Goal: Feedback & Contribution: Contribute content

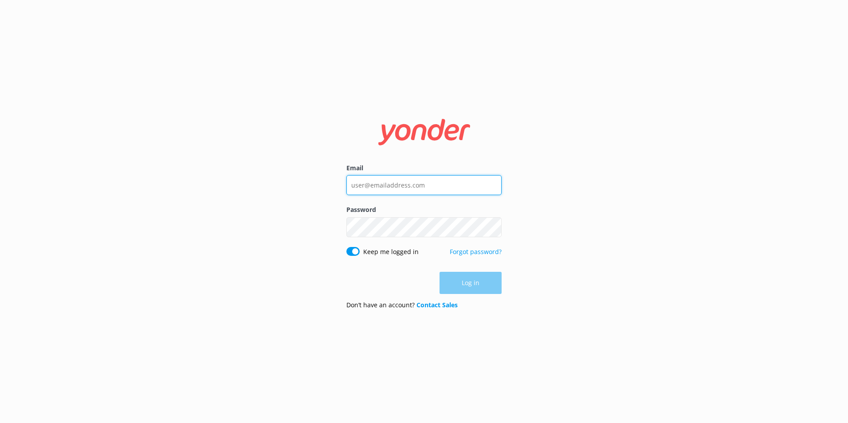
type input "[EMAIL_ADDRESS][DOMAIN_NAME]"
click at [457, 274] on div "Log in" at bounding box center [423, 283] width 155 height 22
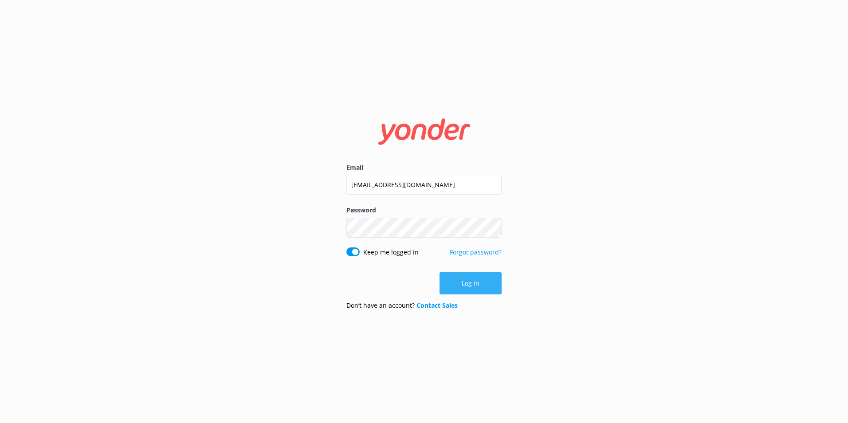
click at [473, 283] on button "Log in" at bounding box center [470, 283] width 62 height 22
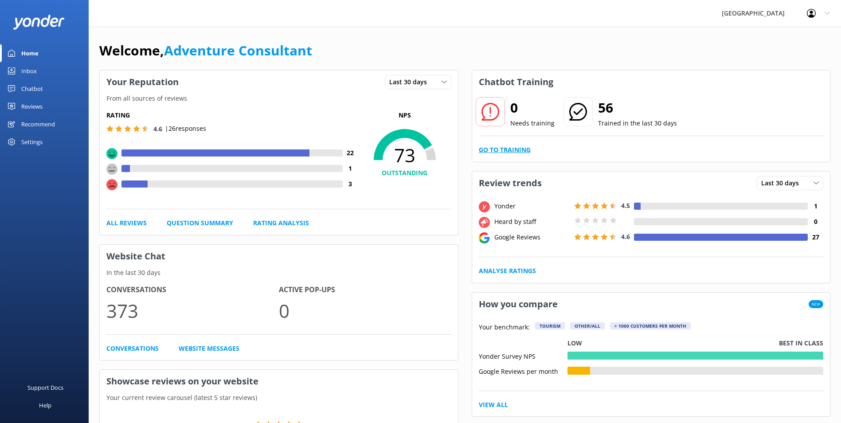
click at [496, 150] on link "Go to Training" at bounding box center [505, 150] width 52 height 10
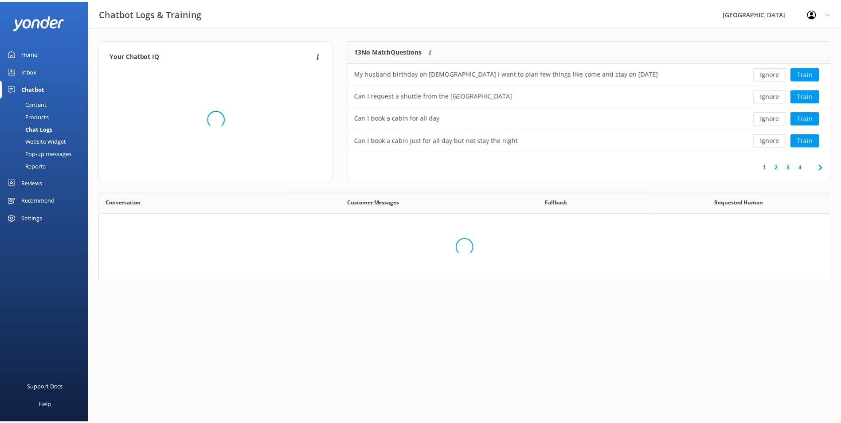
scroll to position [105, 475]
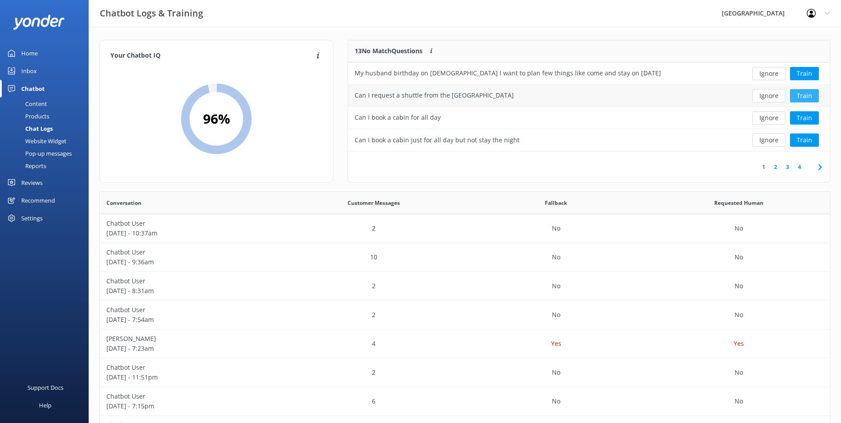
click at [807, 98] on button "Train" at bounding box center [804, 95] width 29 height 13
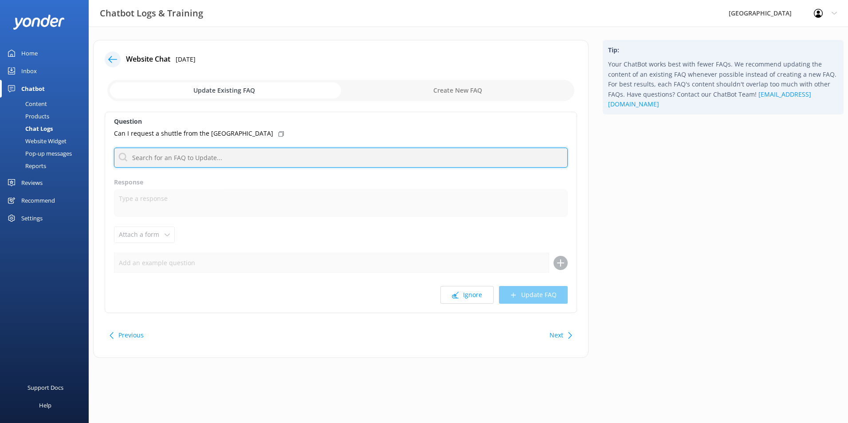
click at [199, 158] on input "text" at bounding box center [341, 158] width 454 height 20
type input "t"
drag, startPoint x: 196, startPoint y: 163, endPoint x: 110, endPoint y: 142, distance: 88.1
click at [110, 142] on div "Question Can I request a shuttle from the [GEOGRAPHIC_DATA] train station taxi …" at bounding box center [341, 212] width 472 height 201
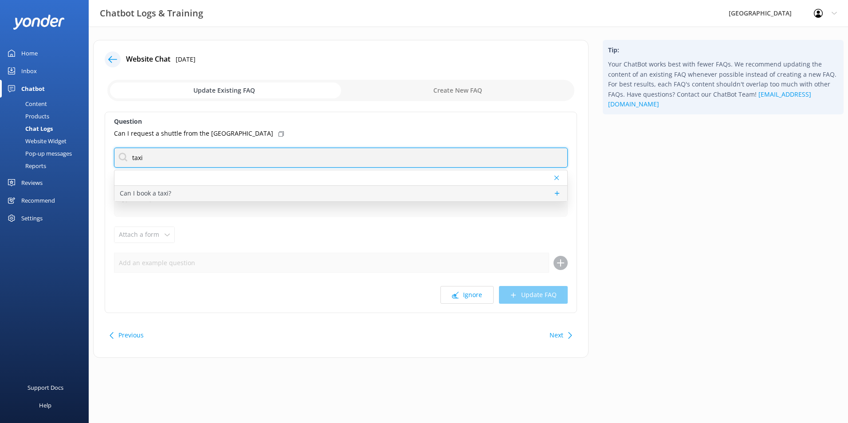
type input "taxi"
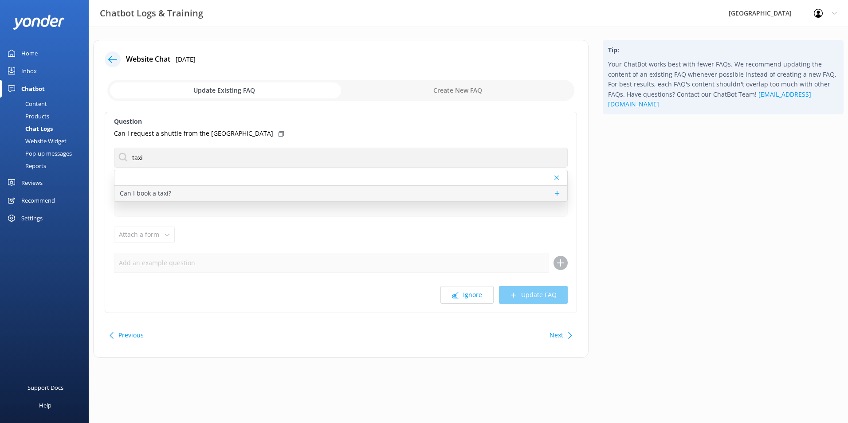
click at [164, 191] on p "Can I book a taxi?" at bounding box center [145, 193] width 51 height 10
type textarea "If you're travelling to [GEOGRAPHIC_DATA] and using public transport, we recomm…"
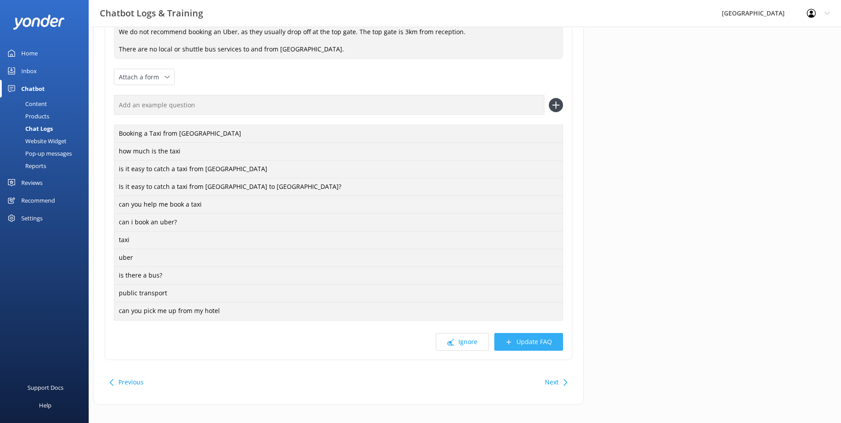
click at [544, 337] on button "Update FAQ" at bounding box center [528, 342] width 69 height 18
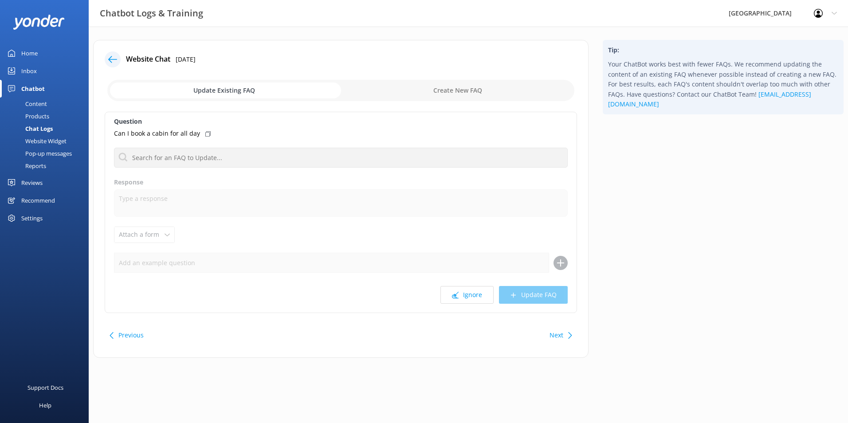
click at [35, 86] on div "Chatbot" at bounding box center [32, 89] width 23 height 18
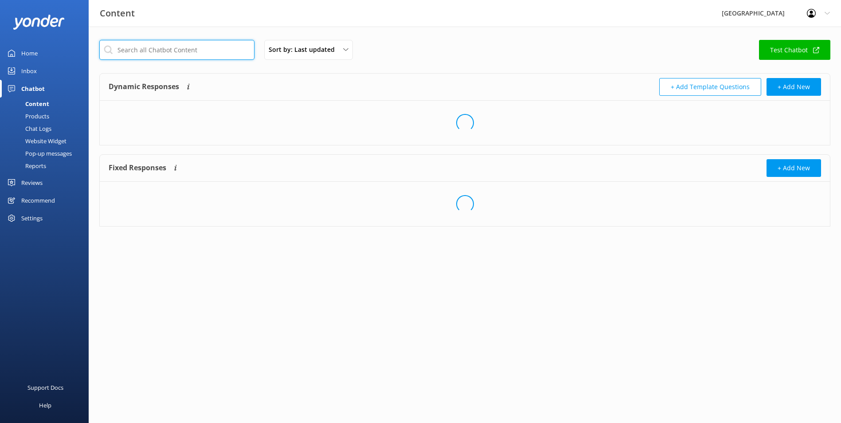
click at [130, 48] on input "text" at bounding box center [176, 50] width 155 height 20
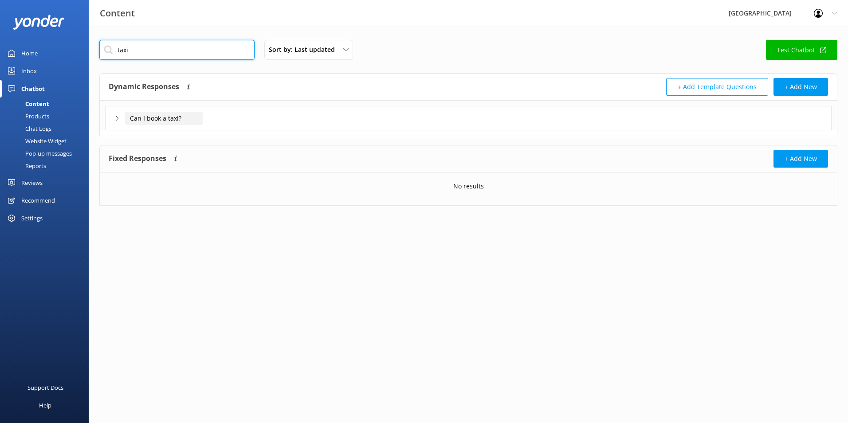
type input "taxi"
click at [182, 117] on input "Can I book a taxi?" at bounding box center [164, 118] width 78 height 13
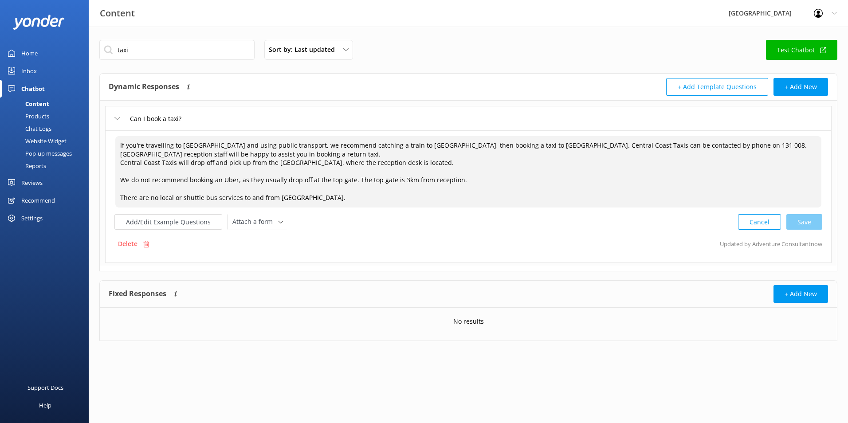
drag, startPoint x: 506, startPoint y: 145, endPoint x: 477, endPoint y: 184, distance: 48.8
click at [477, 184] on textarea "If you're travelling to [GEOGRAPHIC_DATA] and using public transport, we recomm…" at bounding box center [468, 171] width 706 height 71
click at [348, 283] on div "Fixed Responses Fixed Responses will always return the exact answer you add to …" at bounding box center [468, 294] width 737 height 27
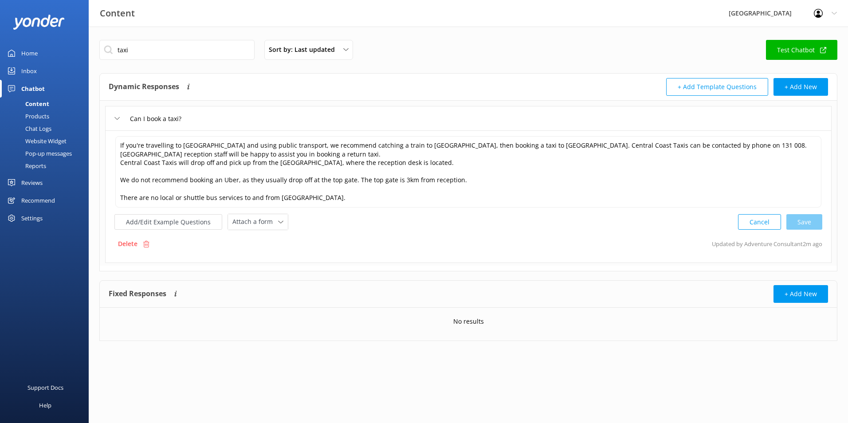
click at [29, 27] on img at bounding box center [38, 22] width 51 height 15
click at [52, 23] on img at bounding box center [38, 22] width 51 height 15
click at [40, 23] on img at bounding box center [38, 22] width 51 height 15
click at [36, 55] on div "Home" at bounding box center [29, 53] width 16 height 18
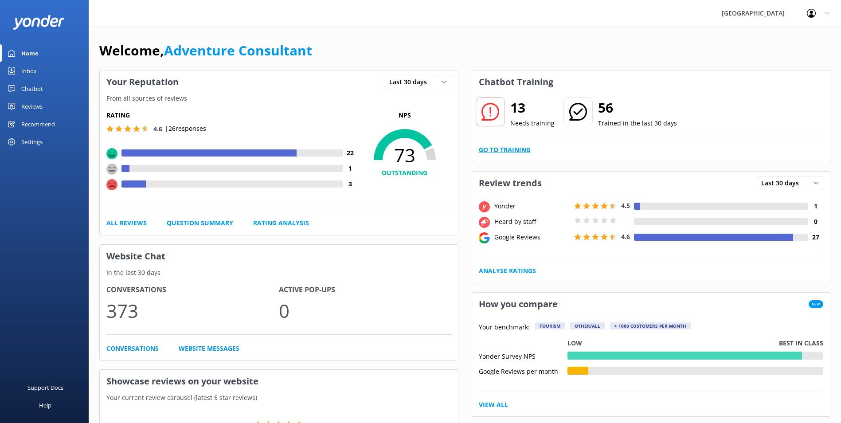
click at [515, 150] on link "Go to Training" at bounding box center [505, 150] width 52 height 10
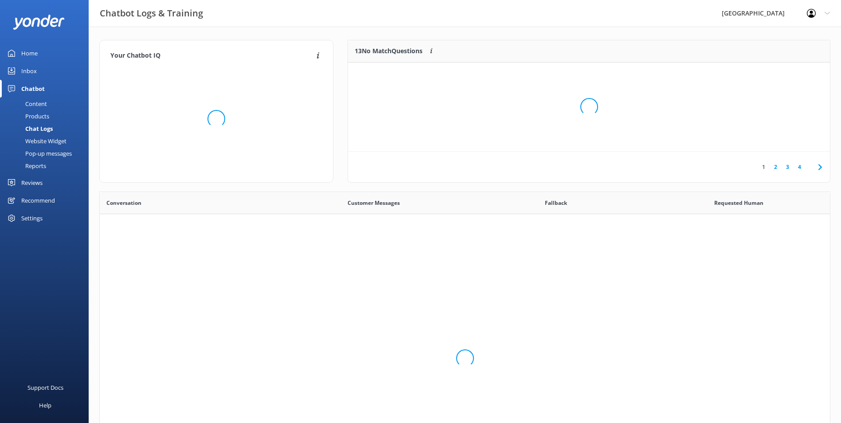
scroll to position [304, 724]
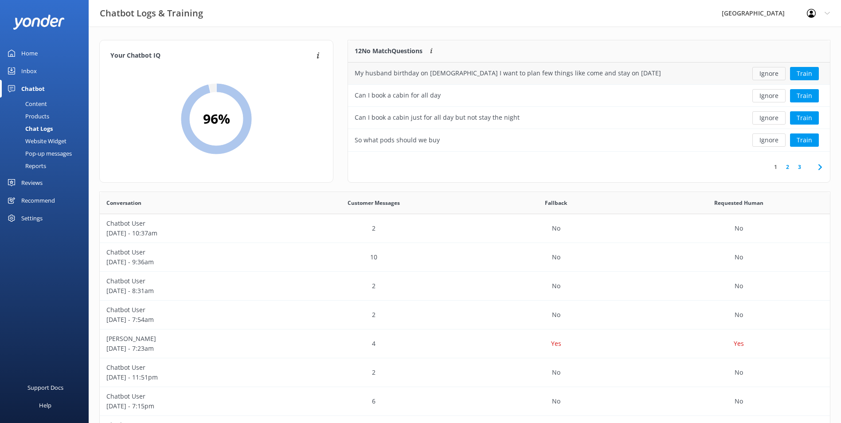
click at [772, 71] on button "Ignore" at bounding box center [768, 73] width 33 height 13
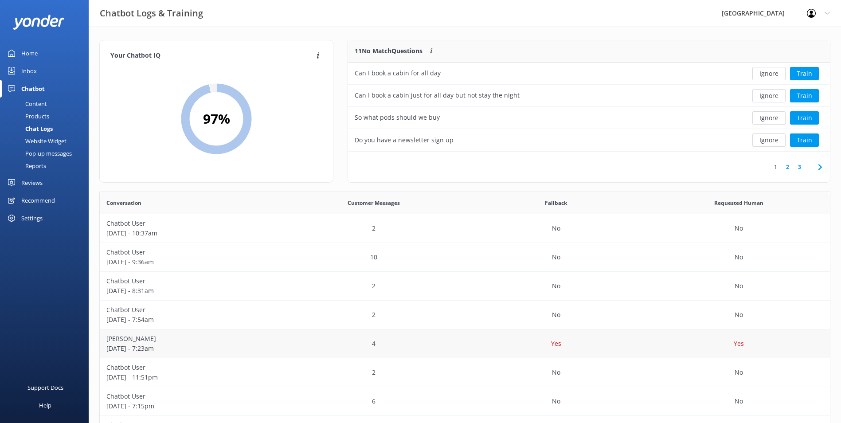
click at [289, 342] on div "4" at bounding box center [373, 343] width 183 height 29
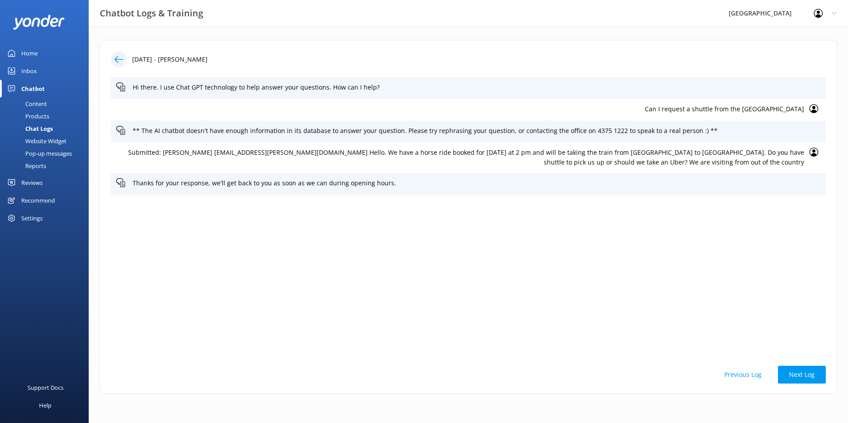
click at [25, 50] on div "Home" at bounding box center [29, 53] width 16 height 18
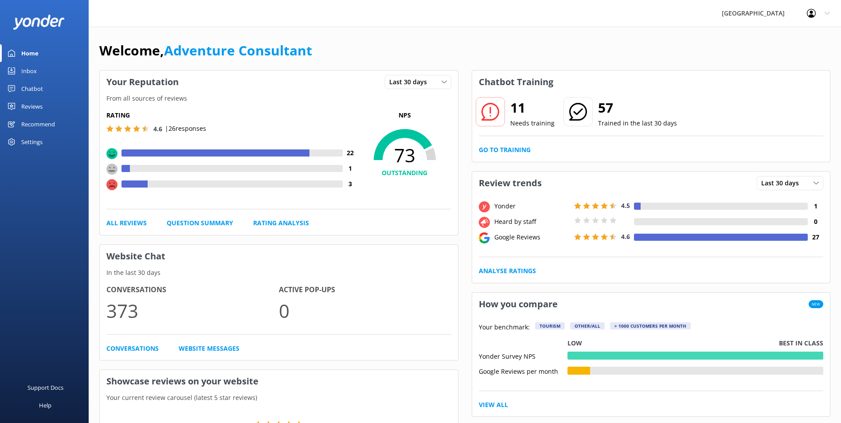
click at [27, 91] on div "Chatbot" at bounding box center [32, 89] width 22 height 18
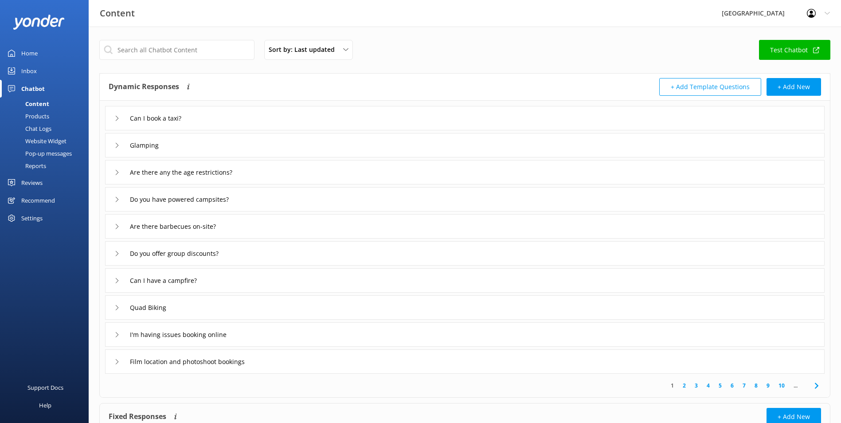
click at [225, 119] on div "Can I book a taxi?" at bounding box center [465, 118] width 720 height 24
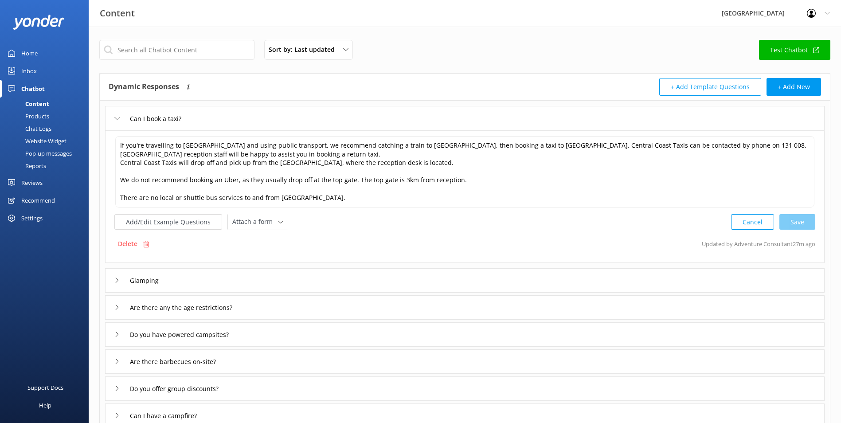
click at [202, 282] on div "Glamping" at bounding box center [465, 280] width 720 height 24
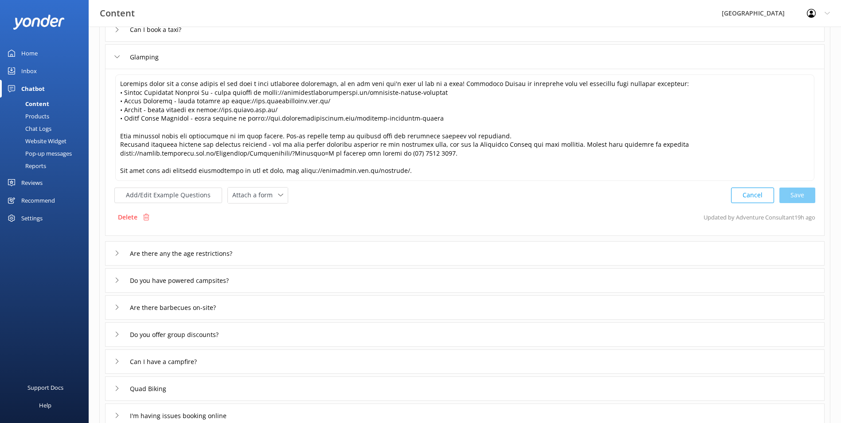
click at [269, 256] on div "Are there any the age restrictions?" at bounding box center [465, 253] width 720 height 24
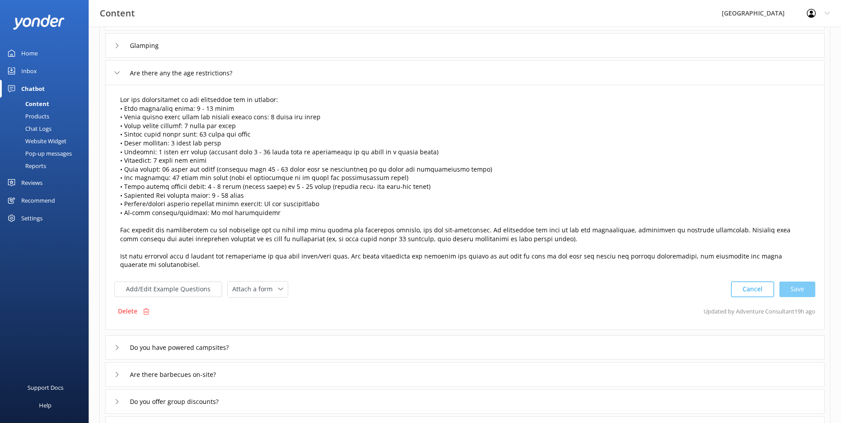
click at [190, 122] on textarea at bounding box center [464, 182] width 699 height 184
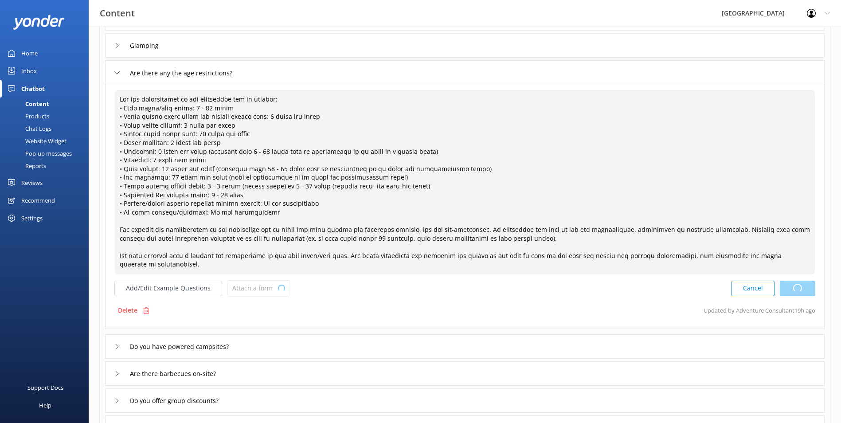
click at [794, 282] on div "Cancel Loading.." at bounding box center [773, 288] width 84 height 16
click at [226, 180] on textarea at bounding box center [465, 182] width 700 height 184
click at [793, 284] on div "Cancel Save" at bounding box center [773, 288] width 84 height 16
type textarea "The age restrictions on our activities are as follows: • Lead horse/pony rides:…"
click at [120, 71] on div "Are there any the age restrictions?" at bounding box center [181, 73] width 135 height 15
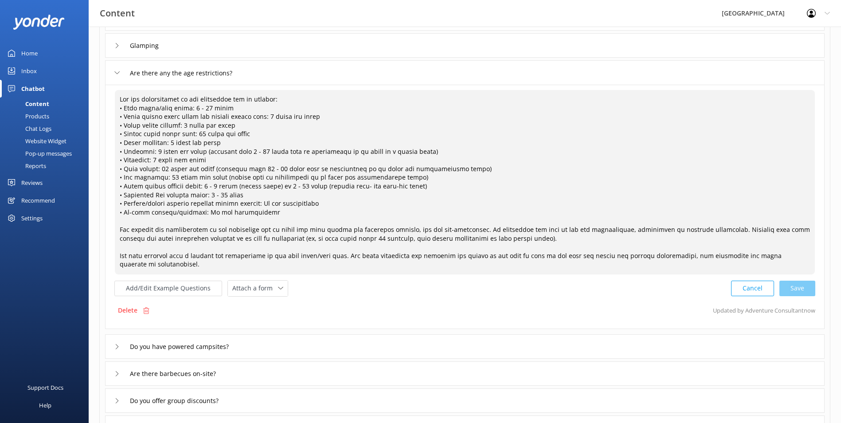
scroll to position [67, 0]
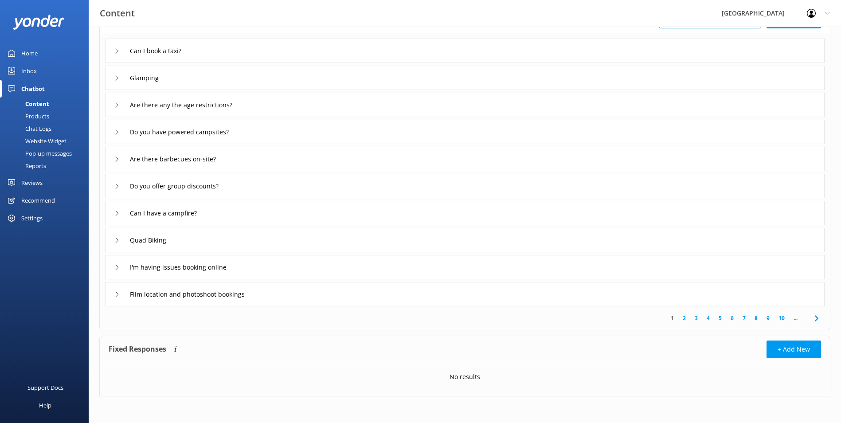
click at [116, 134] on use at bounding box center [117, 131] width 3 height 5
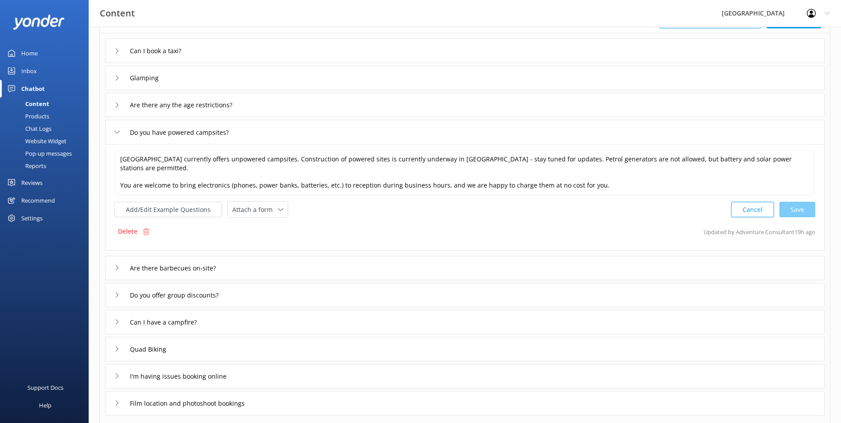
scroll to position [100, 0]
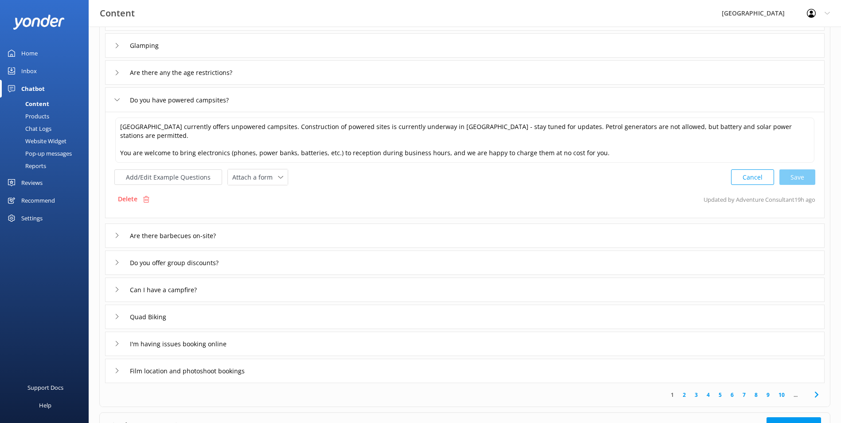
click at [117, 233] on icon at bounding box center [116, 235] width 5 height 5
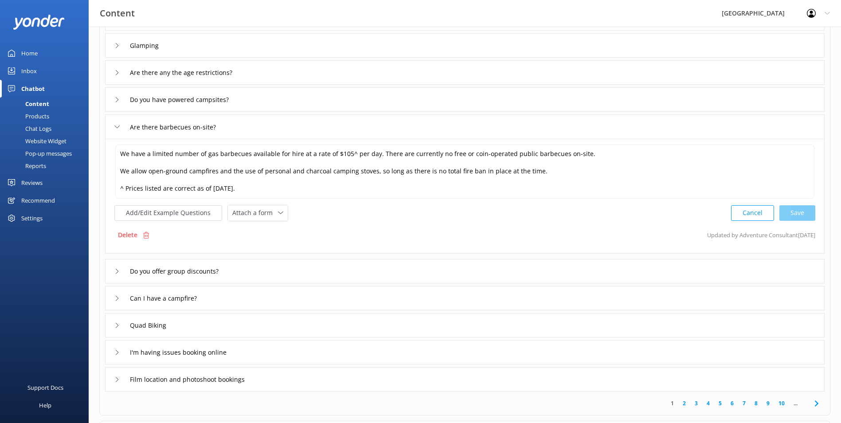
click at [118, 294] on div "Can I have a campfire?" at bounding box center [158, 298] width 89 height 15
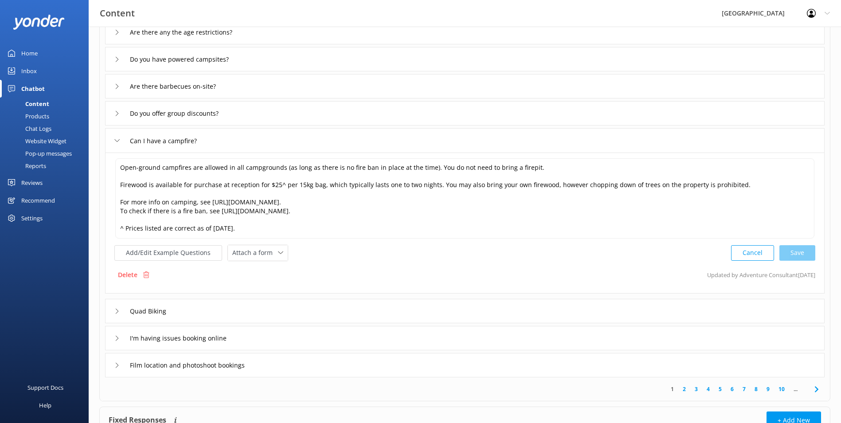
scroll to position [144, 0]
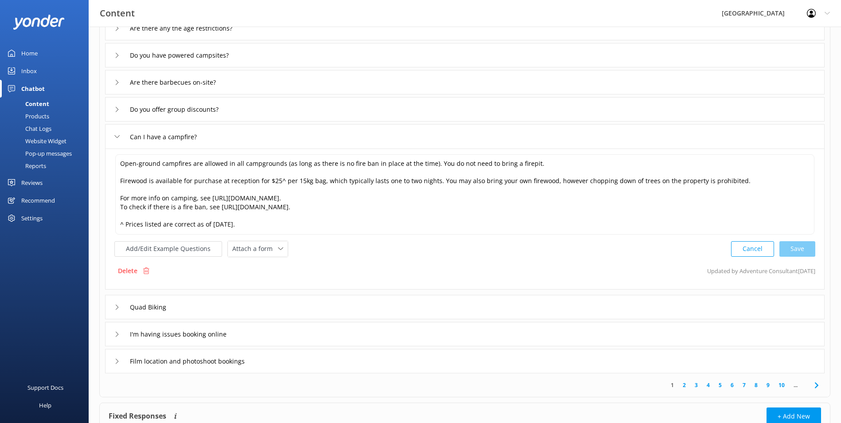
click at [120, 334] on div "I'm having issues booking online" at bounding box center [176, 334] width 124 height 15
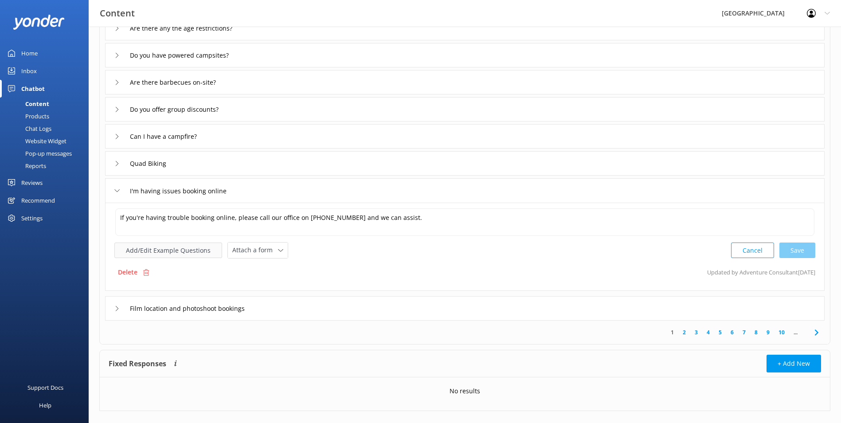
click at [148, 254] on button "Add/Edit Example Questions" at bounding box center [168, 250] width 108 height 16
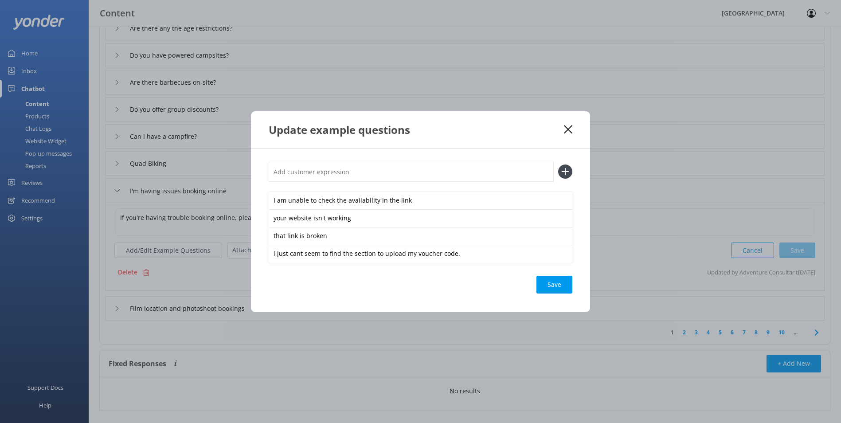
click at [568, 129] on use at bounding box center [568, 129] width 8 height 8
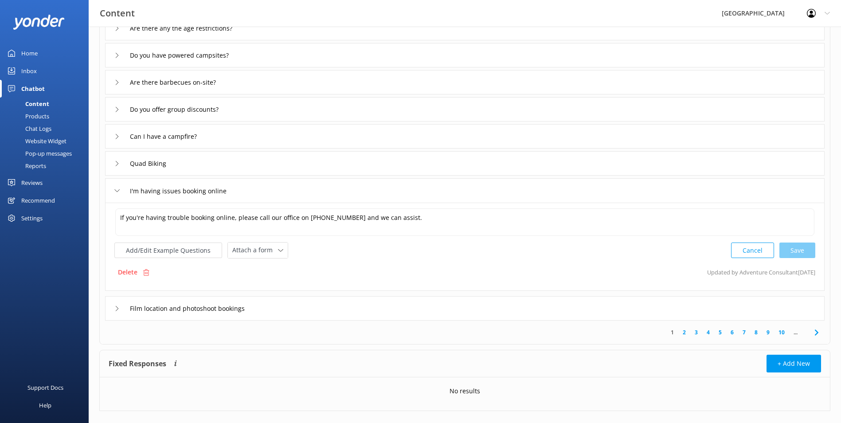
click at [116, 305] on div "Film location and photoshoot bookings" at bounding box center [185, 308] width 142 height 15
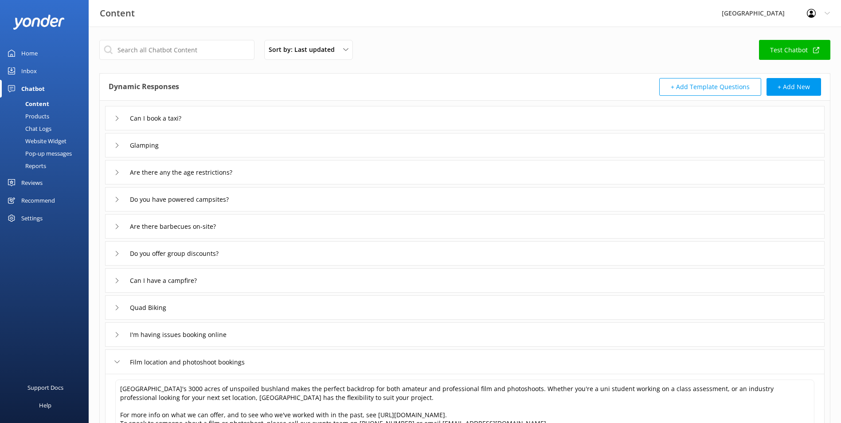
scroll to position [55, 0]
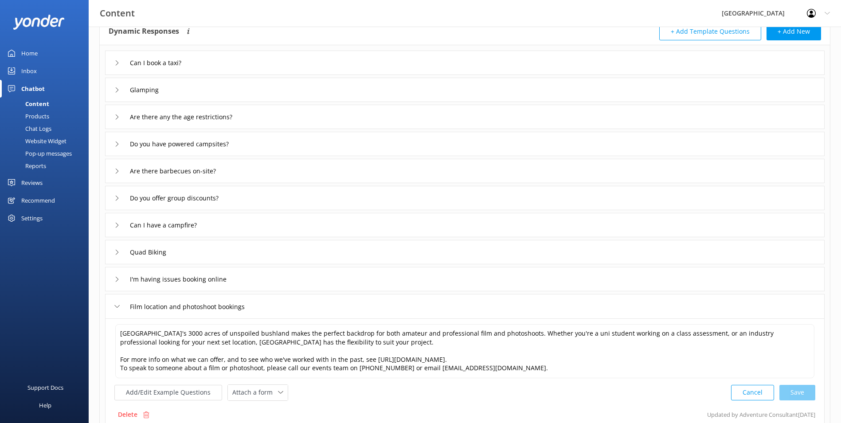
click at [41, 130] on div "Chat Logs" at bounding box center [28, 128] width 46 height 12
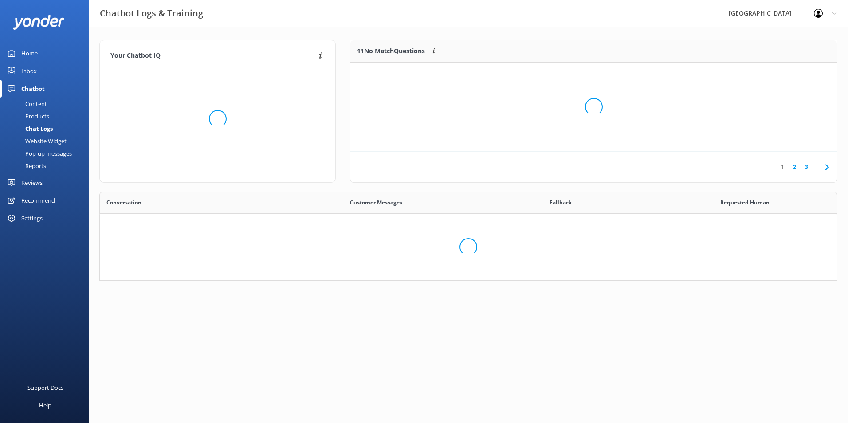
scroll to position [105, 475]
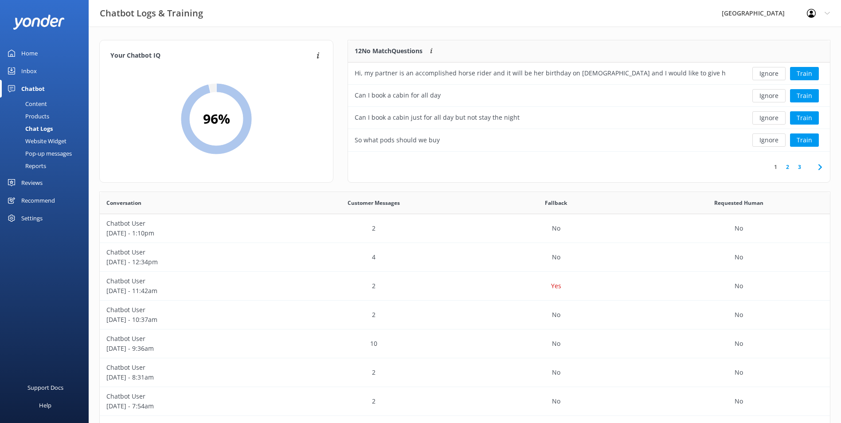
click at [786, 165] on link "2" at bounding box center [788, 167] width 12 height 8
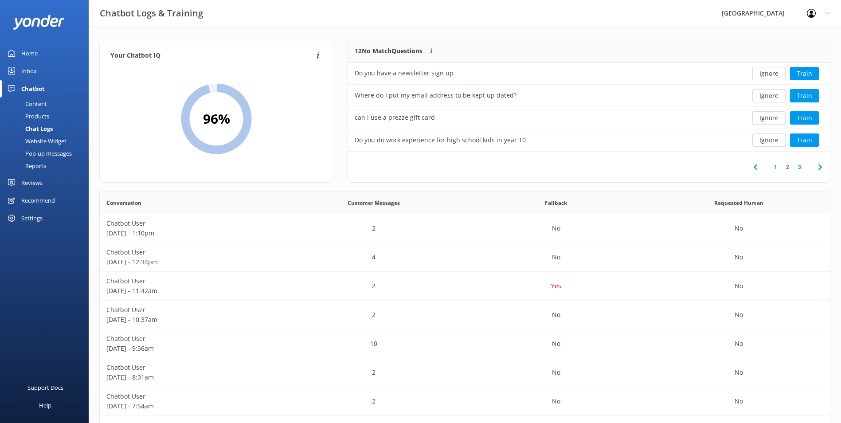
click at [799, 168] on link "3" at bounding box center [800, 167] width 12 height 8
click at [801, 97] on button "Train" at bounding box center [804, 95] width 29 height 13
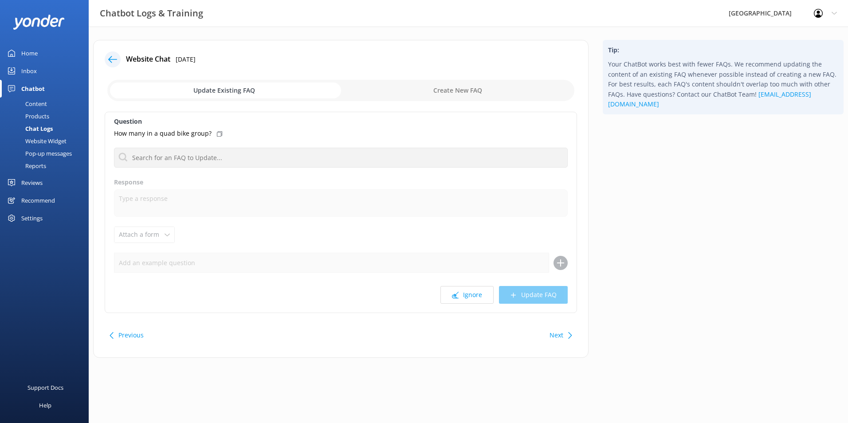
click at [449, 93] on input "checkbox" at bounding box center [340, 90] width 467 height 21
checkbox input "true"
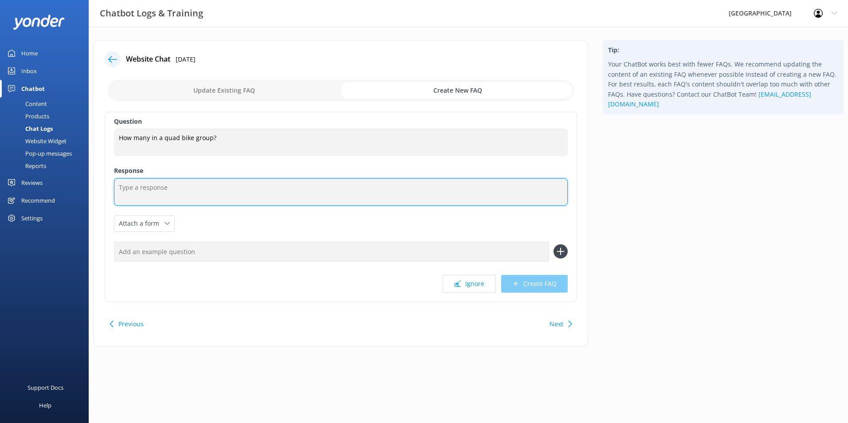
click at [207, 189] on textarea at bounding box center [341, 191] width 454 height 27
paste textarea "We take riders out in small groups with a ratio of eight guests to one guide. T…"
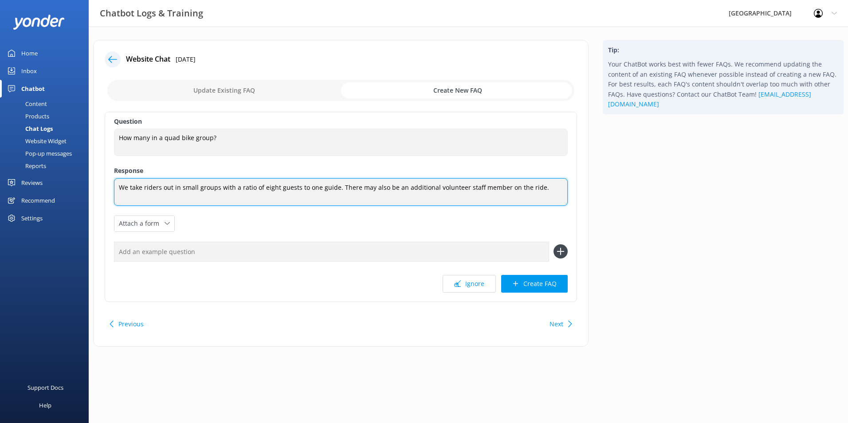
click at [270, 188] on textarea "We take riders out in small groups with a ratio of eight guests to one guide. T…" at bounding box center [341, 191] width 454 height 27
click at [120, 189] on textarea "We take riders out in small groups with a ratio of five guests to one guide. Th…" at bounding box center [341, 191] width 454 height 27
click at [348, 188] on textarea "Our quad biking sessions can accommodate up to 14 participants per timeslot. We…" at bounding box center [341, 192] width 454 height 28
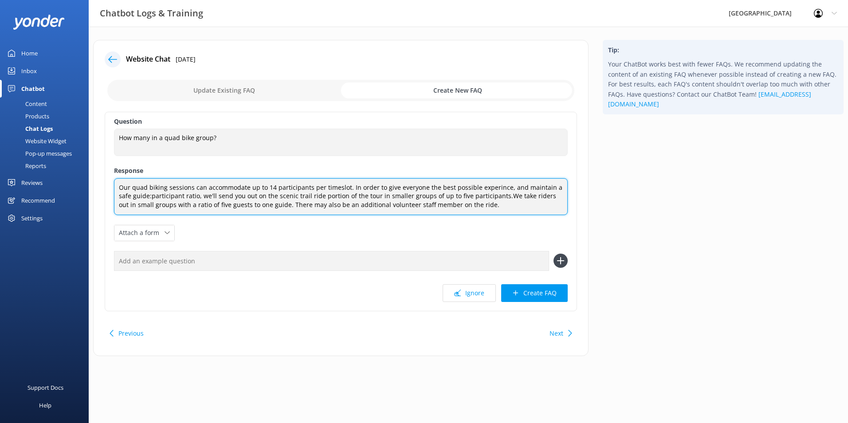
drag, startPoint x: 486, startPoint y: 198, endPoint x: 487, endPoint y: 207, distance: 8.9
click at [487, 207] on textarea "Our quad biking sessions can accommodate up to 14 participants per timeslot. In…" at bounding box center [341, 196] width 454 height 37
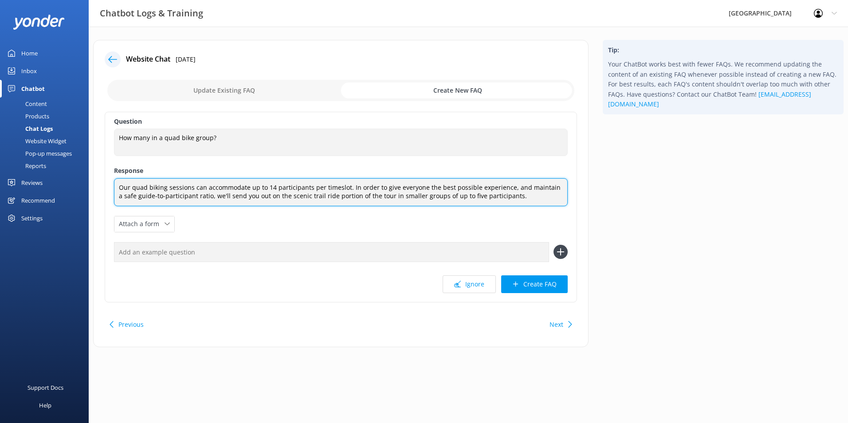
click at [520, 189] on textarea "Our quad biking sessions can accommodate up to 14 participants per timeslot. In…" at bounding box center [341, 192] width 454 height 28
type textarea "Our quad biking sessions can accommodate up to 14 participants per timeslot. In…"
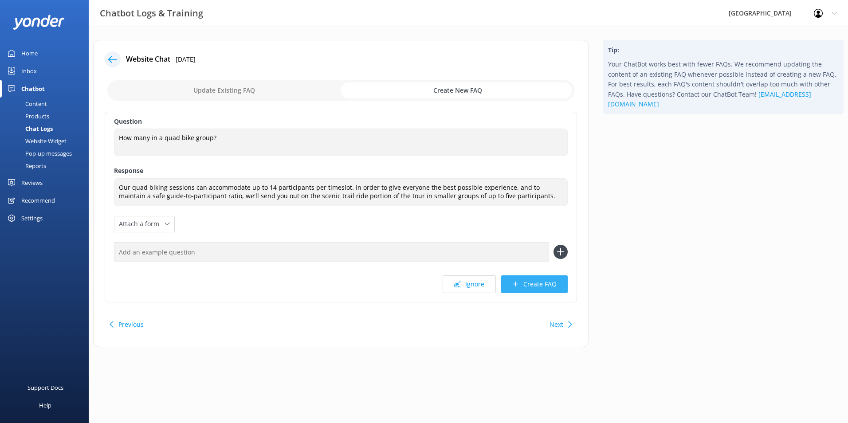
click at [526, 284] on button "Create FAQ" at bounding box center [534, 284] width 66 height 18
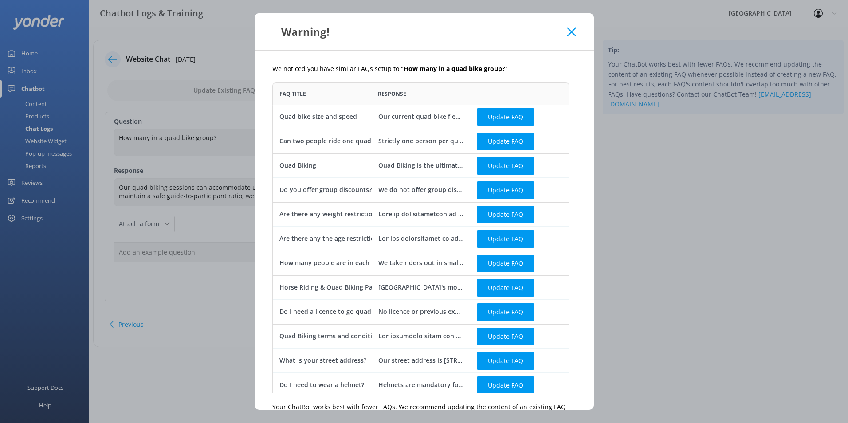
scroll to position [304, 290]
click at [574, 33] on icon at bounding box center [571, 31] width 8 height 9
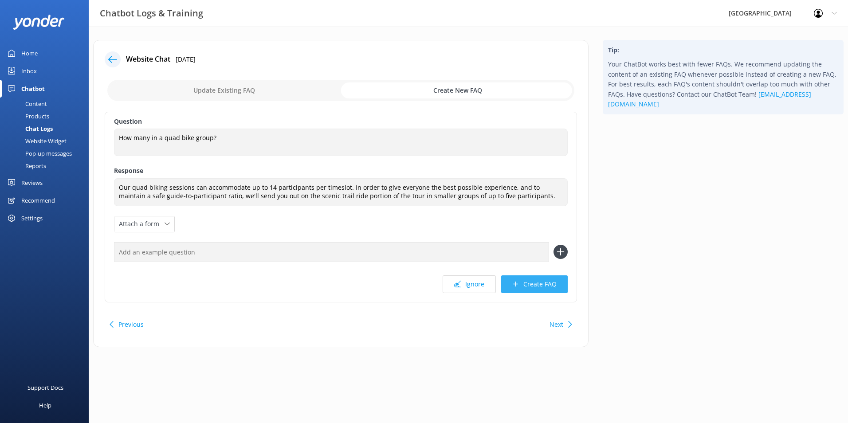
click at [534, 286] on button "Create FAQ" at bounding box center [534, 284] width 66 height 18
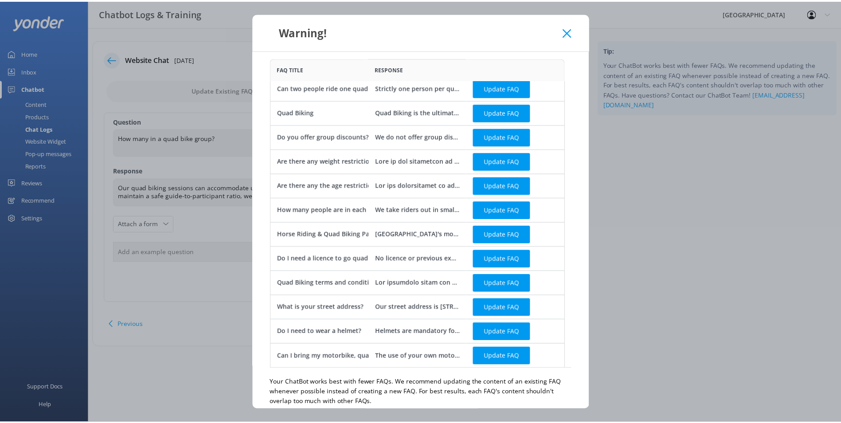
scroll to position [63, 0]
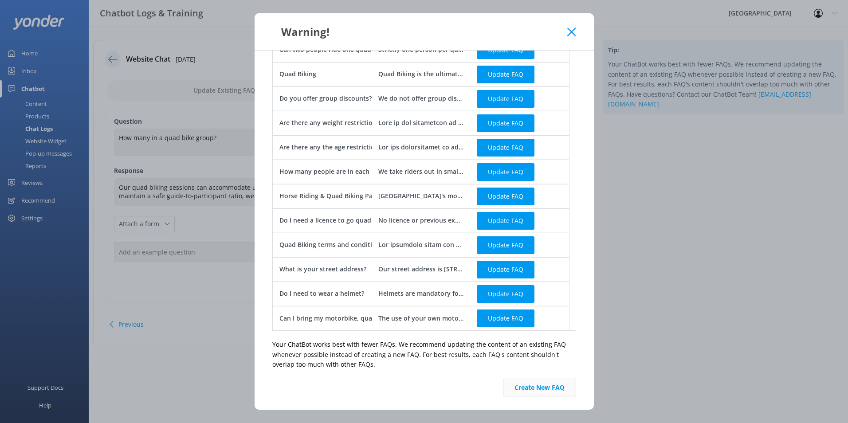
click at [554, 383] on button "Create New FAQ" at bounding box center [539, 388] width 73 height 18
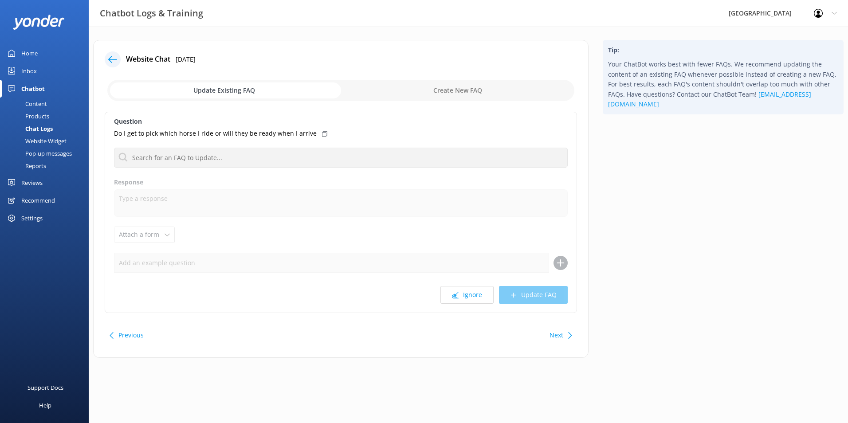
click at [113, 332] on div "Previous" at bounding box center [127, 335] width 39 height 18
click at [116, 334] on div "Previous" at bounding box center [127, 335] width 39 height 18
click at [562, 341] on button "Next" at bounding box center [556, 335] width 14 height 18
click at [564, 337] on div "Next" at bounding box center [559, 335] width 27 height 18
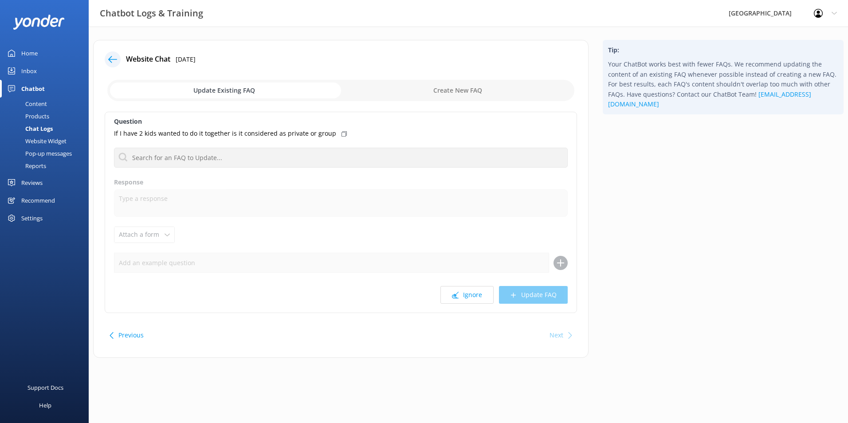
click at [564, 337] on div "Next" at bounding box center [559, 335] width 27 height 18
click at [35, 103] on div "Content" at bounding box center [26, 104] width 42 height 12
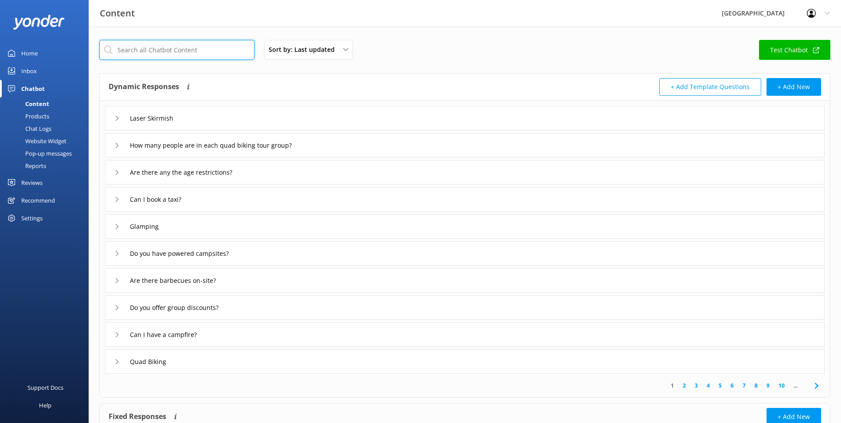
click at [163, 53] on input "text" at bounding box center [176, 50] width 155 height 20
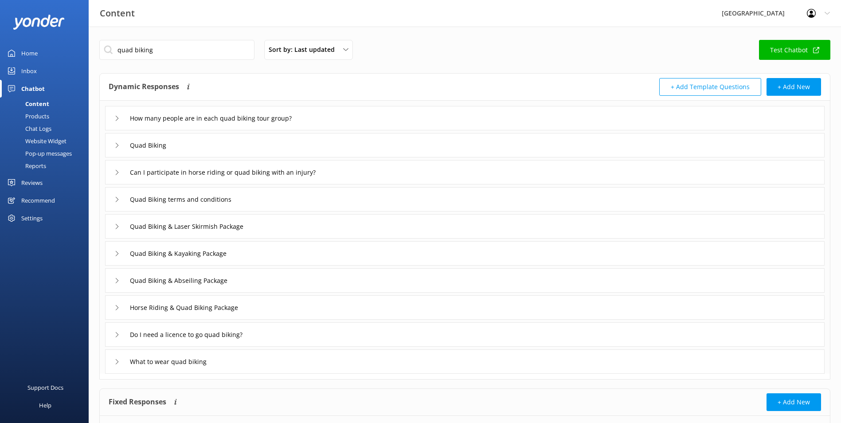
click at [115, 145] on icon at bounding box center [116, 145] width 5 height 5
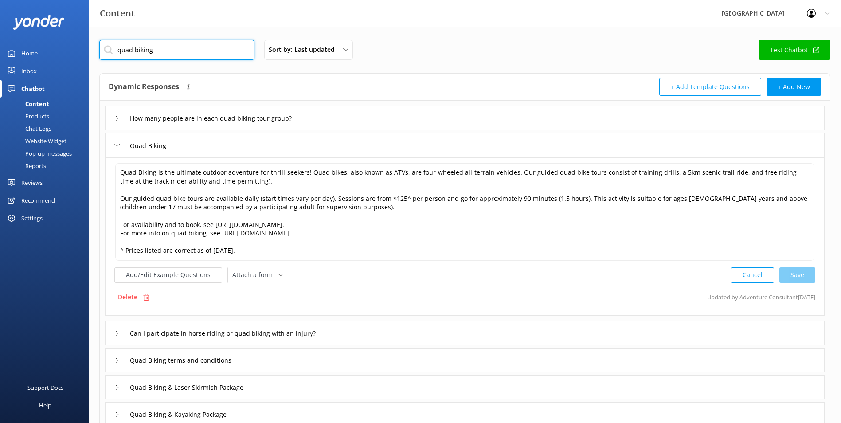
drag, startPoint x: 160, startPoint y: 54, endPoint x: 71, endPoint y: 37, distance: 90.7
click at [71, 37] on div "Content Glenworth Valley Profile Settings Logout Home Inbox Chatbot Content Pro…" at bounding box center [420, 332] width 841 height 610
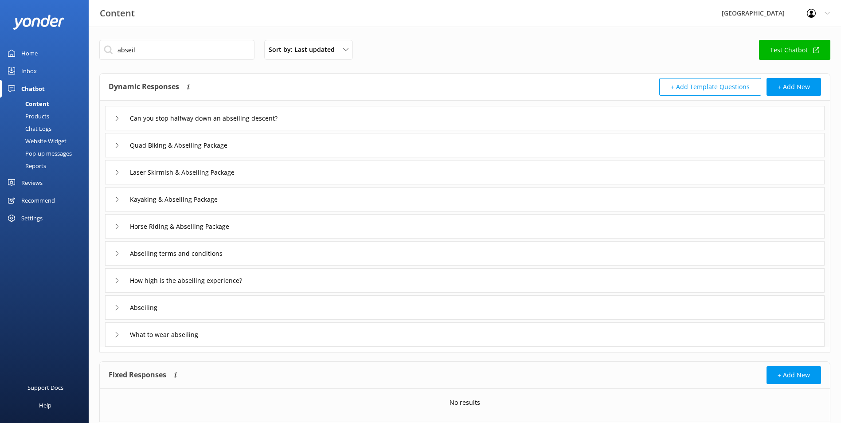
click at [117, 305] on div "Abseiling" at bounding box center [139, 307] width 50 height 15
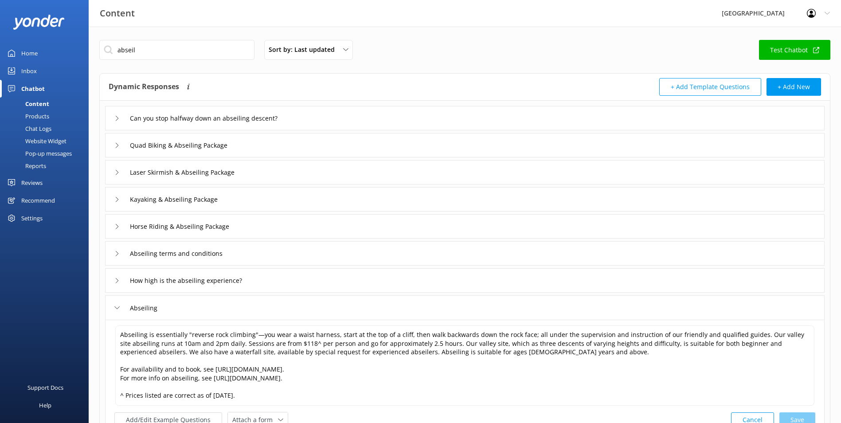
click at [117, 305] on div "Abseiling" at bounding box center [139, 308] width 50 height 15
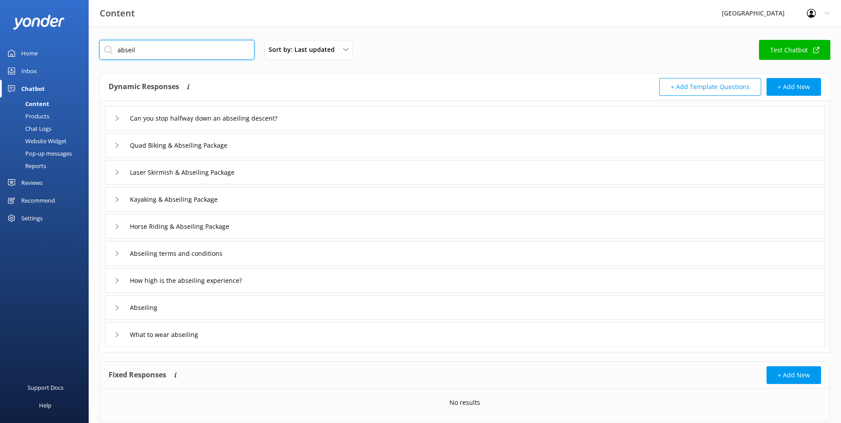
drag, startPoint x: 165, startPoint y: 48, endPoint x: 59, endPoint y: 39, distance: 106.8
click at [61, 39] on div "Content Glenworth Valley Profile Settings Logout Home Inbox Chatbot Content Pro…" at bounding box center [420, 238] width 841 height 422
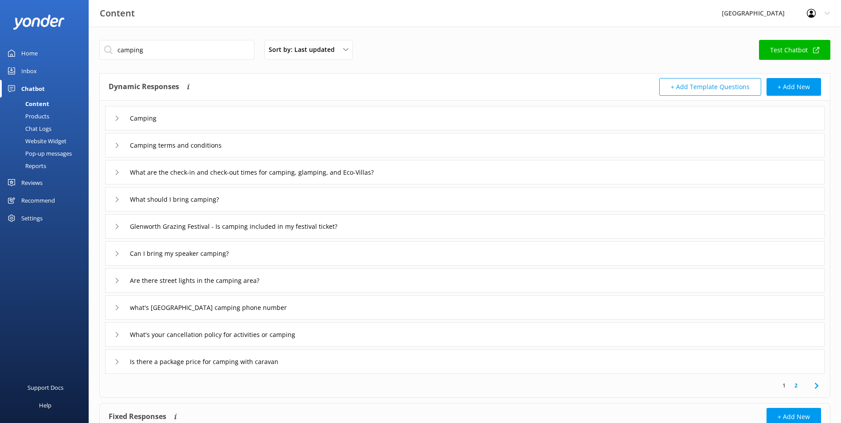
click at [115, 307] on icon at bounding box center [116, 307] width 5 height 5
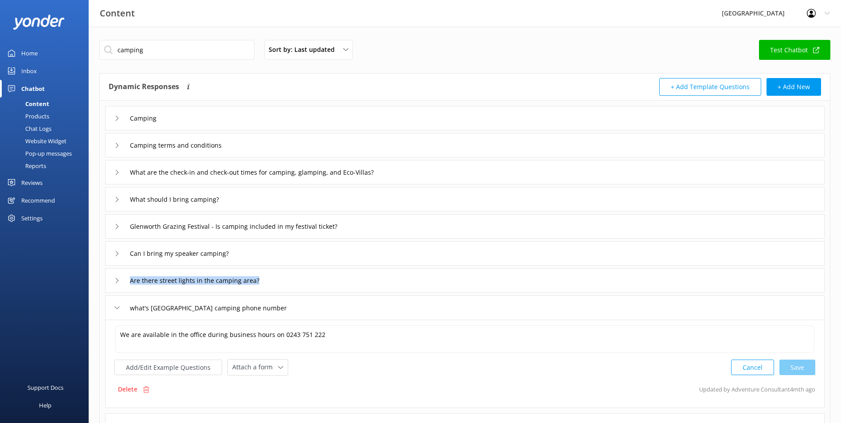
drag, startPoint x: 293, startPoint y: 309, endPoint x: 168, endPoint y: 293, distance: 127.0
click at [168, 293] on div "Camping Camping terms and conditions What are the check-in and check-out times …" at bounding box center [465, 283] width 730 height 364
click at [124, 385] on p "Delete" at bounding box center [128, 389] width 20 height 10
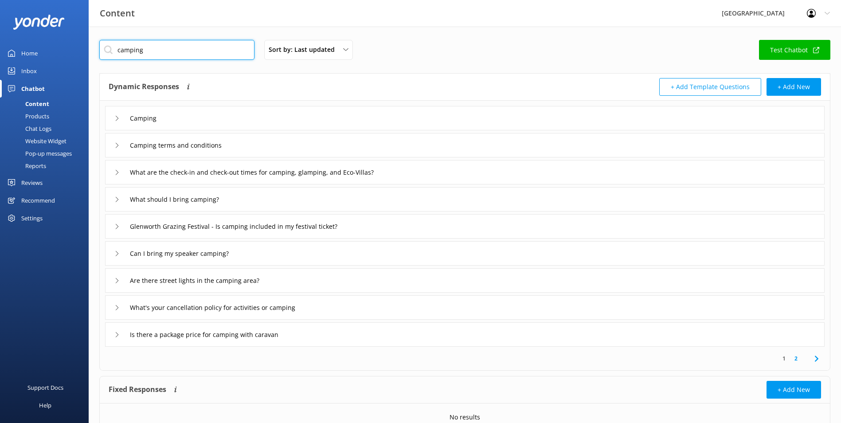
drag, startPoint x: 176, startPoint y: 51, endPoint x: 108, endPoint y: 47, distance: 67.6
click at [109, 47] on input "camping" at bounding box center [176, 50] width 155 height 20
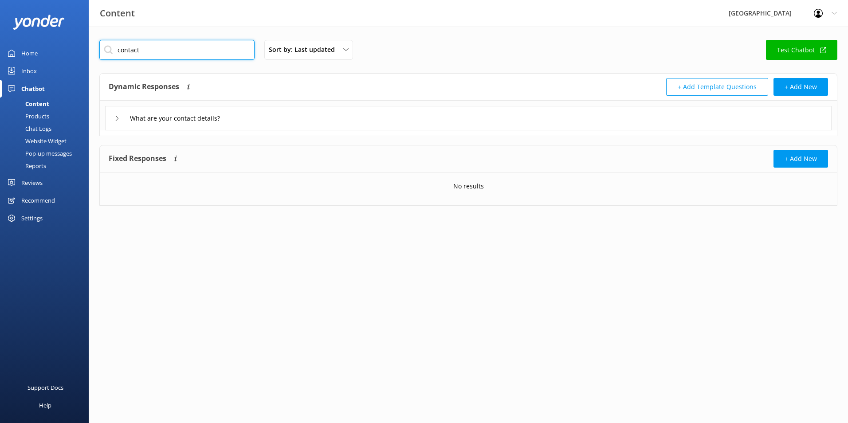
type input "contact"
click at [119, 117] on icon at bounding box center [116, 118] width 5 height 5
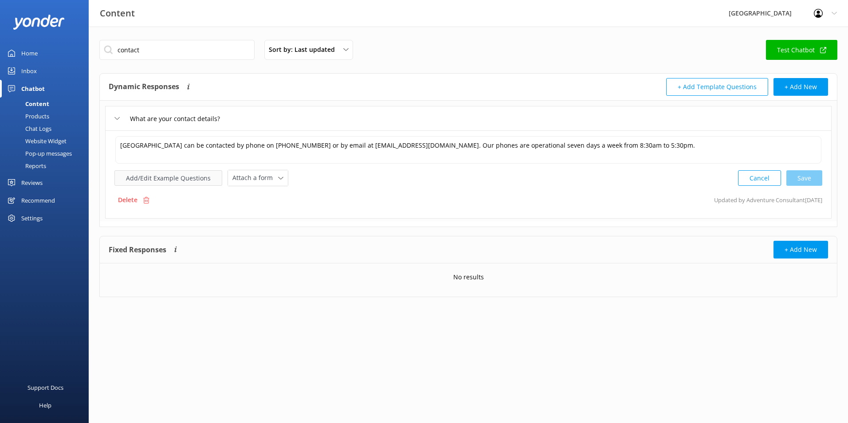
click at [157, 180] on button "Add/Edit Example Questions" at bounding box center [168, 178] width 108 height 16
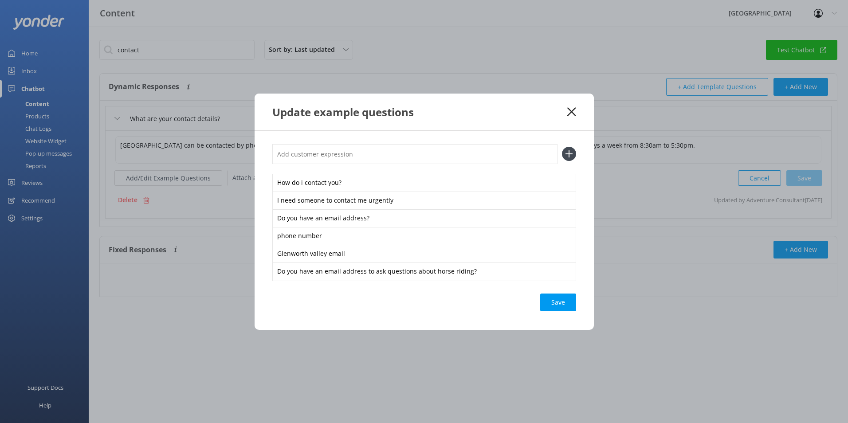
click at [329, 150] on input "text" at bounding box center [414, 154] width 285 height 20
paste input "what's [GEOGRAPHIC_DATA] camping phone number"
type input "what's [GEOGRAPHIC_DATA] camping phone number"
click at [567, 153] on icon at bounding box center [569, 154] width 14 height 14
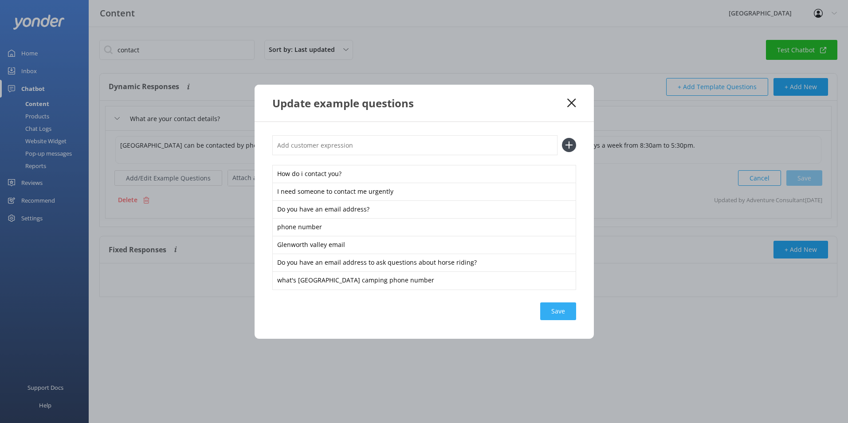
click at [563, 316] on div "Save" at bounding box center [558, 311] width 36 height 18
click at [575, 108] on div "Update example questions" at bounding box center [423, 103] width 339 height 37
click at [569, 104] on icon at bounding box center [571, 102] width 8 height 9
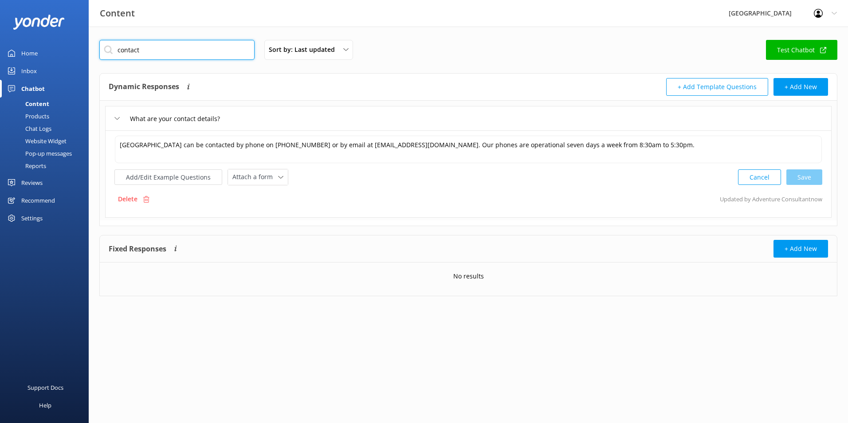
drag, startPoint x: 157, startPoint y: 52, endPoint x: 31, endPoint y: 55, distance: 126.8
click at [31, 55] on div "Content Glenworth Valley Profile Settings Logout Home Inbox Chatbot Content Pro…" at bounding box center [424, 175] width 848 height 296
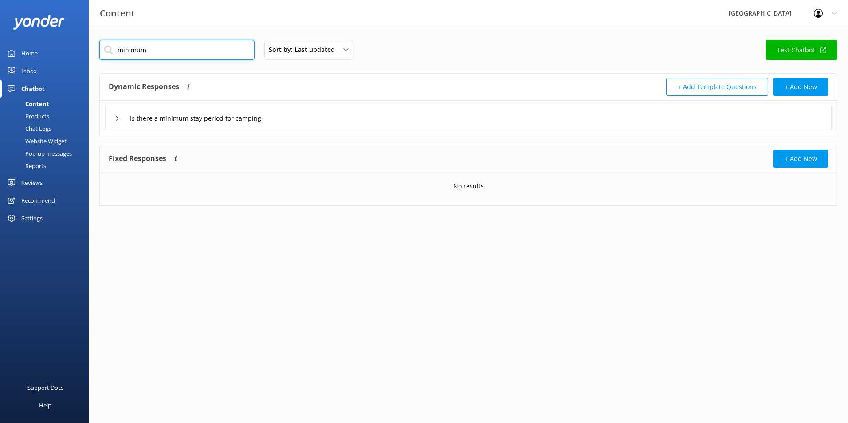
drag, startPoint x: 191, startPoint y: 51, endPoint x: 97, endPoint y: 58, distance: 94.3
click at [97, 58] on div "minimum Sort by: Last updated Title Last updated Test Chatbot Dynamic Responses…" at bounding box center [468, 130] width 759 height 206
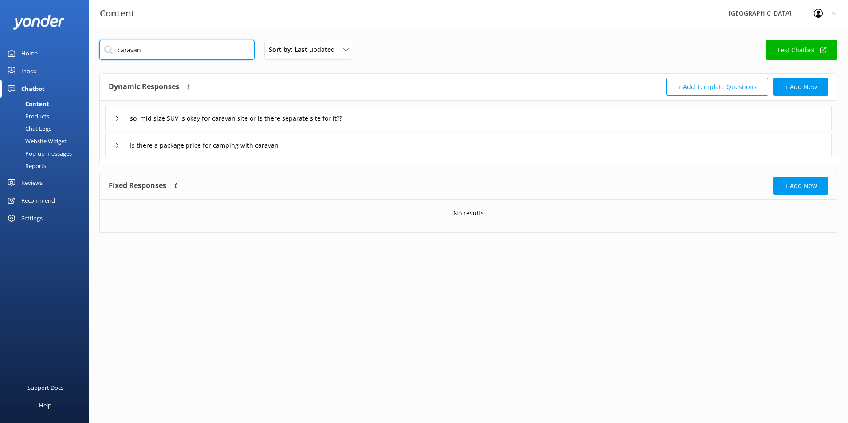
drag, startPoint x: 150, startPoint y: 48, endPoint x: 127, endPoint y: 51, distance: 23.2
click at [127, 51] on input "caravan" at bounding box center [176, 50] width 155 height 20
type input "c"
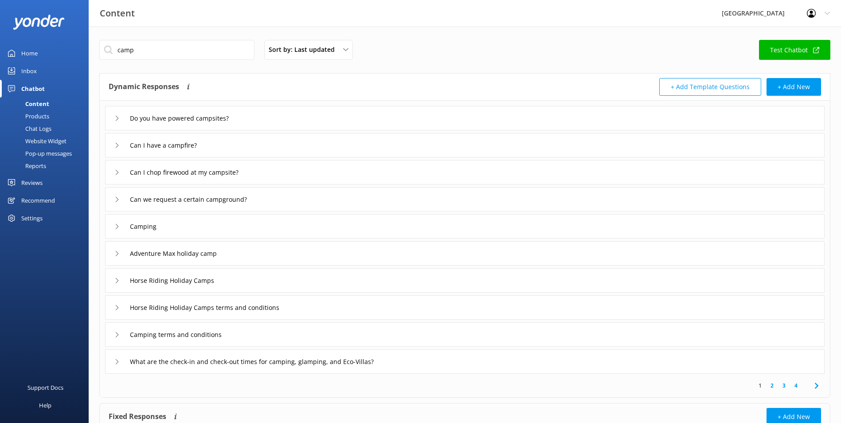
click at [770, 383] on link "2" at bounding box center [772, 385] width 12 height 8
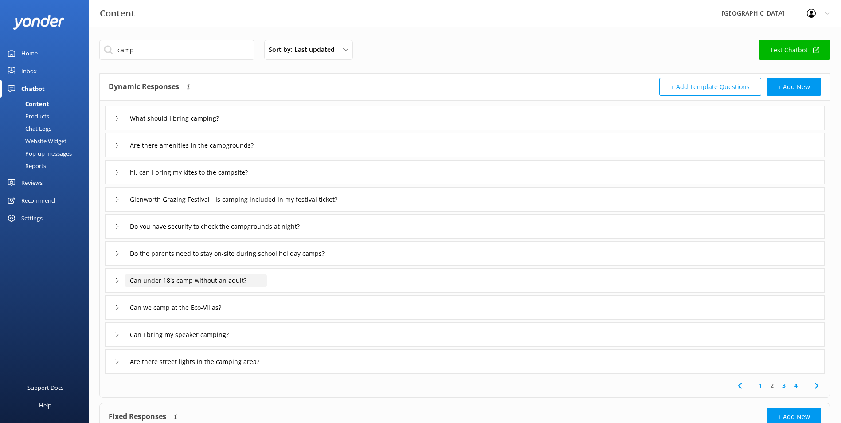
click at [235, 125] on input "Can under 18's camp without an adult?" at bounding box center [180, 118] width 110 height 13
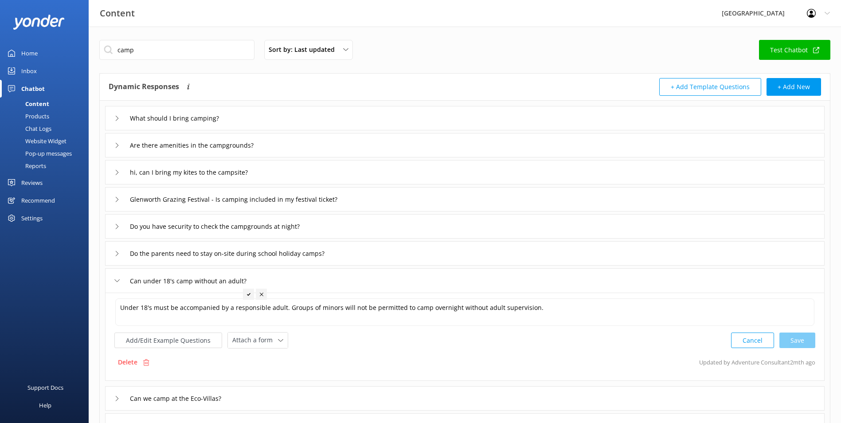
click at [287, 280] on div "Can under 18's camp without an adult?" at bounding box center [465, 280] width 720 height 24
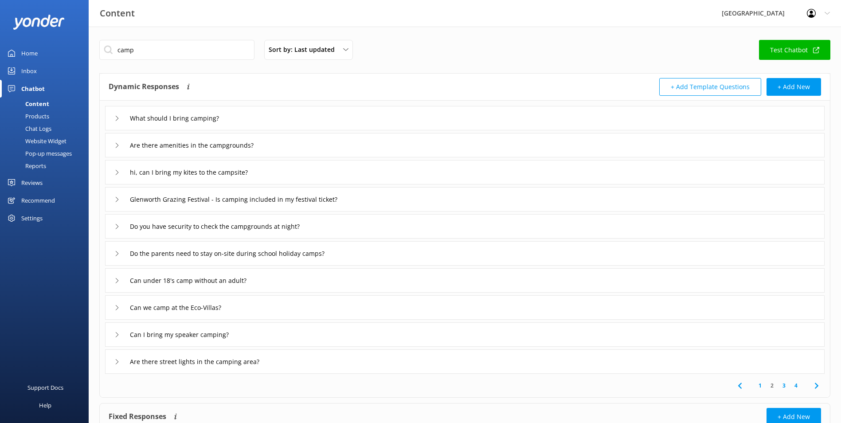
click at [783, 386] on link "3" at bounding box center [784, 385] width 12 height 8
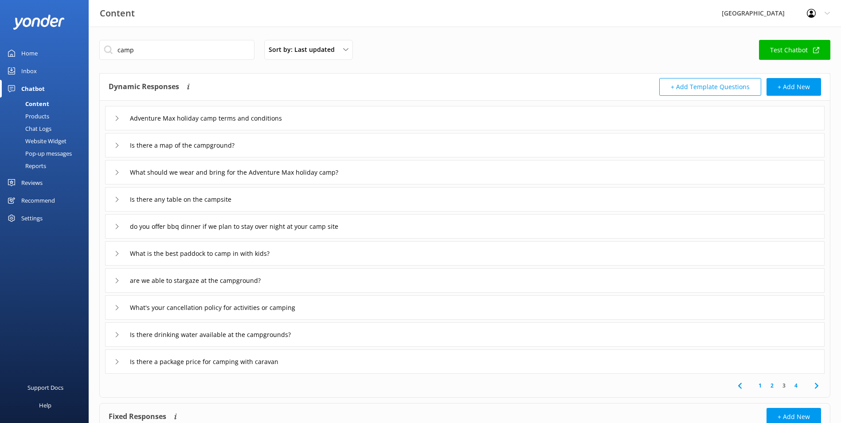
click at [796, 387] on link "4" at bounding box center [796, 385] width 12 height 8
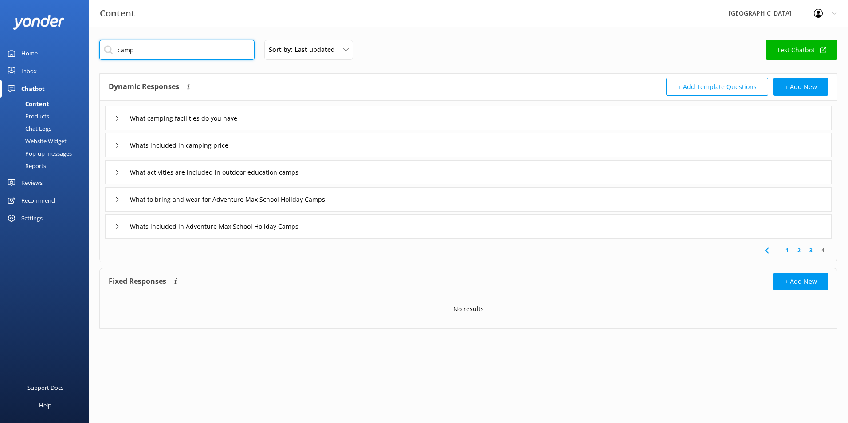
drag, startPoint x: 171, startPoint y: 48, endPoint x: 3, endPoint y: 39, distance: 168.7
click at [5, 39] on div "Content Glenworth Valley Profile Settings Logout Home Inbox Chatbot Content Pro…" at bounding box center [424, 191] width 848 height 329
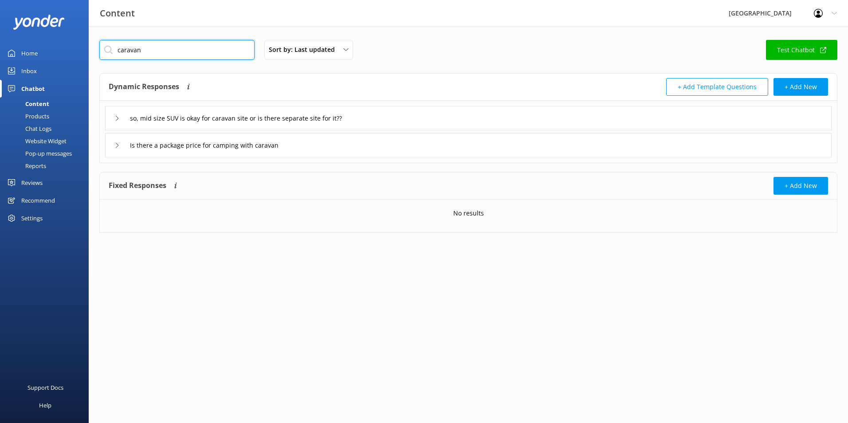
drag, startPoint x: 184, startPoint y: 47, endPoint x: 37, endPoint y: 39, distance: 147.5
click at [37, 39] on div "Content Glenworth Valley Profile Settings Logout Home Inbox Chatbot Content Pro…" at bounding box center [424, 143] width 848 height 233
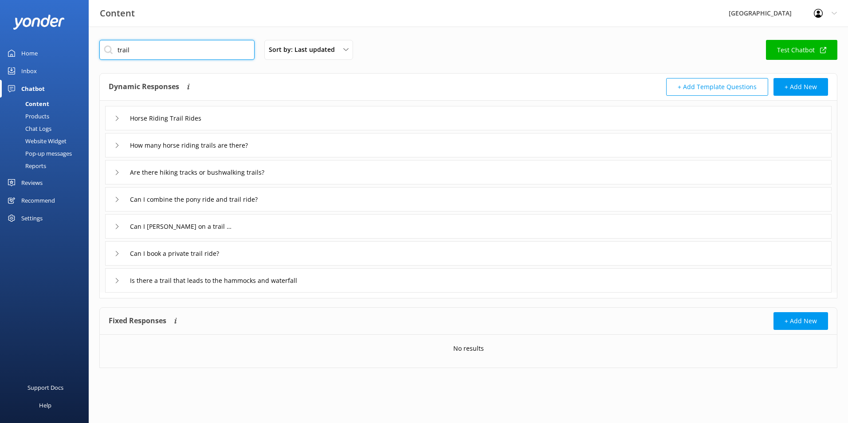
drag, startPoint x: 155, startPoint y: 57, endPoint x: 88, endPoint y: 48, distance: 67.5
click at [89, 48] on div "trail Sort by: Last updated Title Last updated Test Chatbot Dynamic Responses D…" at bounding box center [468, 211] width 759 height 368
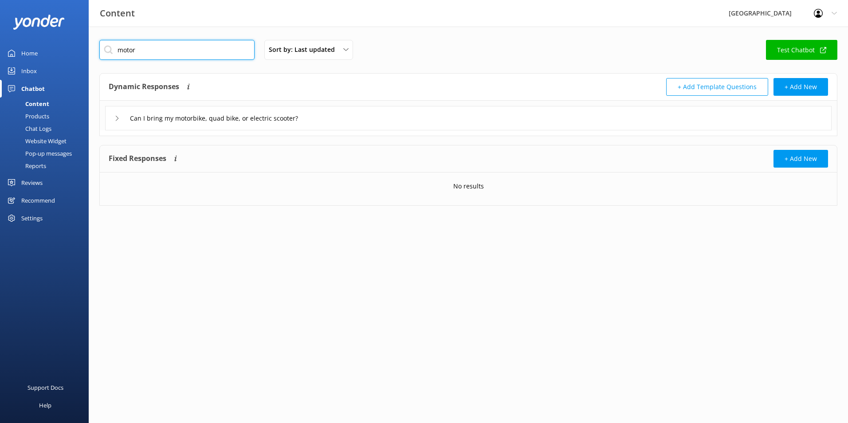
drag, startPoint x: 162, startPoint y: 51, endPoint x: 0, endPoint y: 47, distance: 161.9
click at [0, 48] on html "Content Glenworth Valley Profile Settings Logout Home Inbox Chatbot Content Pro…" at bounding box center [424, 211] width 848 height 423
type input "barnyard"
click at [112, 117] on div "When does the Barnyard Feeding take place?" at bounding box center [468, 118] width 726 height 24
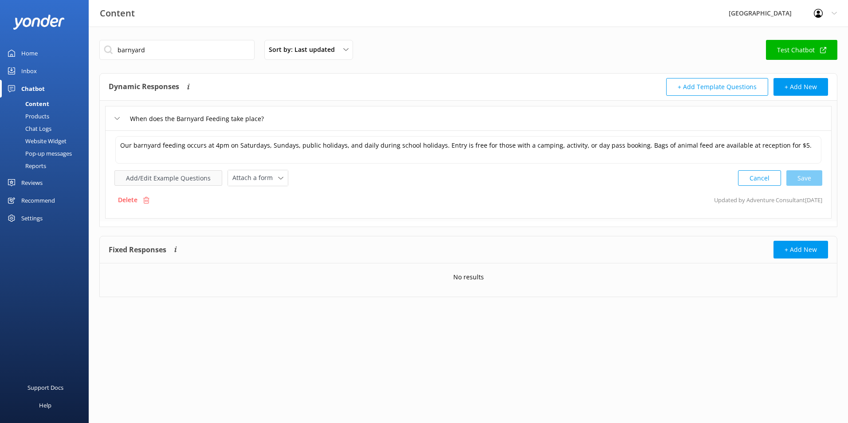
click at [129, 173] on button "Add/Edit Example Questions" at bounding box center [168, 178] width 108 height 16
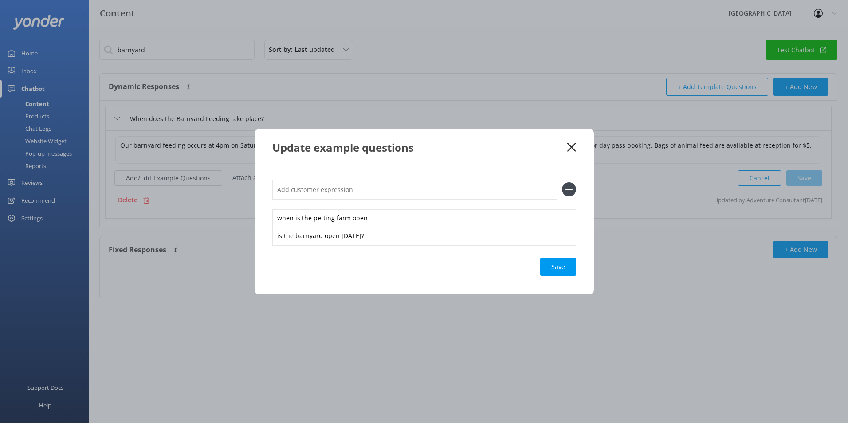
click at [323, 184] on input "text" at bounding box center [414, 190] width 285 height 20
paste input "Is there a petting zoo"
type input "Is there a petting zoo"
click at [571, 187] on icon at bounding box center [569, 189] width 14 height 14
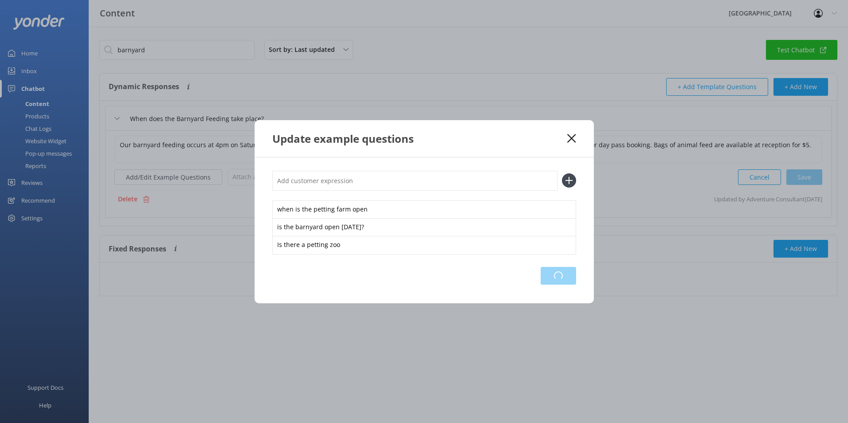
click at [559, 273] on div "Loading.." at bounding box center [557, 276] width 35 height 18
drag, startPoint x: 569, startPoint y: 139, endPoint x: 561, endPoint y: 139, distance: 8.0
click at [569, 139] on icon at bounding box center [571, 138] width 8 height 9
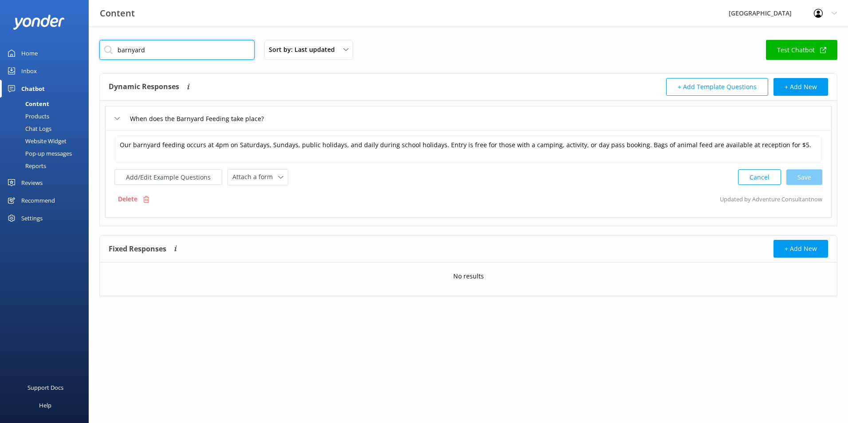
drag, startPoint x: 200, startPoint y: 55, endPoint x: 25, endPoint y: 50, distance: 175.2
click at [25, 50] on div "Content Glenworth Valley Profile Settings Logout Home Inbox Chatbot Content Pro…" at bounding box center [424, 175] width 848 height 296
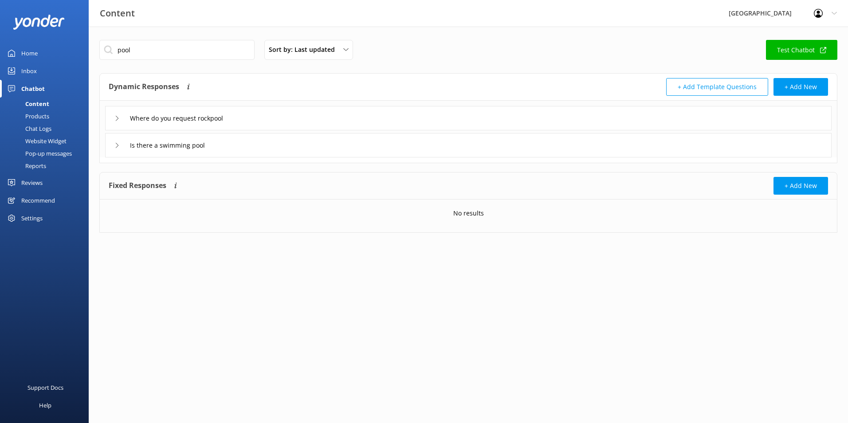
click at [115, 146] on icon at bounding box center [116, 145] width 5 height 5
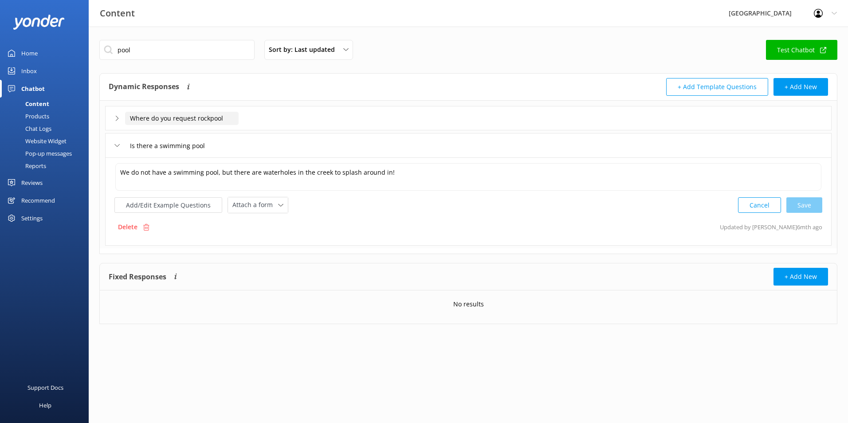
drag, startPoint x: 227, startPoint y: 117, endPoint x: 91, endPoint y: 114, distance: 136.1
click at [91, 114] on div "pool Sort by: Last updated Title Last updated Test Chatbot Dynamic Responses Dy…" at bounding box center [468, 189] width 759 height 324
drag, startPoint x: 152, startPoint y: 56, endPoint x: 92, endPoint y: 62, distance: 60.5
click at [92, 62] on div "pool Sort by: Last updated Title Last updated Test Chatbot Dynamic Responses Dy…" at bounding box center [468, 189] width 759 height 324
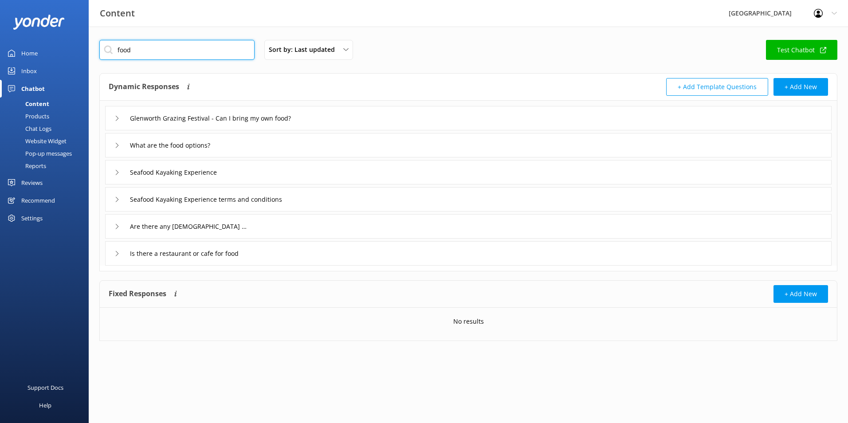
type input "food"
click at [112, 147] on div "What are the food options?" at bounding box center [468, 145] width 726 height 24
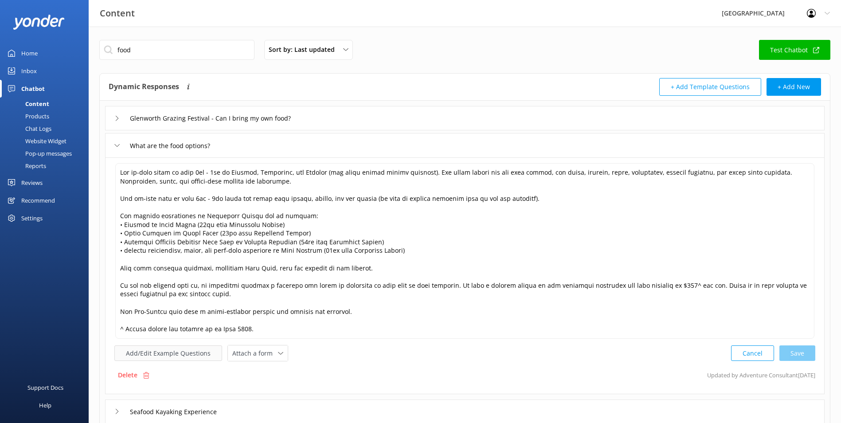
click at [182, 348] on button "Add/Edit Example Questions" at bounding box center [168, 353] width 108 height 16
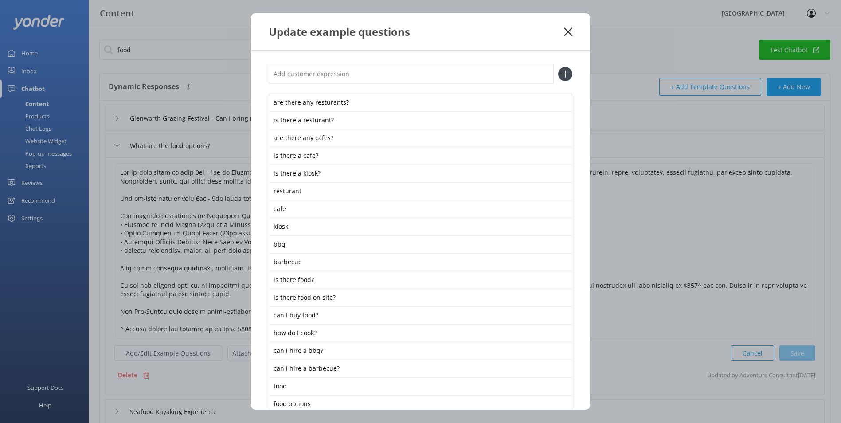
click at [290, 78] on input "text" at bounding box center [411, 74] width 285 height 20
paste input "Is there a restaurant or cafe for food"
type input "Is there a restaurant or cafe for food"
click at [558, 69] on icon at bounding box center [565, 74] width 14 height 14
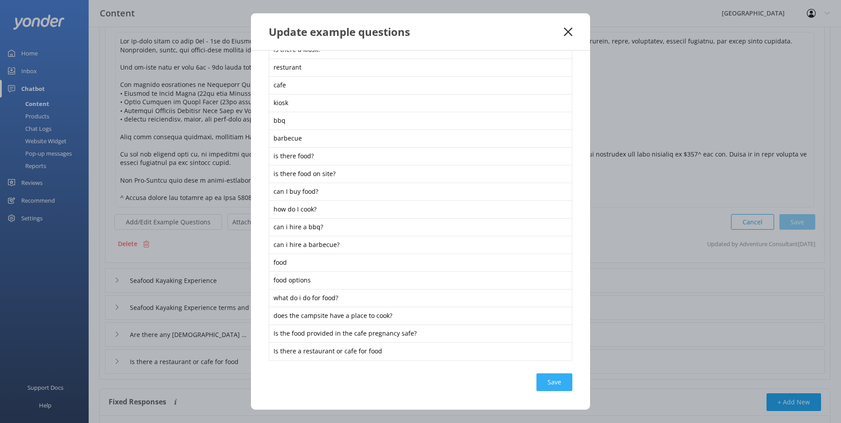
scroll to position [133, 0]
click at [555, 382] on div "Save" at bounding box center [554, 382] width 36 height 18
click at [571, 31] on icon at bounding box center [568, 31] width 8 height 9
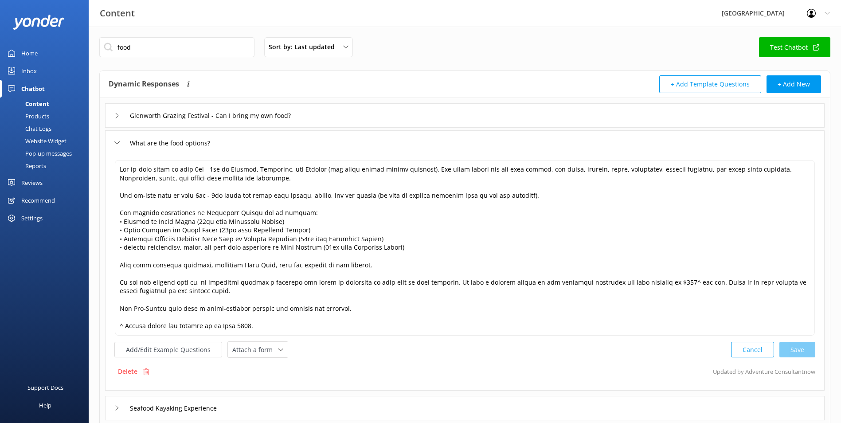
scroll to position [0, 0]
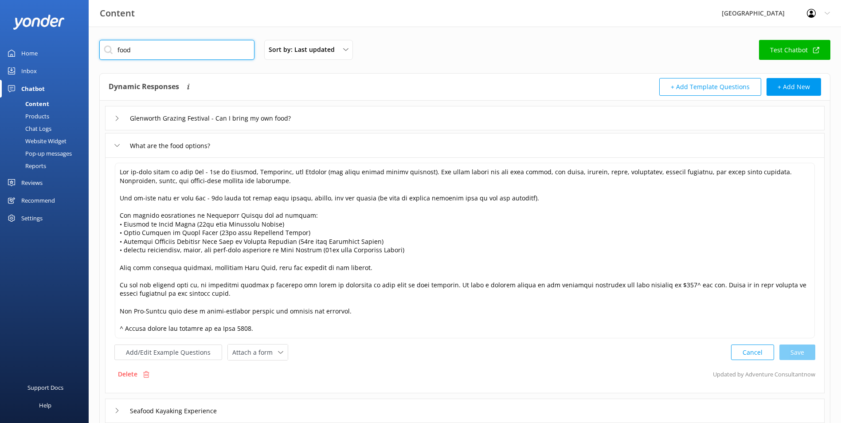
drag, startPoint x: 202, startPoint y: 53, endPoint x: -2, endPoint y: 50, distance: 203.5
click at [0, 50] on html "Content Glenworth Valley Profile Settings Logout Home Inbox Chatbot Content Pro…" at bounding box center [420, 303] width 841 height 606
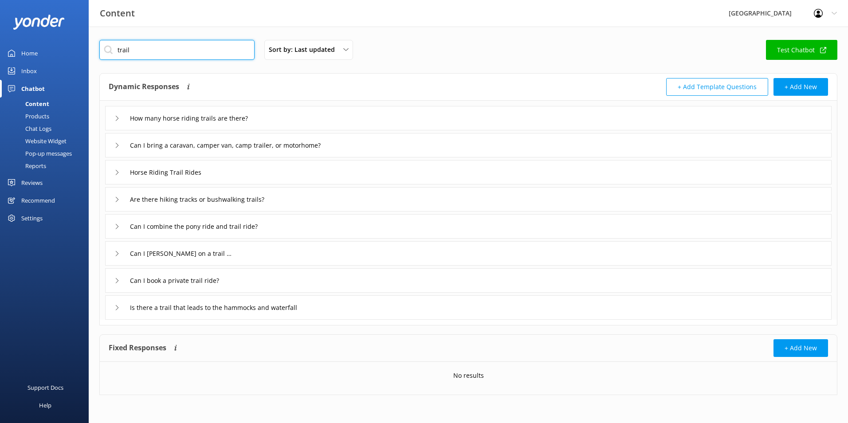
type input "trail"
click at [119, 199] on icon at bounding box center [116, 199] width 5 height 5
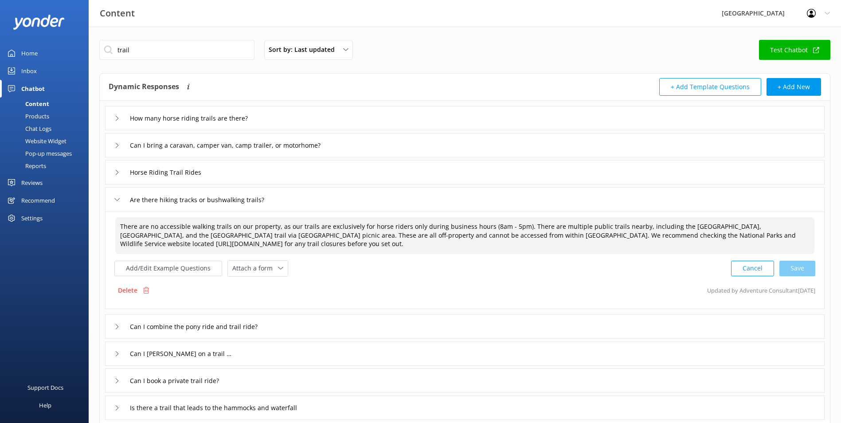
drag, startPoint x: 228, startPoint y: 227, endPoint x: 274, endPoint y: 220, distance: 46.6
click at [274, 220] on textarea "There are no accessible walking trails on our property, as our trails are exclu…" at bounding box center [464, 235] width 699 height 37
click at [794, 271] on div "Cancel Save" at bounding box center [773, 268] width 84 height 16
click at [525, 247] on textarea "There are no accessible walking trails in the valley, as our trails are exclusi…" at bounding box center [465, 235] width 700 height 37
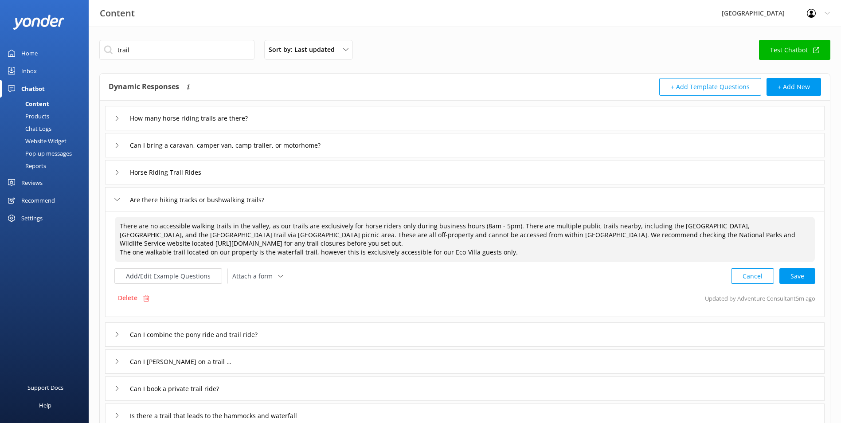
click at [309, 250] on textarea "There are no accessible walking trails in the valley, as our trails are exclusi…" at bounding box center [465, 239] width 700 height 45
click at [788, 276] on div "Cancel Loading.." at bounding box center [773, 276] width 84 height 16
click at [184, 276] on button "Add/Edit Example Questions" at bounding box center [168, 276] width 108 height 16
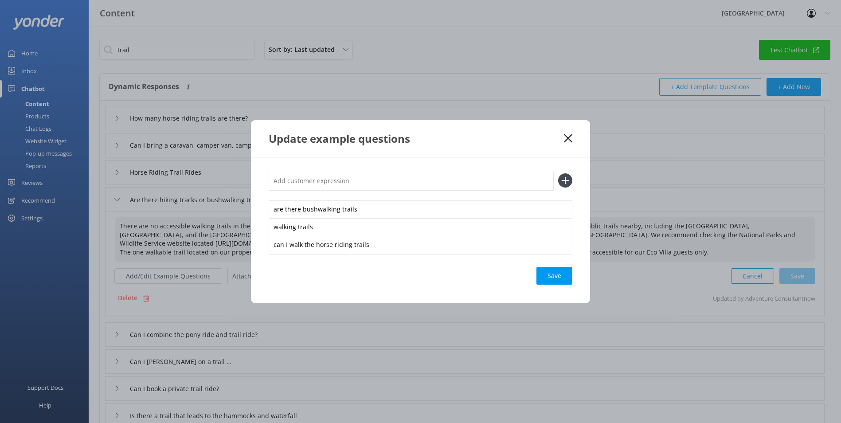
type textarea "There are no accessible walking trails in the valley, as our trails are exclusi…"
click at [302, 184] on input "text" at bounding box center [411, 181] width 285 height 20
type input "where is the waterfall?"
click at [563, 179] on icon at bounding box center [565, 180] width 14 height 14
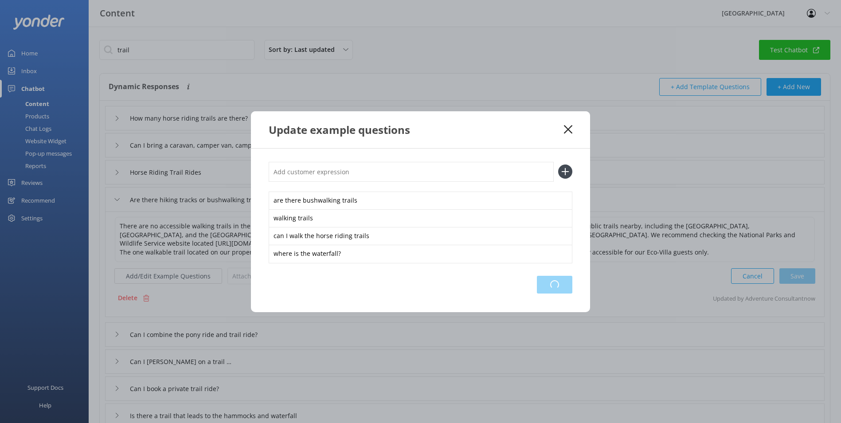
click at [556, 286] on div "Loading.." at bounding box center [554, 285] width 35 height 18
click at [566, 132] on use at bounding box center [568, 129] width 8 height 8
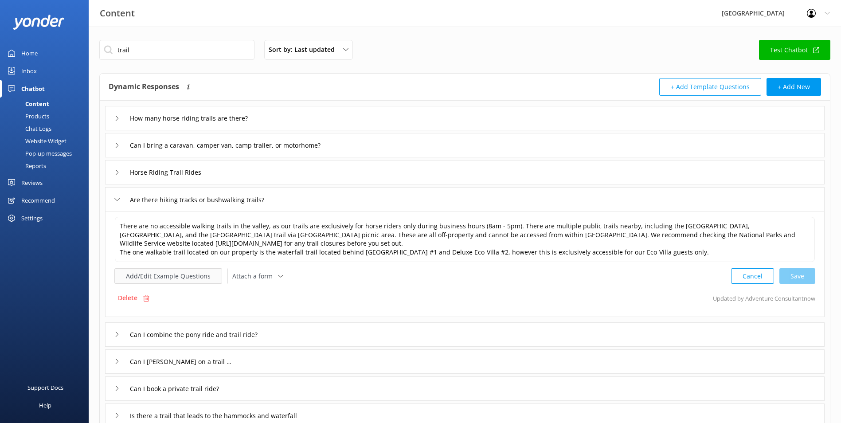
click at [166, 274] on button "Add/Edit Example Questions" at bounding box center [168, 276] width 108 height 16
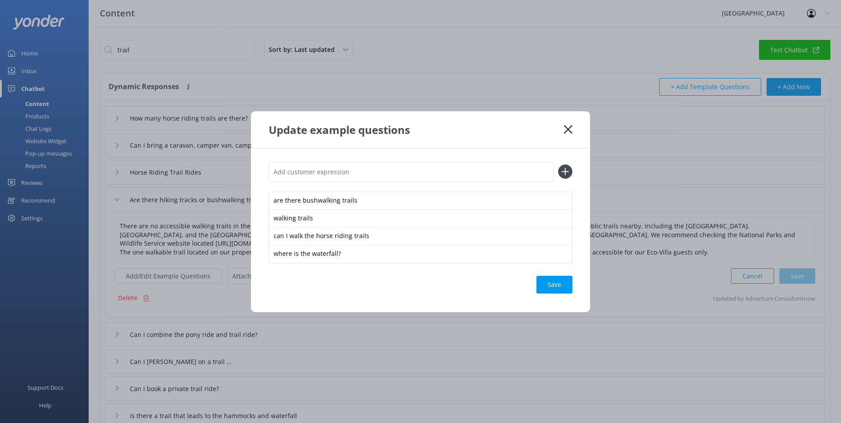
click at [337, 174] on input "text" at bounding box center [411, 172] width 285 height 20
paste input "Is there a trail that leads to the hammocks and waterfall"
type input "Is there a trail that leads to the hammocks and waterfall"
click at [563, 173] on icon at bounding box center [565, 171] width 14 height 14
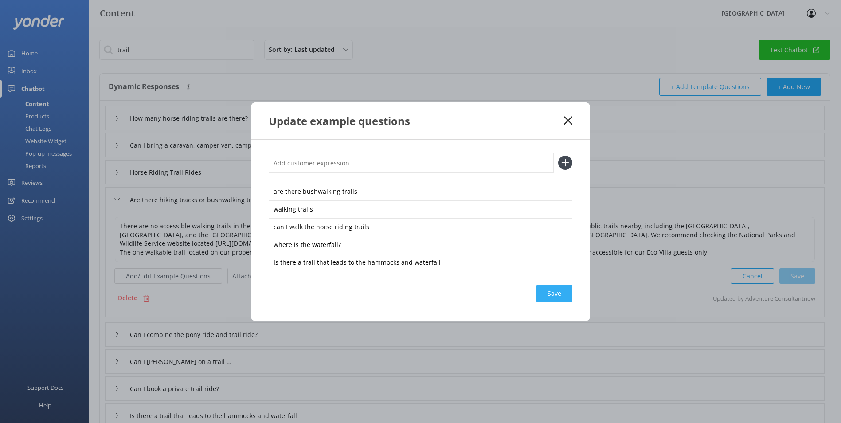
click at [564, 292] on div "Save" at bounding box center [554, 294] width 36 height 18
click at [570, 120] on icon at bounding box center [568, 120] width 8 height 9
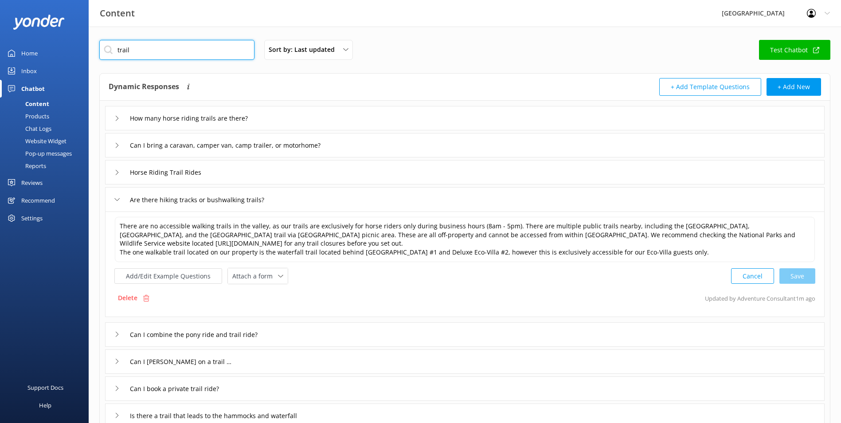
drag, startPoint x: 177, startPoint y: 49, endPoint x: 61, endPoint y: 52, distance: 116.6
click at [61, 52] on div "Content Glenworth Valley Profile Settings Logout Home Inbox Chatbot Content Pro…" at bounding box center [420, 278] width 841 height 503
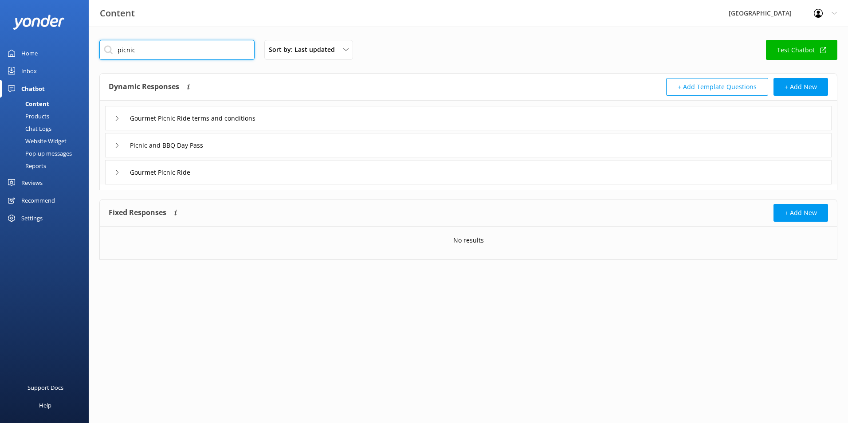
drag, startPoint x: 169, startPoint y: 55, endPoint x: 121, endPoint y: 55, distance: 47.4
click at [125, 55] on input "picnic" at bounding box center [176, 50] width 155 height 20
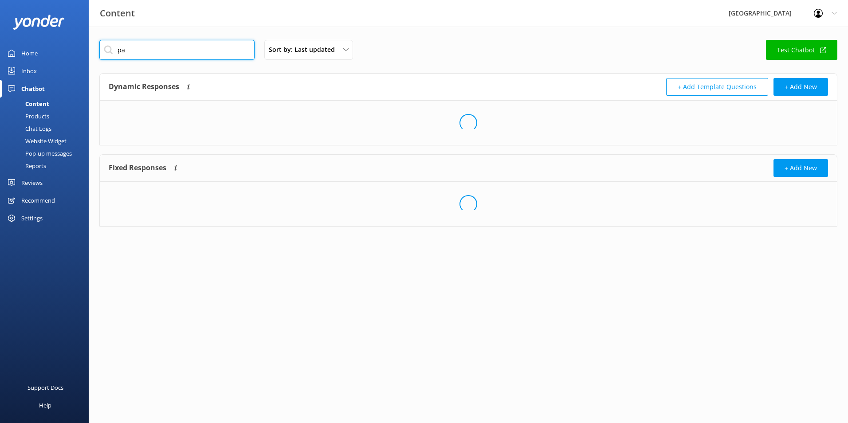
type input "p"
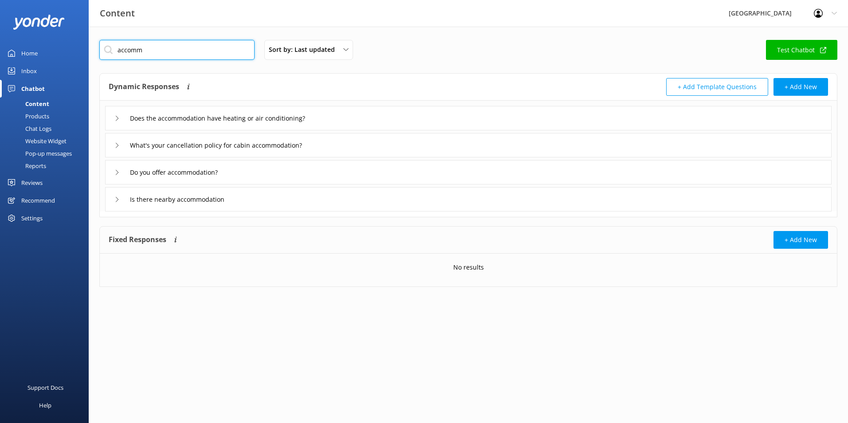
type input "accomm"
click at [105, 171] on div "Do you offer accommodation?" at bounding box center [468, 172] width 726 height 24
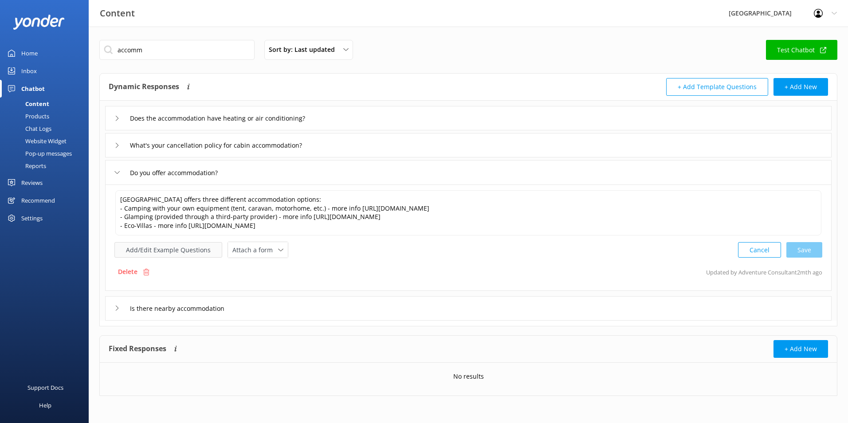
click at [154, 254] on button "Add/Edit Example Questions" at bounding box center [168, 250] width 108 height 16
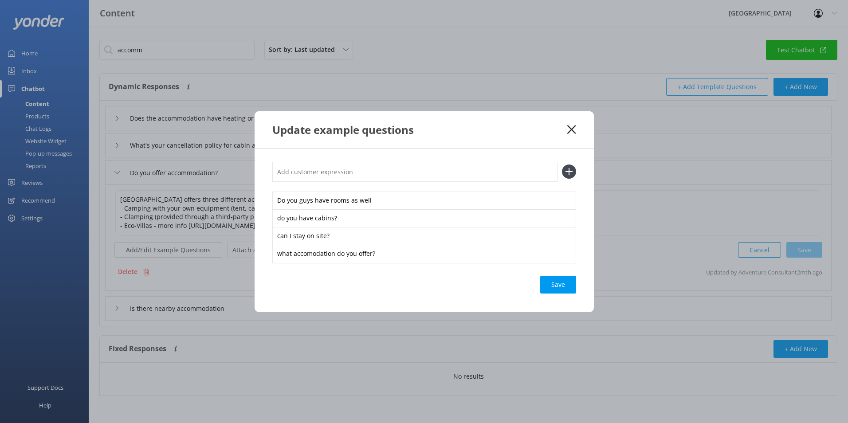
click at [321, 169] on input "text" at bounding box center [414, 172] width 285 height 20
paste input "Is there nearby accommodation"
type input "Is there nearby accommodation"
click at [563, 170] on icon at bounding box center [569, 171] width 14 height 14
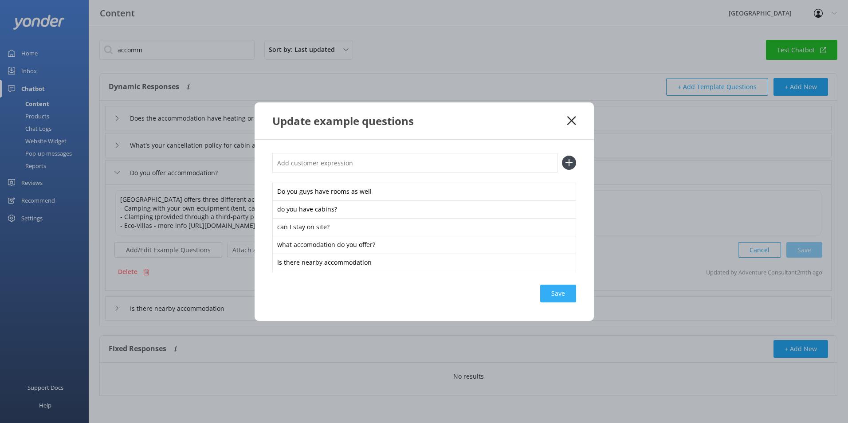
click at [558, 300] on div "Save" at bounding box center [558, 294] width 36 height 18
click at [571, 125] on div "Update example questions" at bounding box center [423, 120] width 339 height 37
click at [569, 121] on icon at bounding box center [571, 120] width 8 height 9
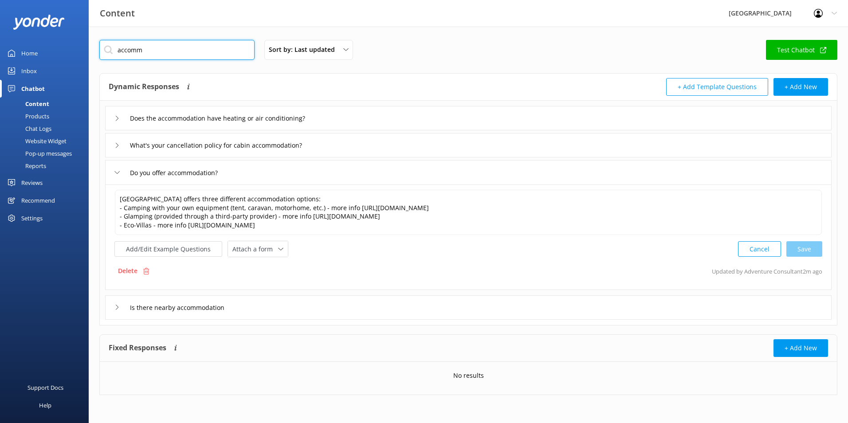
drag, startPoint x: 146, startPoint y: 44, endPoint x: 35, endPoint y: 27, distance: 112.1
click at [35, 27] on div "Content Glenworth Valley Profile Settings Logout Home Inbox Chatbot Content Pro…" at bounding box center [424, 224] width 848 height 395
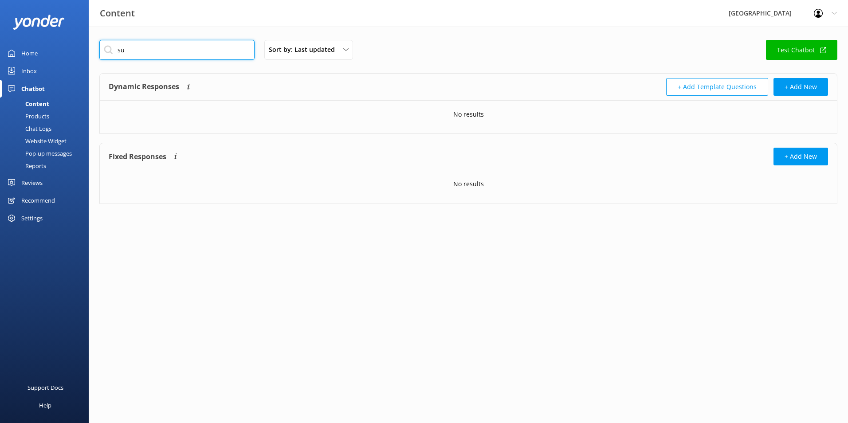
type input "s"
type input "shop"
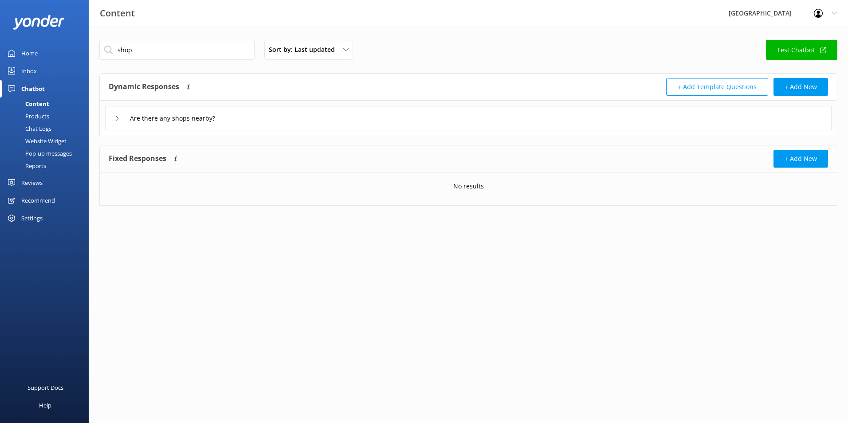
click at [117, 117] on use at bounding box center [117, 118] width 3 height 5
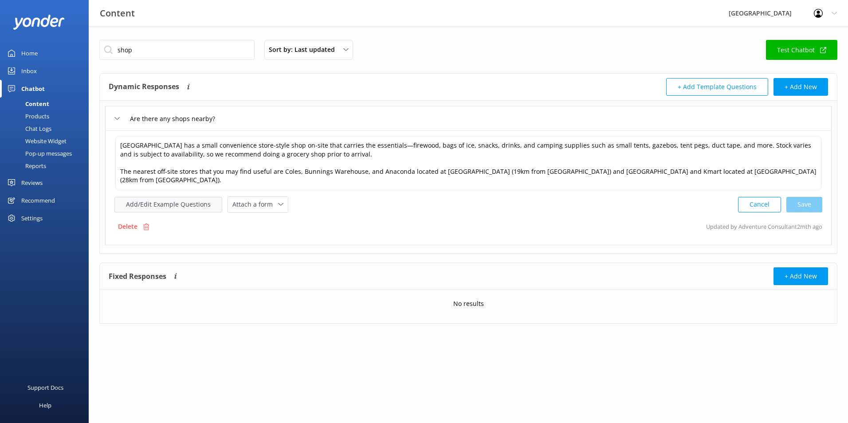
click at [171, 197] on button "Add/Edit Example Questions" at bounding box center [168, 205] width 108 height 16
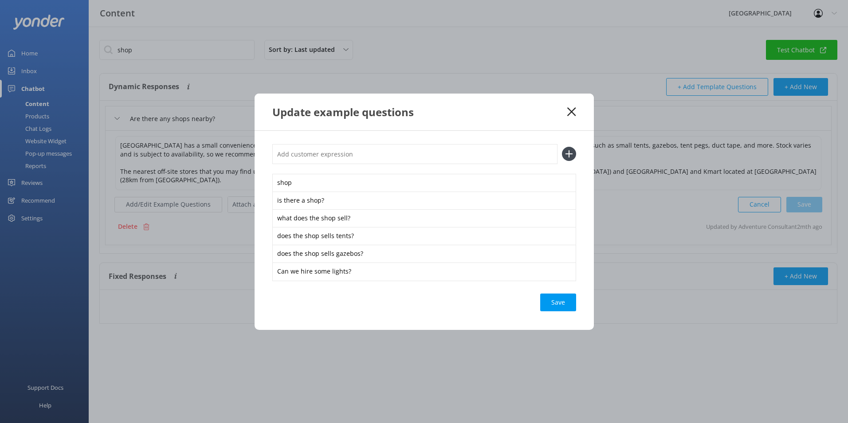
click at [296, 146] on input "text" at bounding box center [414, 154] width 285 height 20
type input "nearest supermarket"
click at [564, 155] on icon at bounding box center [569, 154] width 14 height 14
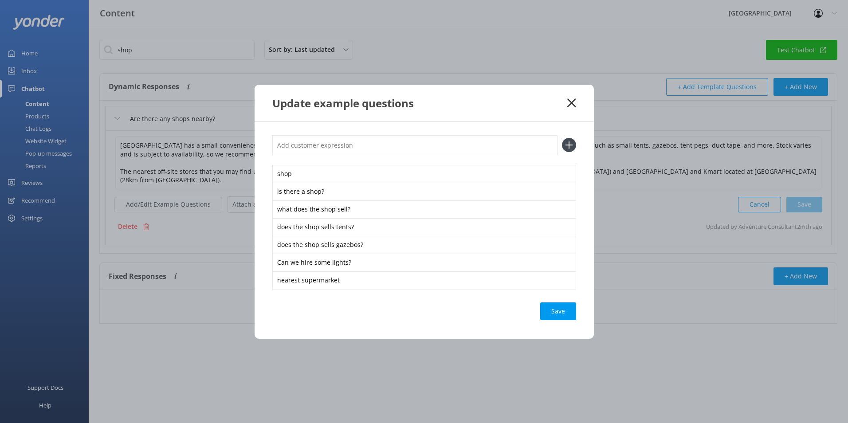
click at [302, 142] on input "text" at bounding box center [414, 145] width 285 height 20
type input "nearest woolworths"
click at [572, 147] on icon at bounding box center [569, 145] width 14 height 14
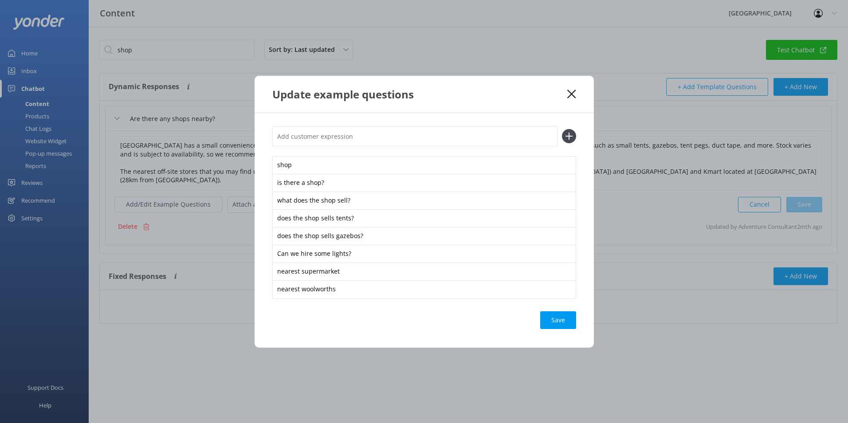
click at [348, 138] on input "text" at bounding box center [414, 136] width 285 height 20
click at [284, 139] on input "nearsest coles" at bounding box center [414, 136] width 285 height 20
type input "nearest coles"
click at [569, 132] on icon at bounding box center [569, 136] width 14 height 14
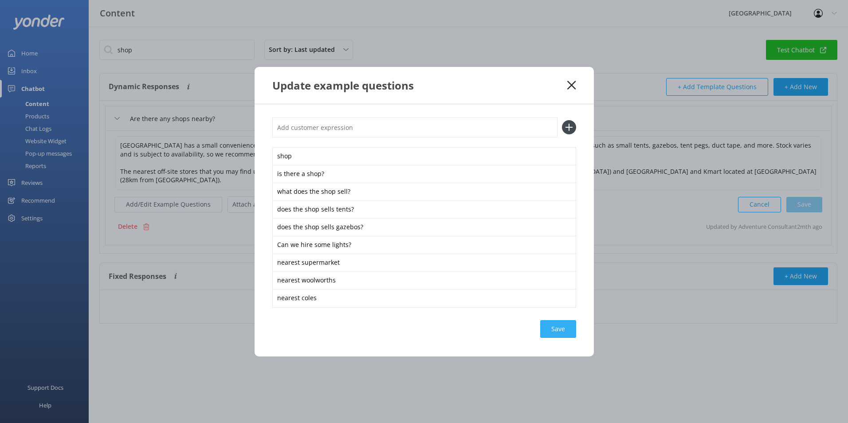
click at [553, 328] on div "Save" at bounding box center [558, 329] width 36 height 18
click at [570, 85] on icon at bounding box center [571, 85] width 8 height 9
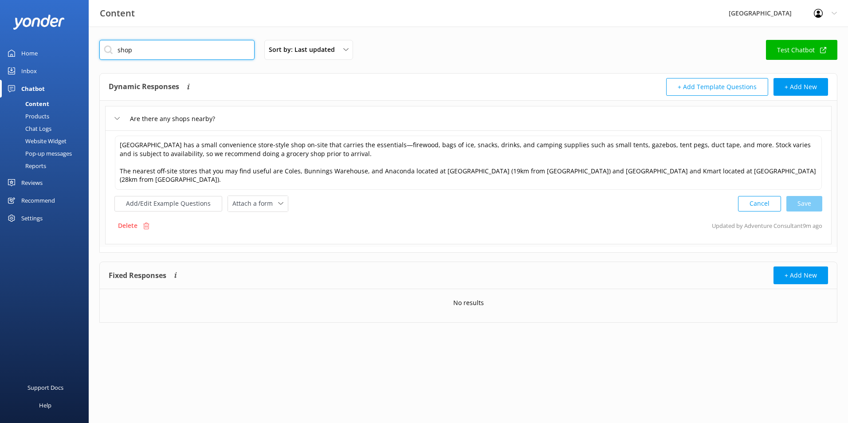
drag, startPoint x: 176, startPoint y: 55, endPoint x: 0, endPoint y: 47, distance: 175.7
click at [0, 49] on html "Content Glenworth Valley Profile Settings Logout Home Inbox Chatbot Content Pro…" at bounding box center [424, 211] width 848 height 423
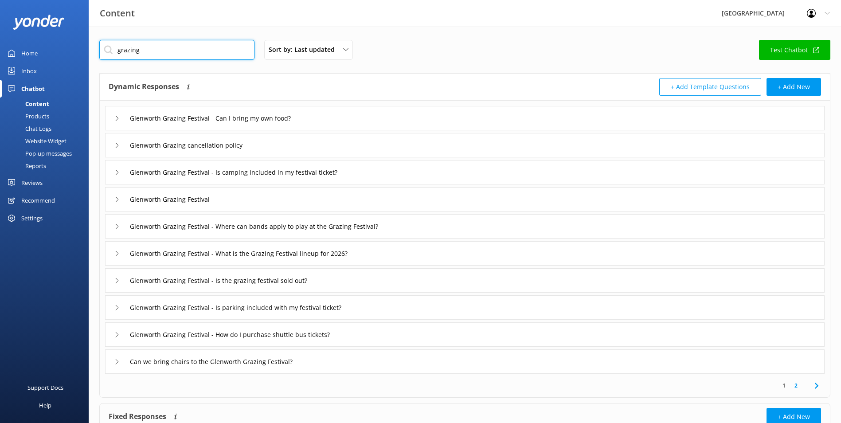
type input "grazing"
click at [114, 226] on icon at bounding box center [116, 226] width 5 height 5
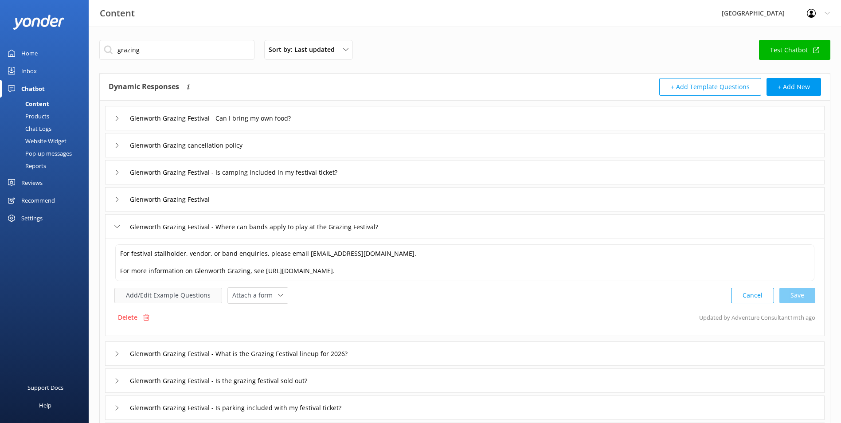
click at [141, 297] on button "Add/Edit Example Questions" at bounding box center [168, 296] width 108 height 16
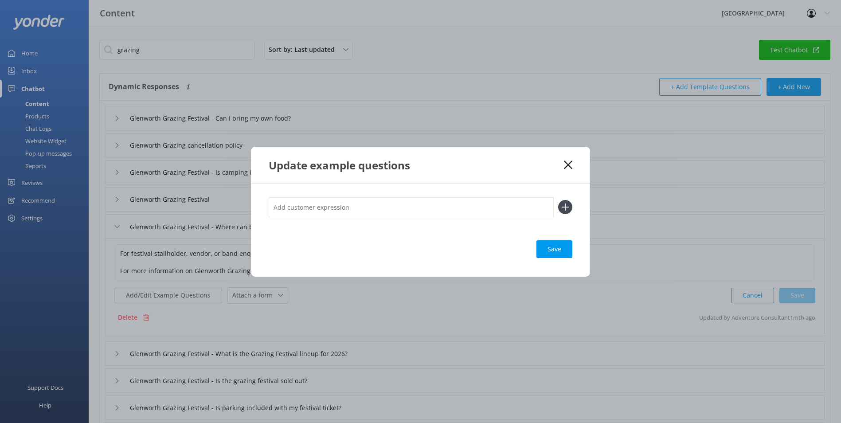
click at [317, 207] on input "text" at bounding box center [411, 207] width 285 height 20
paste input "Stallholder applications for the glenworth grazing festival"
type input "Stallholder applications for the glenworth grazing festival"
click at [567, 207] on use at bounding box center [566, 207] width 8 height 8
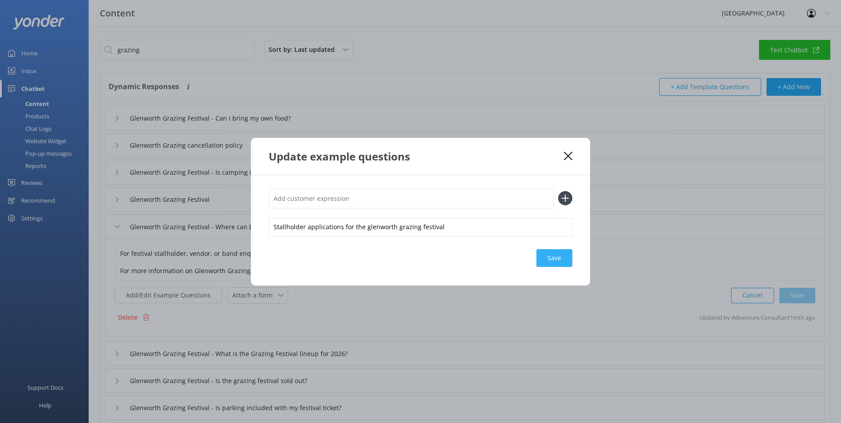
click at [558, 259] on div "Save" at bounding box center [554, 258] width 36 height 18
click at [567, 155] on use at bounding box center [568, 156] width 8 height 8
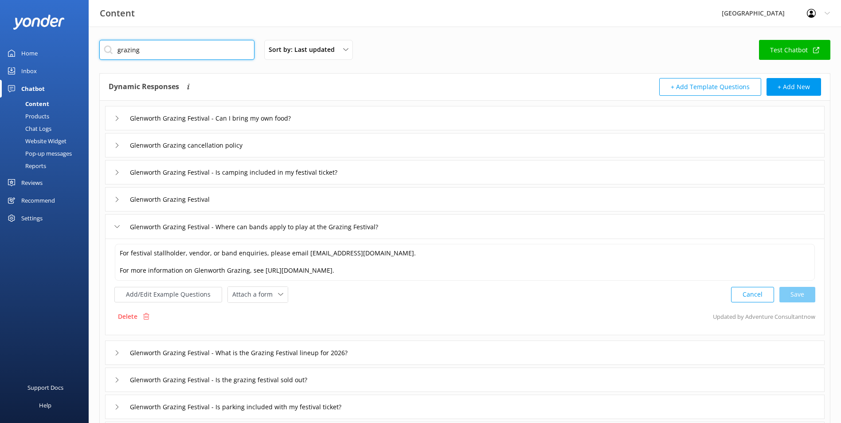
drag, startPoint x: 180, startPoint y: 53, endPoint x: 52, endPoint y: 43, distance: 128.1
click at [57, 43] on div "Content Glenworth Valley Profile Settings Logout Home Inbox Chatbot Content Pro…" at bounding box center [420, 308] width 841 height 563
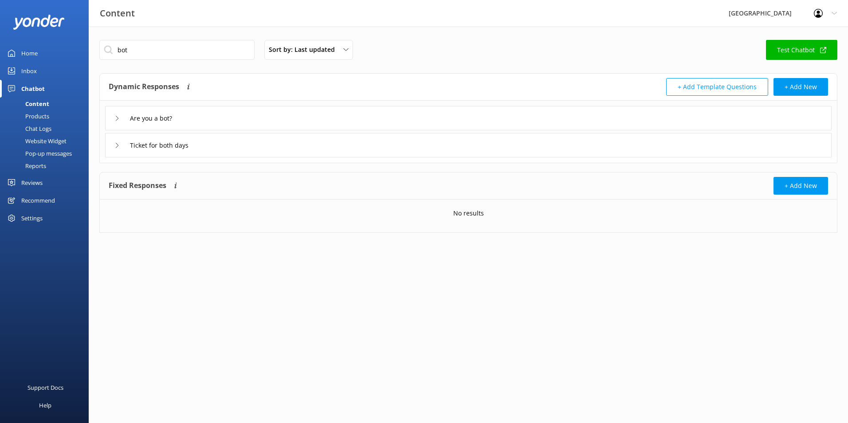
click at [228, 123] on div "Are you a bot?" at bounding box center [468, 118] width 726 height 24
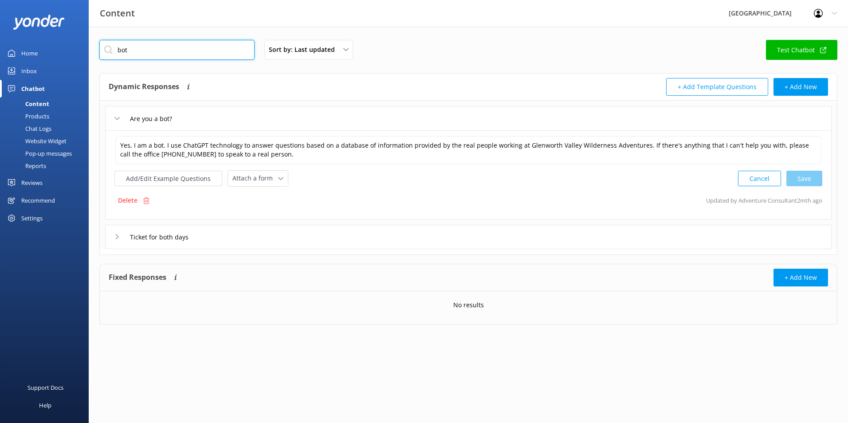
drag, startPoint x: 196, startPoint y: 49, endPoint x: 42, endPoint y: 50, distance: 154.3
click at [43, 50] on div "Content Glenworth Valley Profile Settings Logout Home Inbox Chatbot Content Pro…" at bounding box center [424, 189] width 848 height 325
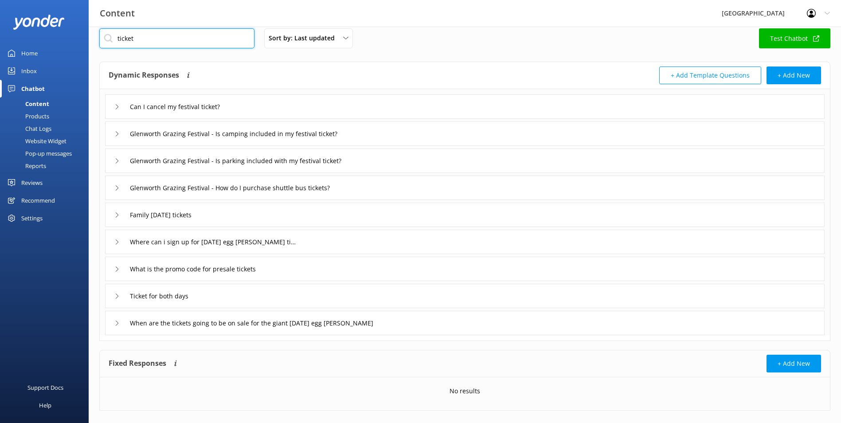
scroll to position [22, 0]
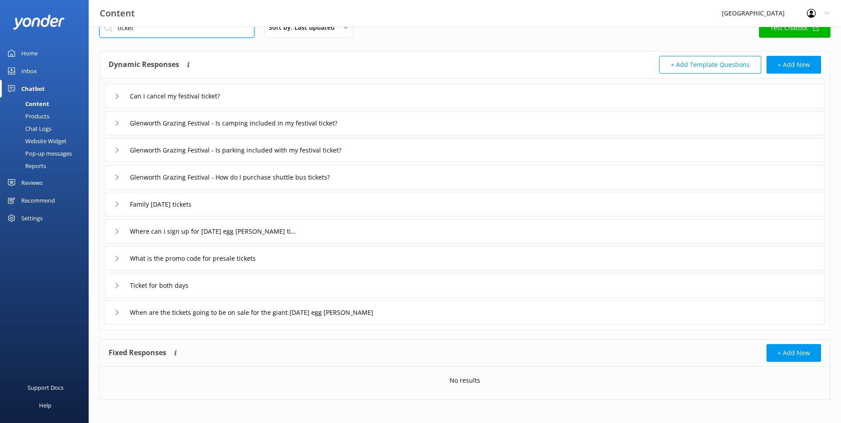
drag, startPoint x: 165, startPoint y: 32, endPoint x: 46, endPoint y: 36, distance: 119.8
click at [46, 36] on div "Content Glenworth Valley Profile Settings Logout Home Inbox Chatbot Content Pro…" at bounding box center [420, 215] width 841 height 422
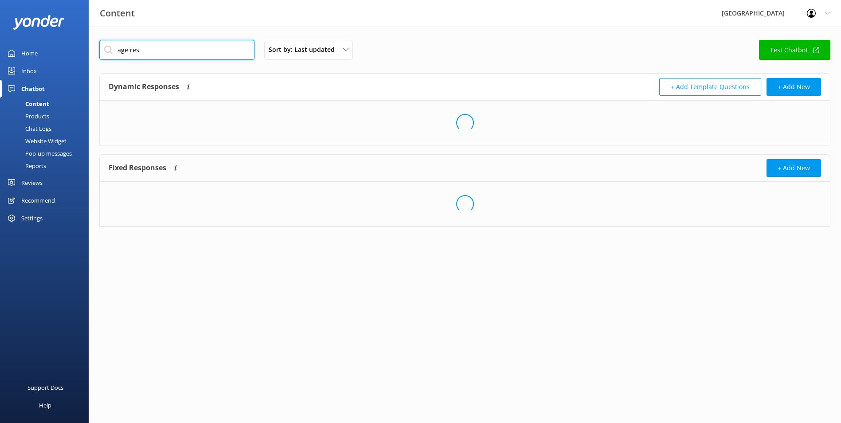
scroll to position [0, 0]
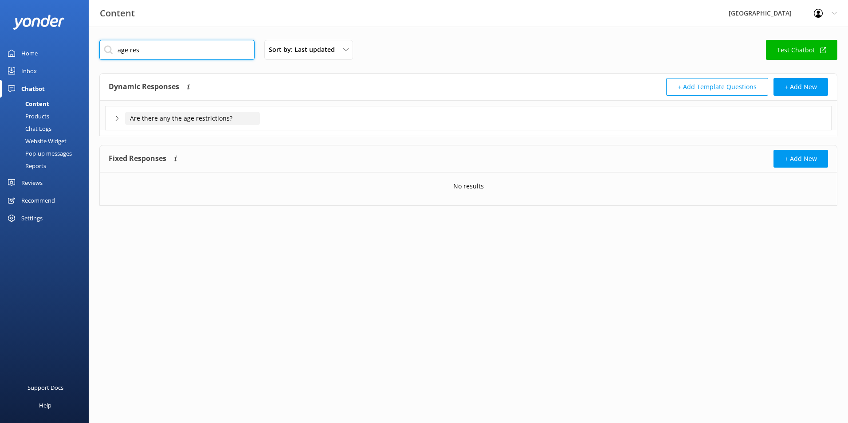
type input "age res"
click at [184, 117] on input "Are there any the age restrictions?" at bounding box center [192, 118] width 135 height 13
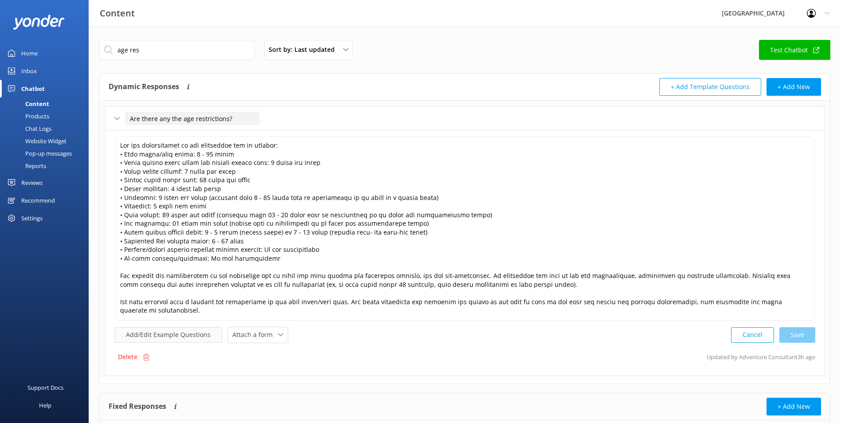
click at [153, 327] on button "Add/Edit Example Questions" at bounding box center [168, 335] width 108 height 16
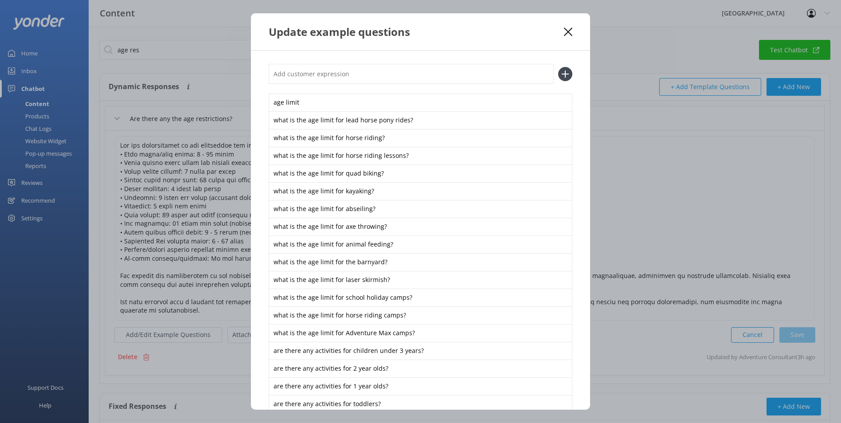
click at [321, 77] on input "text" at bounding box center [411, 74] width 285 height 20
paste input "What activities available for a [DEMOGRAPHIC_DATA]"
type input "What activities available for a [DEMOGRAPHIC_DATA]"
click at [561, 78] on icon at bounding box center [565, 74] width 14 height 14
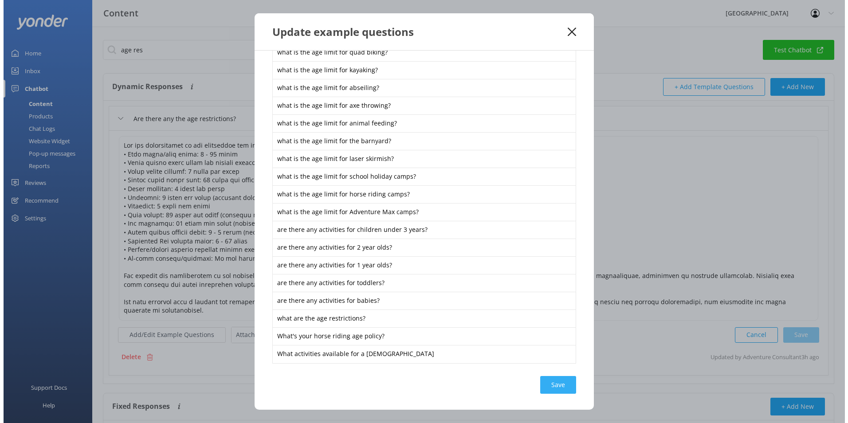
scroll to position [124, 0]
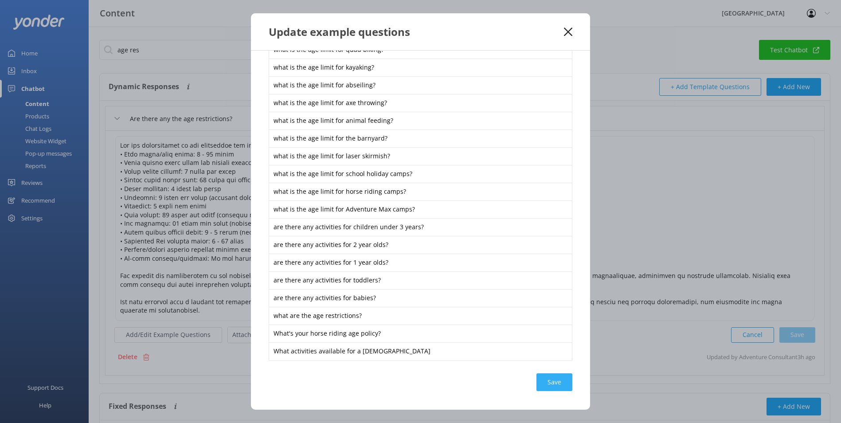
click at [547, 379] on div "Save" at bounding box center [554, 382] width 36 height 18
click at [563, 27] on div "Update example questions" at bounding box center [416, 31] width 295 height 15
click at [568, 29] on icon at bounding box center [568, 31] width 8 height 9
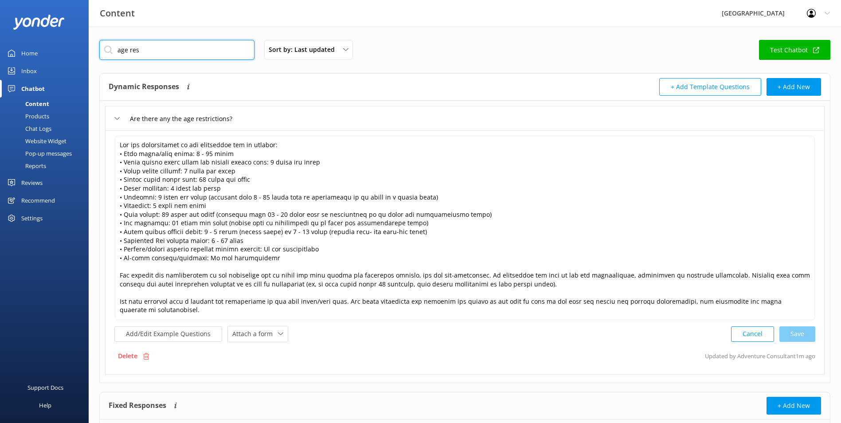
drag, startPoint x: 188, startPoint y: 56, endPoint x: -2, endPoint y: 44, distance: 190.6
click at [0, 44] on html "Content Glenworth Valley Profile Settings Logout Home Inbox Chatbot Content Pro…" at bounding box center [420, 240] width 841 height 480
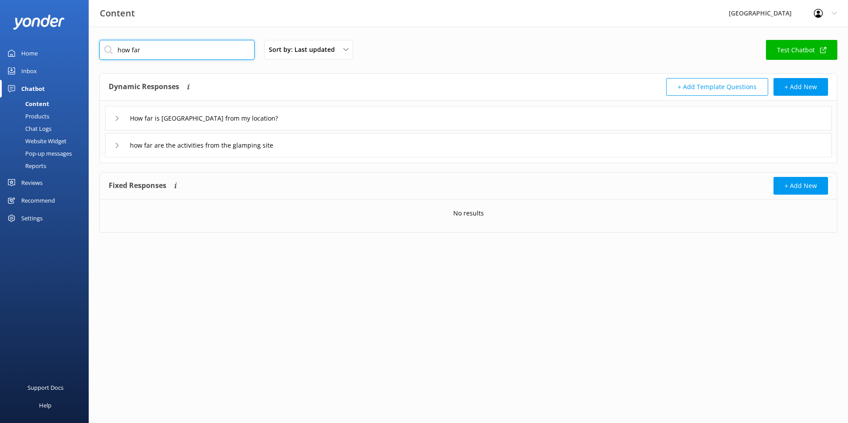
type input "how far"
click at [117, 116] on icon at bounding box center [116, 118] width 5 height 5
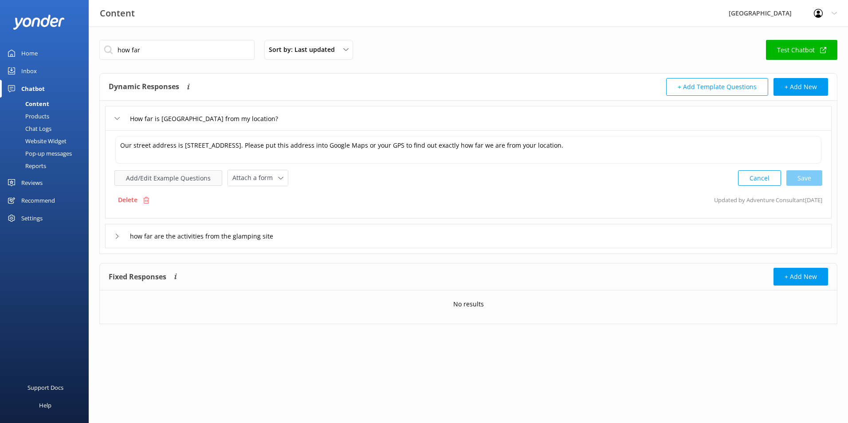
click at [152, 177] on button "Add/Edit Example Questions" at bounding box center [168, 178] width 108 height 16
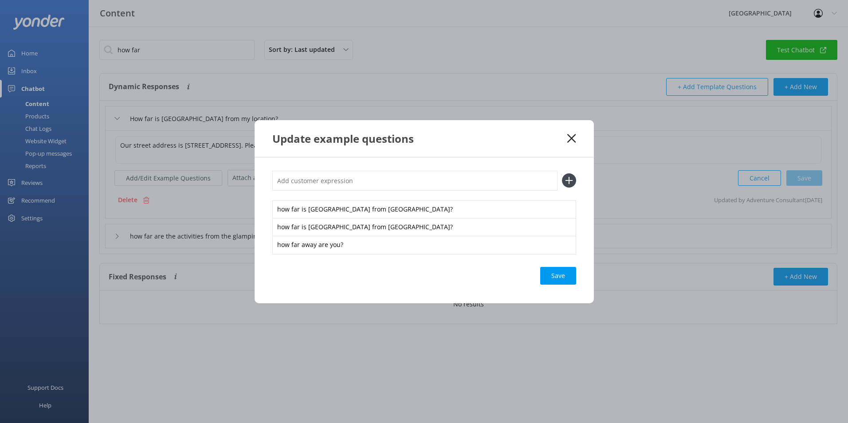
click at [336, 189] on input "text" at bounding box center [414, 181] width 285 height 20
paste input "What are the driving distance times"
type input "What are the driving distance times"
click at [566, 181] on use at bounding box center [569, 181] width 8 height 8
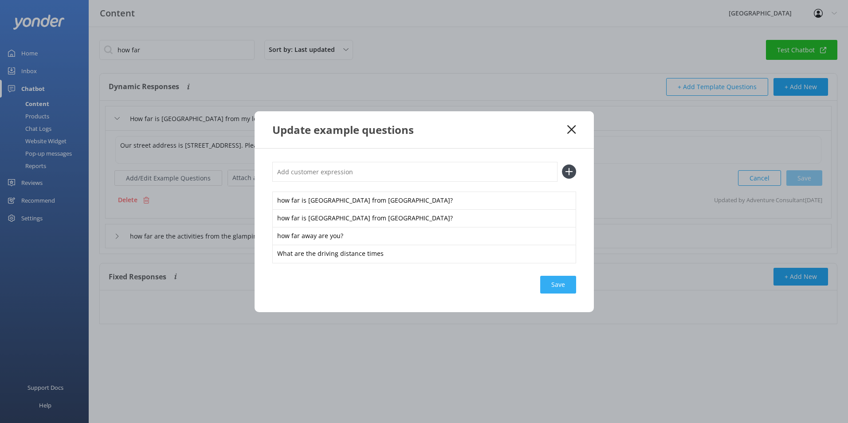
click at [563, 286] on div "Save" at bounding box center [558, 285] width 36 height 18
click at [567, 133] on div "Update example questions" at bounding box center [419, 129] width 295 height 15
click at [570, 132] on icon at bounding box center [571, 129] width 8 height 9
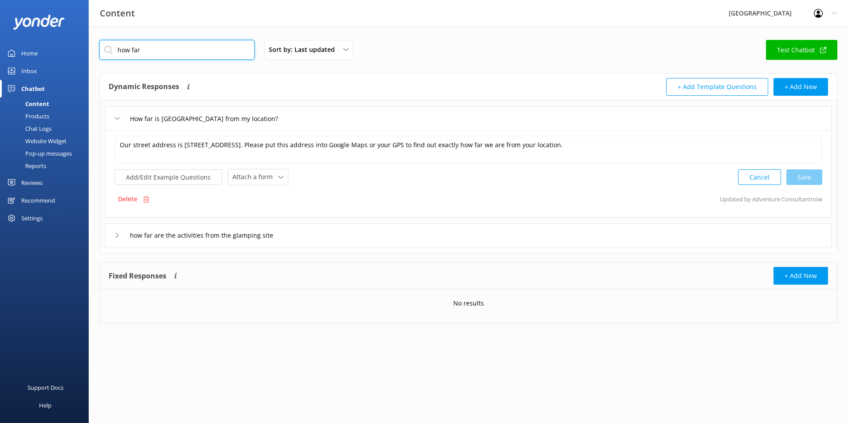
drag, startPoint x: 135, startPoint y: 50, endPoint x: 10, endPoint y: 43, distance: 125.7
click at [20, 46] on div "Content Glenworth Valley Profile Settings Logout Home Inbox Chatbot Content Pro…" at bounding box center [424, 188] width 848 height 323
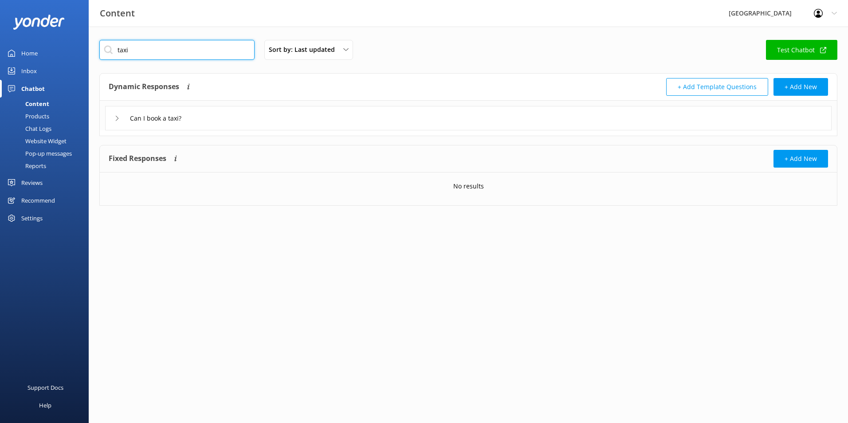
type input "taxi"
click at [113, 121] on div "Can I book a taxi?" at bounding box center [468, 118] width 726 height 24
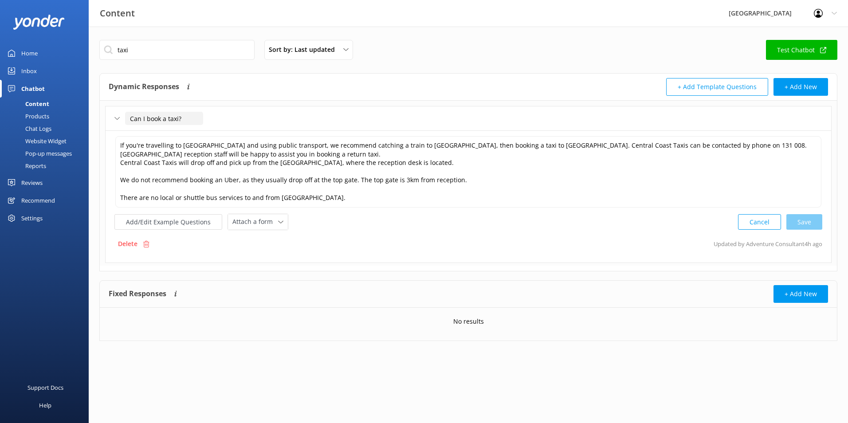
drag, startPoint x: 189, startPoint y: 117, endPoint x: 46, endPoint y: 100, distance: 144.2
click at [48, 101] on div "Content Glenworth Valley Profile Settings Logout Home Inbox Chatbot Content Pro…" at bounding box center [424, 197] width 848 height 341
click at [187, 226] on button "Add/Edit Example Questions" at bounding box center [168, 222] width 108 height 16
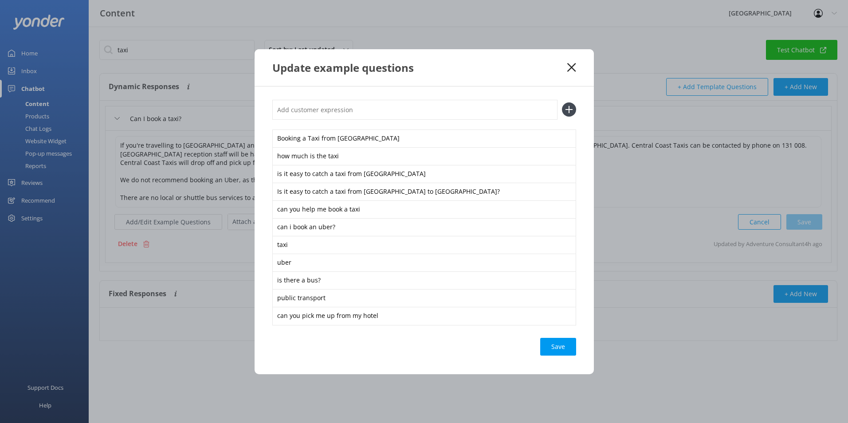
click at [321, 111] on input "text" at bounding box center [414, 110] width 285 height 20
paste input "Can I book a taxi?"
type input "Can I book a taxi?"
click at [575, 108] on icon at bounding box center [569, 109] width 14 height 14
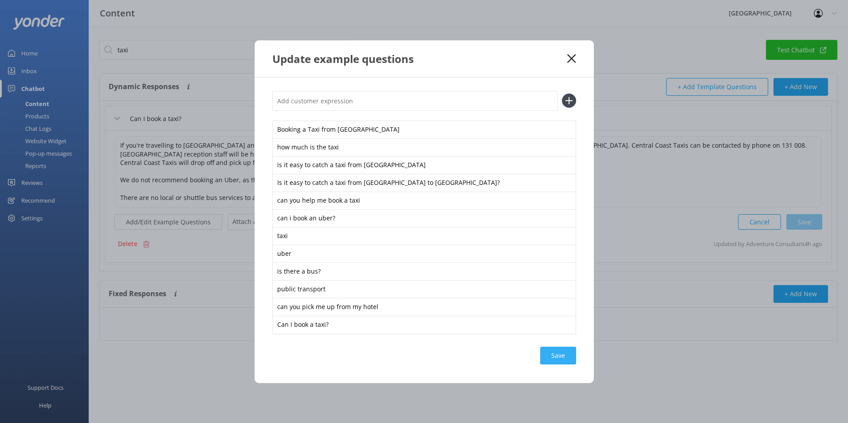
click at [565, 349] on div "Save" at bounding box center [558, 356] width 36 height 18
click at [569, 57] on icon at bounding box center [571, 58] width 8 height 9
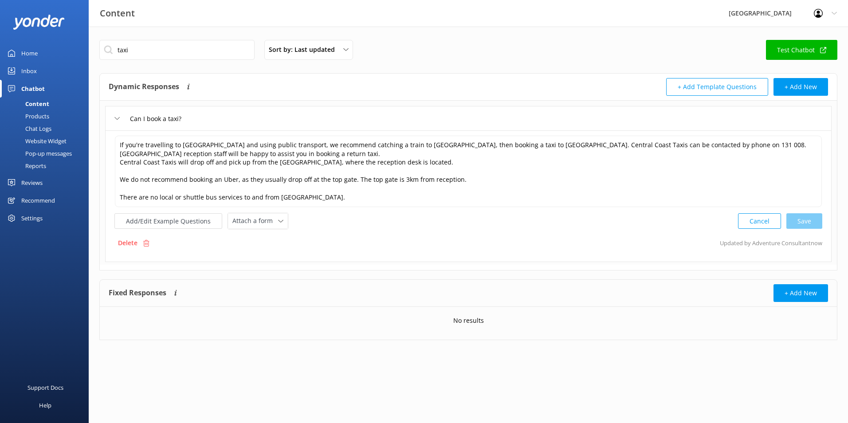
click at [212, 122] on div "Can I book a taxi?" at bounding box center [468, 118] width 726 height 24
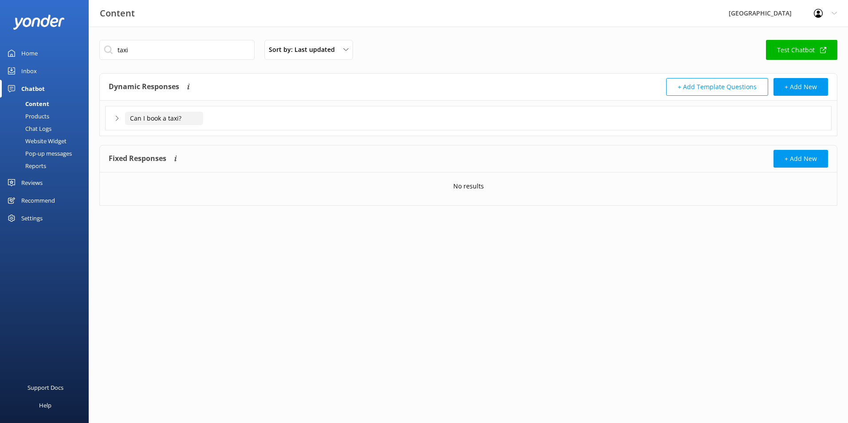
drag, startPoint x: 192, startPoint y: 118, endPoint x: 91, endPoint y: 117, distance: 101.5
click at [91, 117] on div "taxi Sort by: Last updated Title Last updated Test Chatbot Dynamic Responses Dy…" at bounding box center [468, 130] width 759 height 206
type input "What are the transport options?"
click at [223, 134] on div at bounding box center [227, 131] width 11 height 11
drag, startPoint x: 191, startPoint y: 53, endPoint x: 0, endPoint y: 40, distance: 191.1
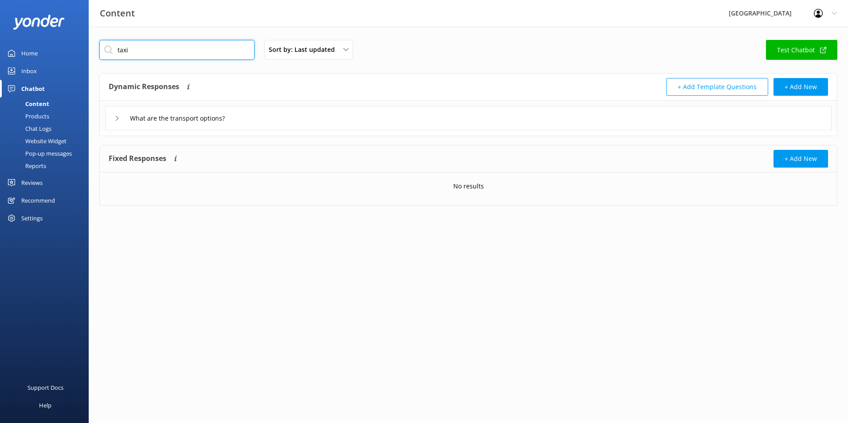
click at [0, 44] on html "Content Glenworth Valley Profile Settings Logout Home Inbox Chatbot Content Pro…" at bounding box center [424, 211] width 848 height 423
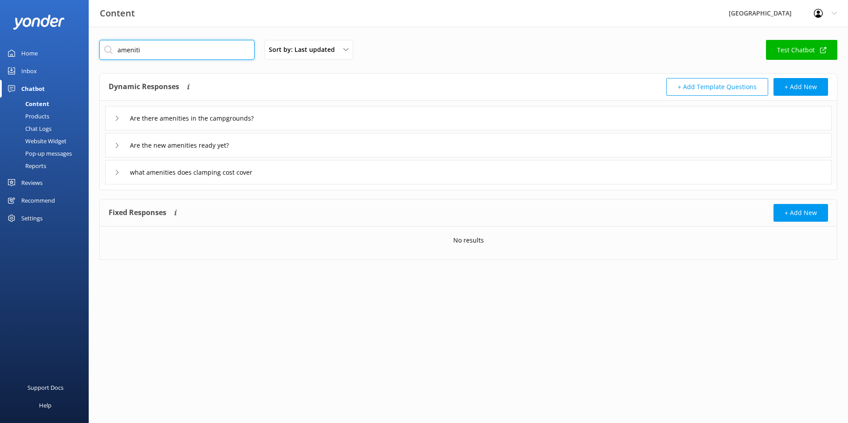
type input "ameniti"
click at [280, 177] on div "what amenities does clamping cost cover" at bounding box center [468, 172] width 726 height 24
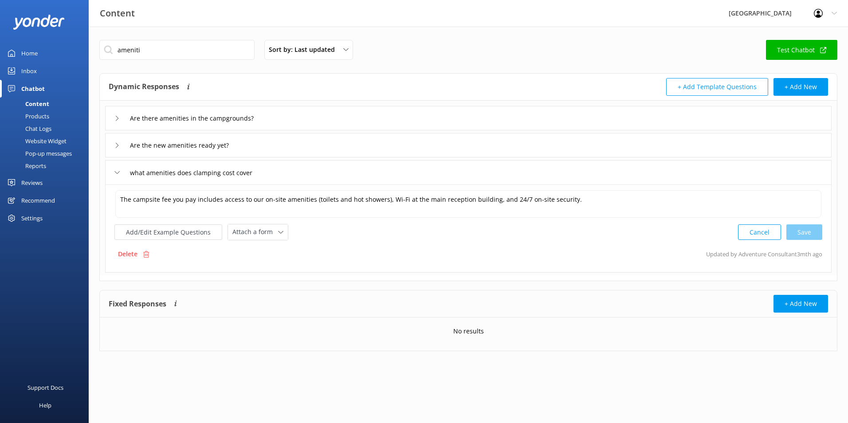
click at [286, 175] on div "what amenities does clamping cost cover" at bounding box center [468, 172] width 726 height 24
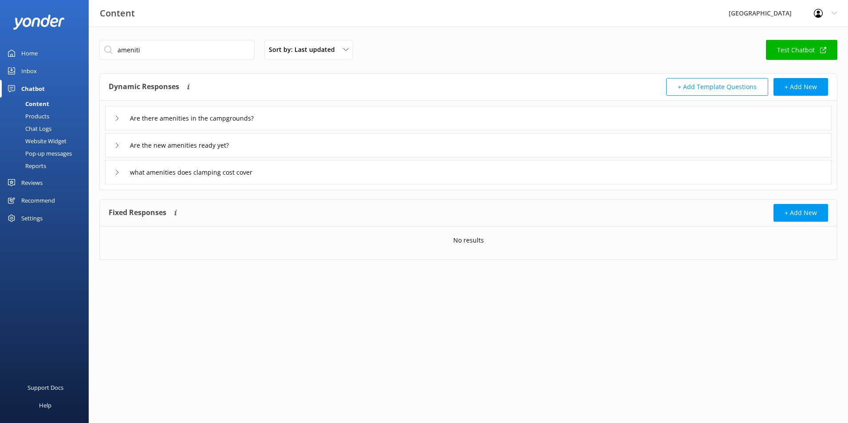
click at [268, 110] on div "Are there amenities in the campgrounds?" at bounding box center [468, 118] width 726 height 24
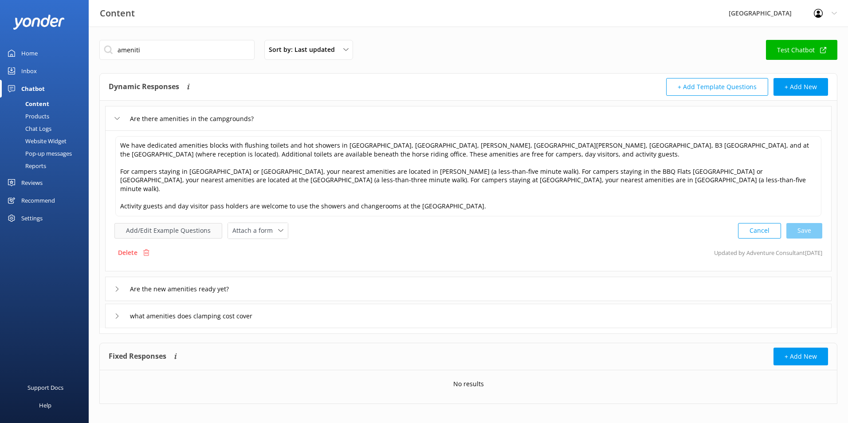
click at [149, 223] on button "Add/Edit Example Questions" at bounding box center [168, 231] width 108 height 16
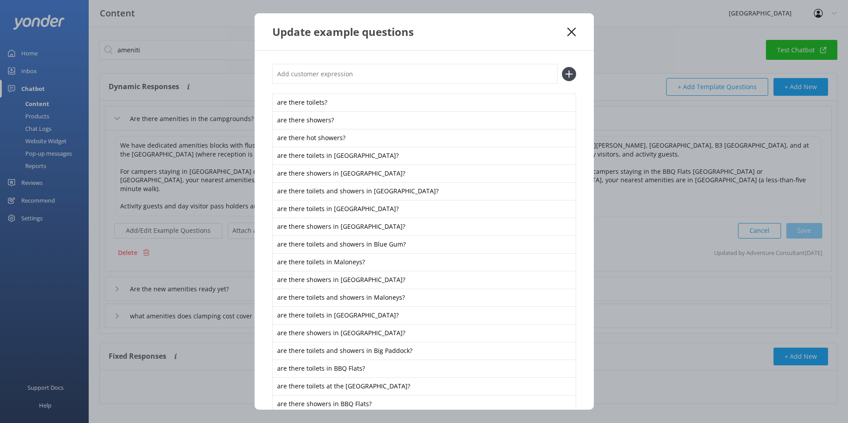
click at [299, 70] on input "text" at bounding box center [414, 74] width 285 height 20
paste input "What camping facilities do you have"
type input "What camping facilities do you have"
click at [565, 74] on use at bounding box center [569, 74] width 8 height 8
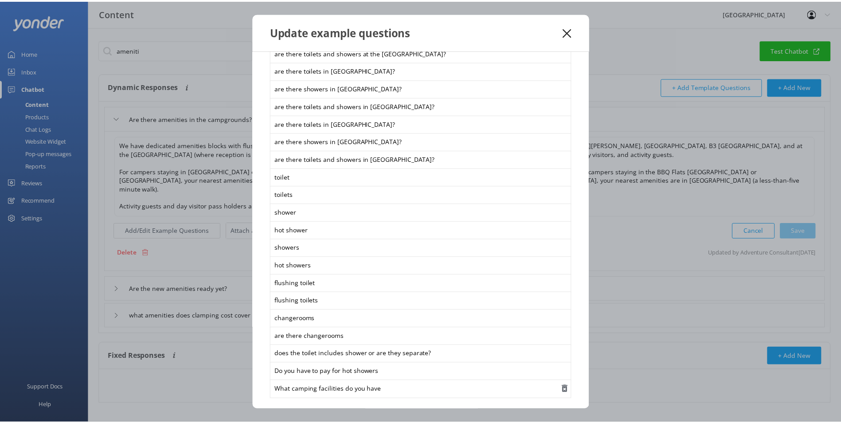
scroll to position [443, 0]
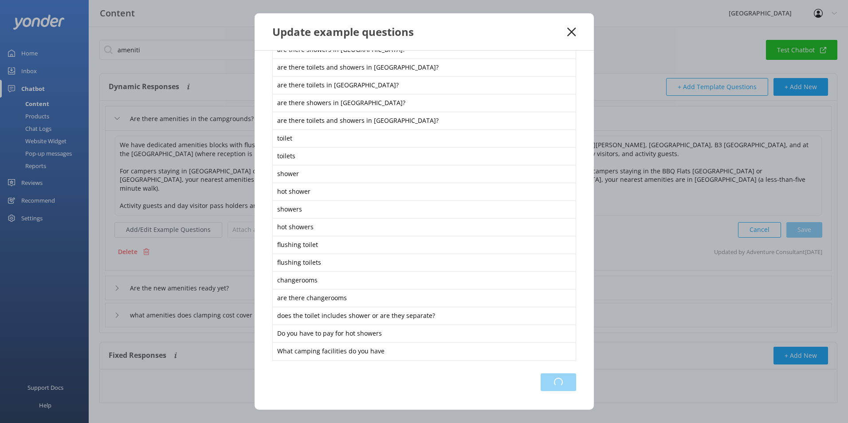
click at [551, 380] on div "Loading.." at bounding box center [557, 382] width 35 height 18
click at [571, 31] on use at bounding box center [571, 31] width 8 height 8
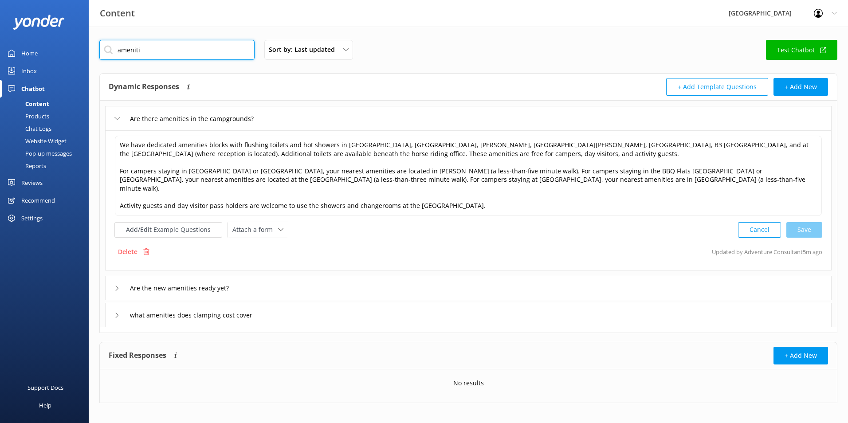
drag, startPoint x: 162, startPoint y: 55, endPoint x: 0, endPoint y: 32, distance: 163.3
click at [0, 33] on html "Content Glenworth Valley Profile Settings Logout Home Inbox Chatbot Content Pro…" at bounding box center [424, 215] width 848 height 430
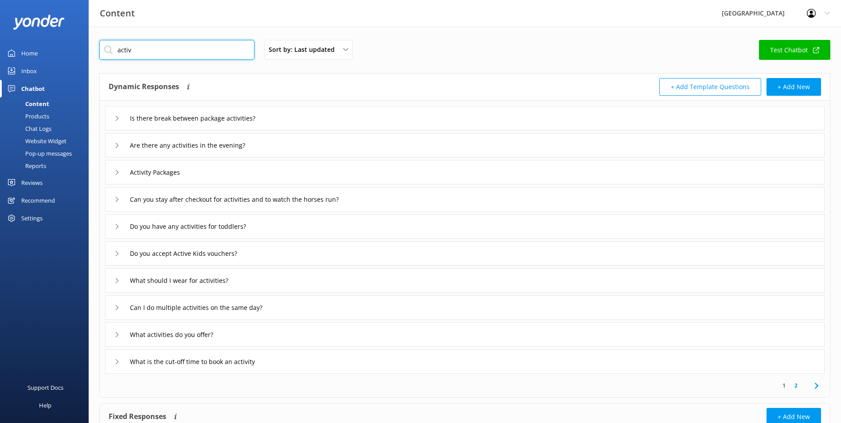
type input "activ"
click at [254, 336] on div "What activities do you offer?" at bounding box center [465, 334] width 720 height 24
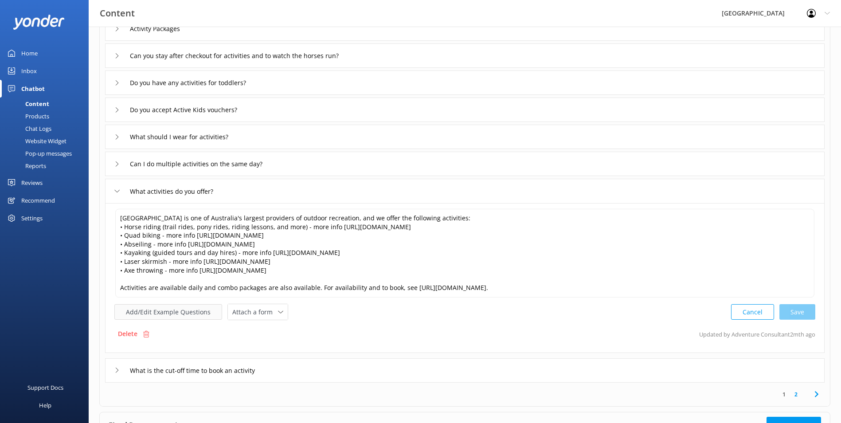
scroll to position [144, 0]
click at [172, 310] on button "Add/Edit Example Questions" at bounding box center [168, 312] width 108 height 16
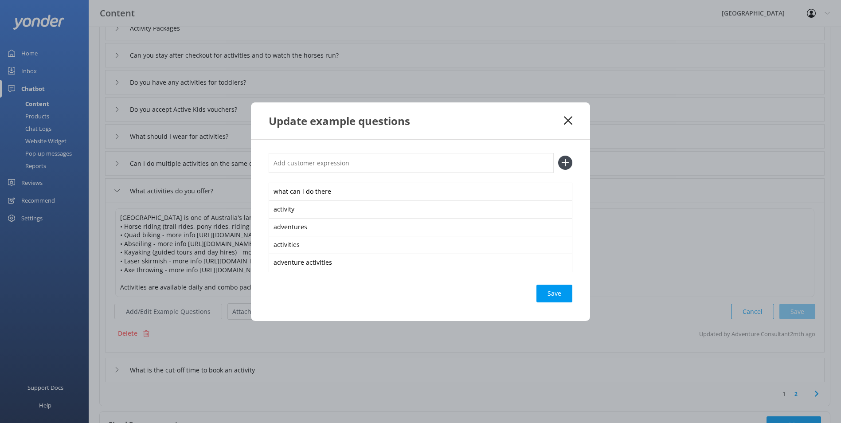
click at [357, 157] on input "text" at bounding box center [411, 163] width 285 height 20
paste input "What do you recommend for kids?"
type input "What do you recommend for kids?"
click at [565, 162] on use at bounding box center [566, 163] width 8 height 8
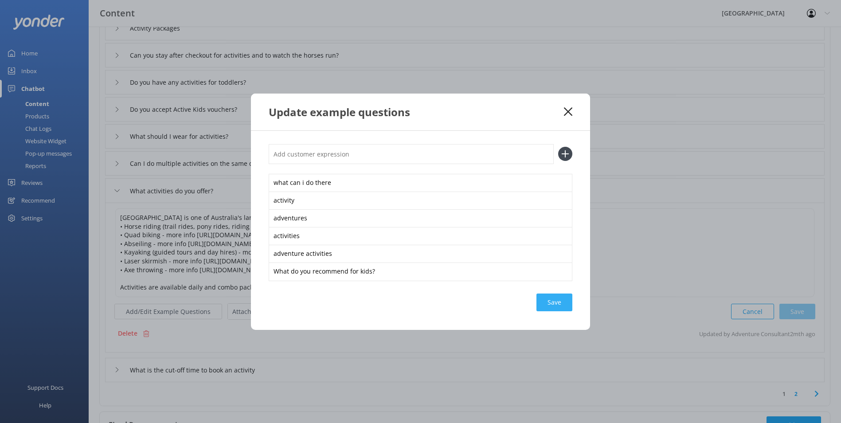
click at [562, 295] on div "Save" at bounding box center [554, 302] width 36 height 18
click at [563, 111] on div "Update example questions" at bounding box center [416, 112] width 295 height 15
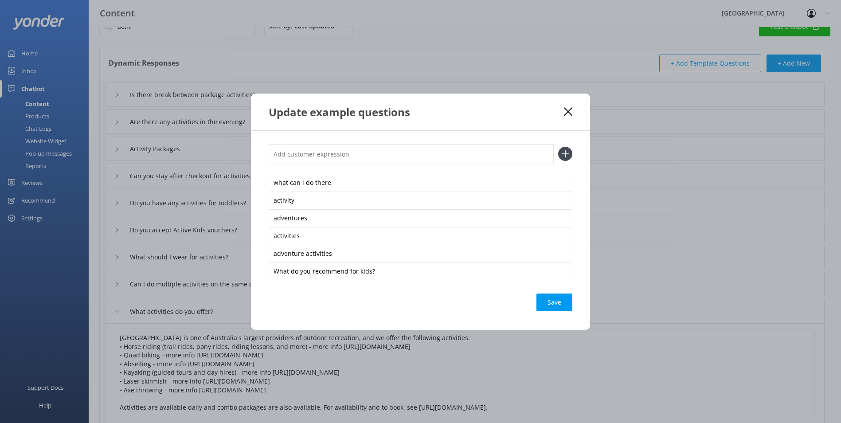
scroll to position [22, 0]
click at [566, 115] on icon at bounding box center [568, 111] width 8 height 9
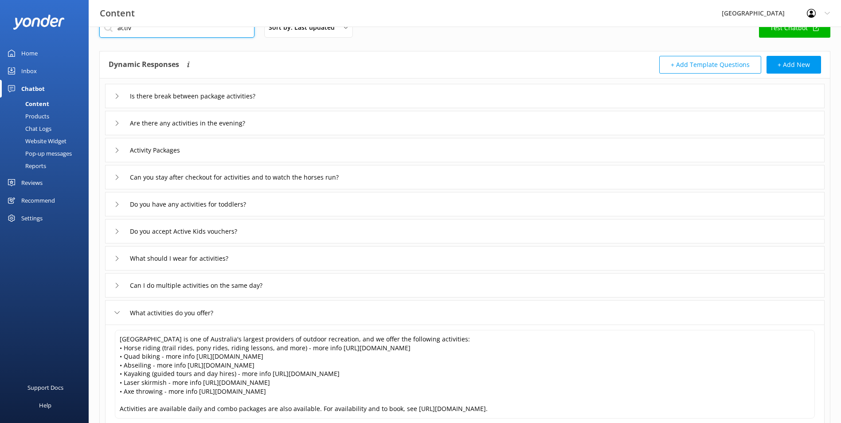
drag, startPoint x: 145, startPoint y: 31, endPoint x: 27, endPoint y: 9, distance: 119.6
click at [27, 9] on div "Content Glenworth Valley Profile Settings Logout Home Inbox Chatbot Content Pro…" at bounding box center [420, 311] width 841 height 615
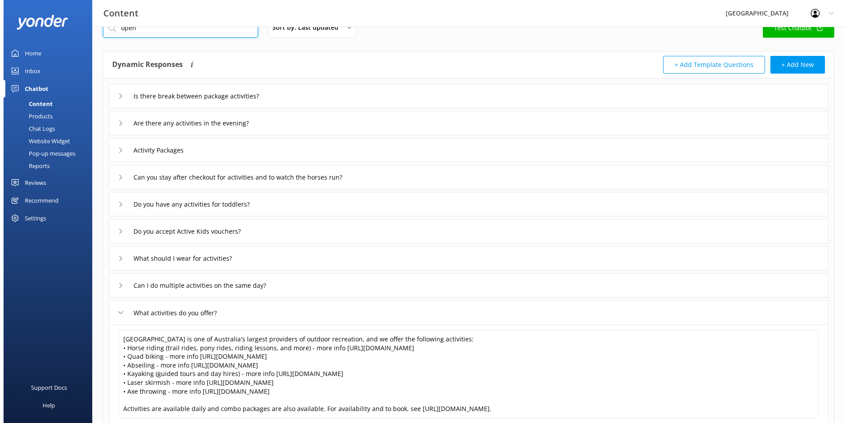
scroll to position [0, 0]
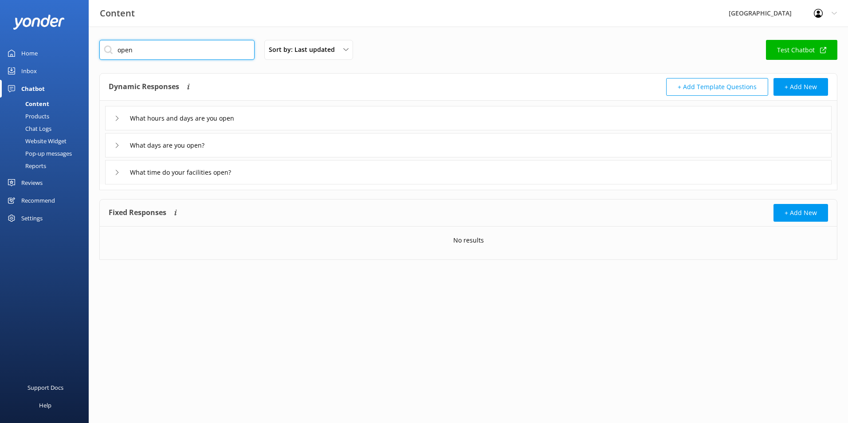
type input "open"
click at [111, 144] on div "What days are you open?" at bounding box center [468, 145] width 726 height 24
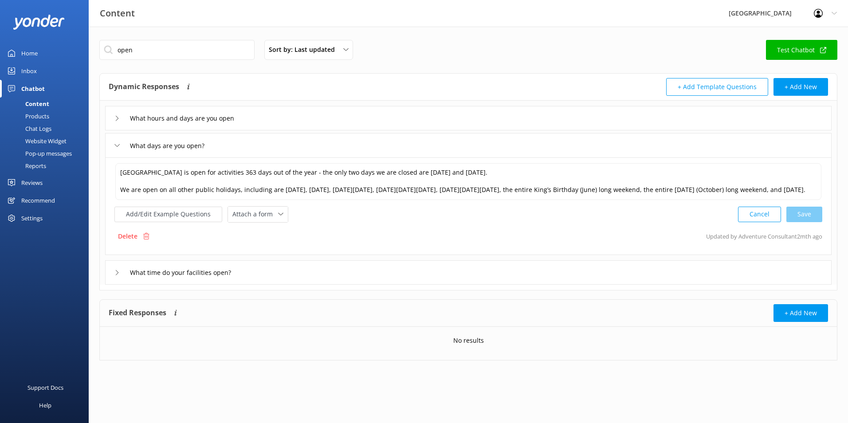
click at [111, 144] on div "What days are you open?" at bounding box center [468, 145] width 726 height 24
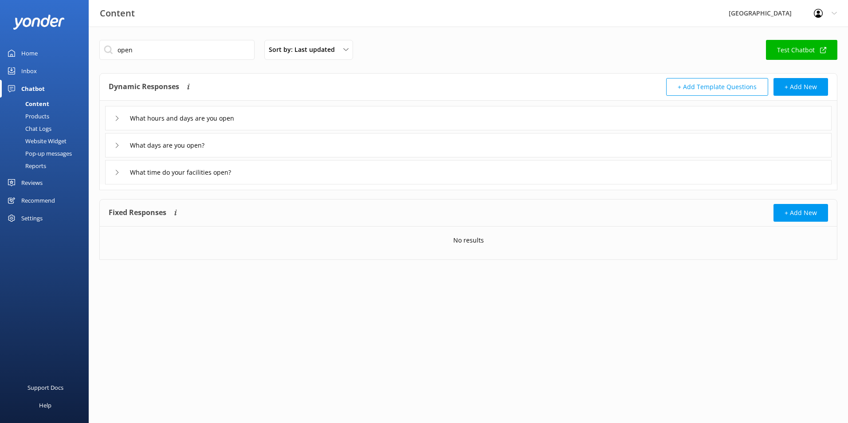
click at [124, 171] on div "What time do your facilities open?" at bounding box center [179, 172] width 131 height 15
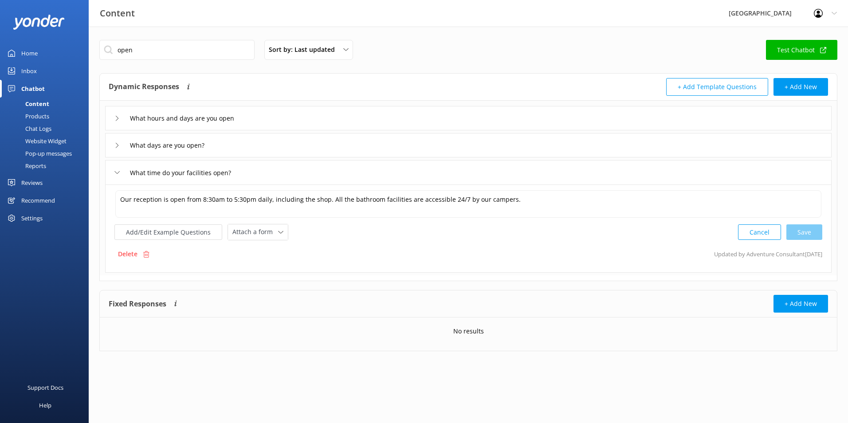
click at [117, 171] on icon at bounding box center [116, 172] width 5 height 5
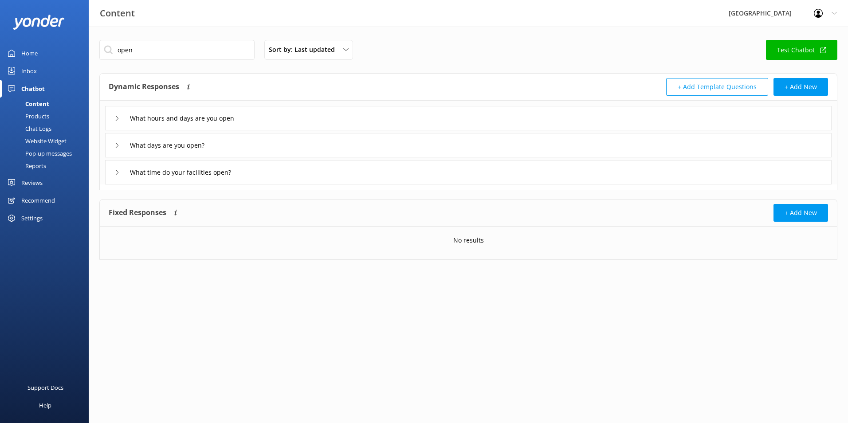
click at [118, 119] on use at bounding box center [117, 118] width 3 height 5
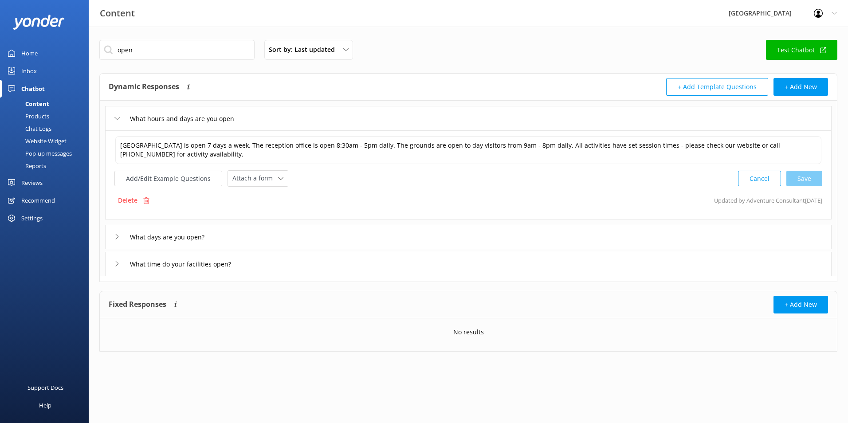
click at [250, 118] on div "What hours and days are you open" at bounding box center [468, 118] width 726 height 24
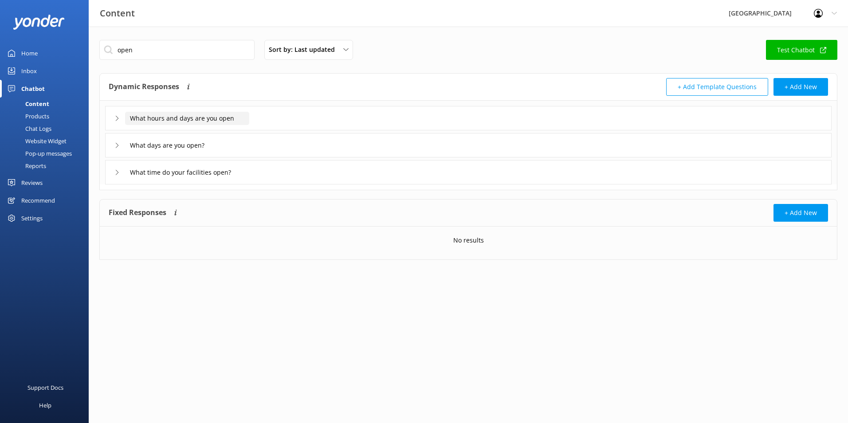
drag, startPoint x: 240, startPoint y: 115, endPoint x: -2, endPoint y: 76, distance: 244.7
click at [0, 76] on html "Content Glenworth Valley Profile Settings Logout Home Inbox Chatbot Content Pro…" at bounding box center [424, 211] width 848 height 423
click at [114, 121] on div "What hours and days are you open" at bounding box center [176, 118] width 124 height 15
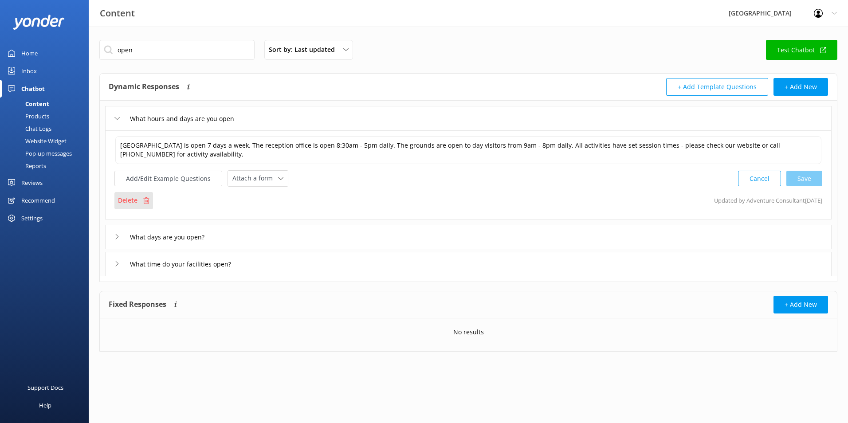
click at [135, 203] on p "Delete" at bounding box center [128, 201] width 20 height 10
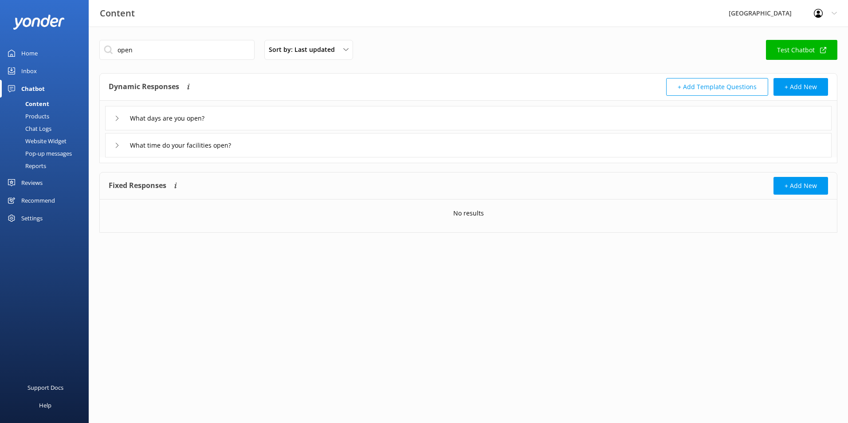
click at [119, 121] on div "What days are you open?" at bounding box center [160, 118] width 92 height 15
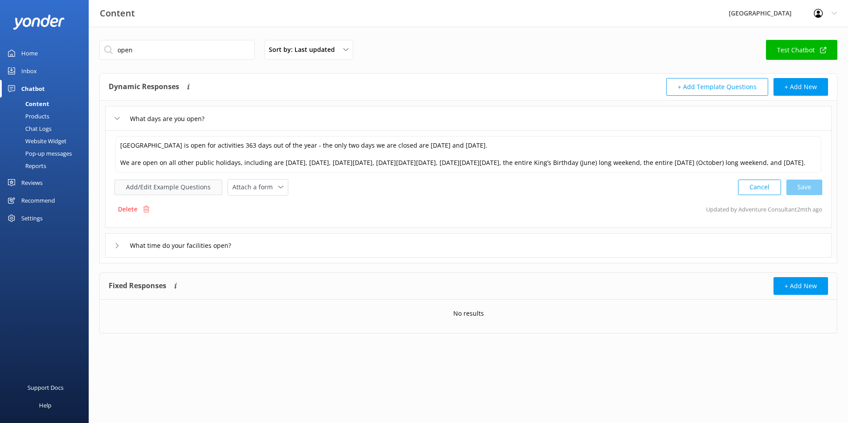
click at [141, 183] on button "Add/Edit Example Questions" at bounding box center [168, 188] width 108 height 16
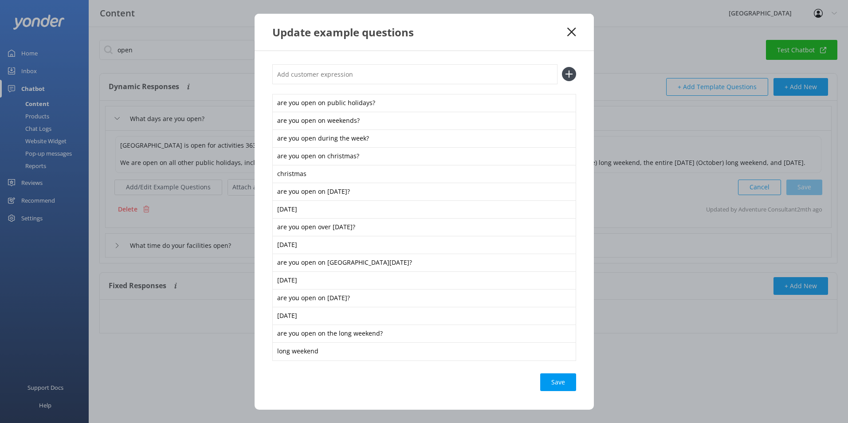
click at [320, 73] on input "text" at bounding box center [414, 74] width 285 height 20
paste input "What hours and days are you open"
type input "What hours and days are you open"
click at [565, 75] on icon at bounding box center [569, 74] width 14 height 14
click at [559, 401] on div "Save" at bounding box center [558, 400] width 36 height 18
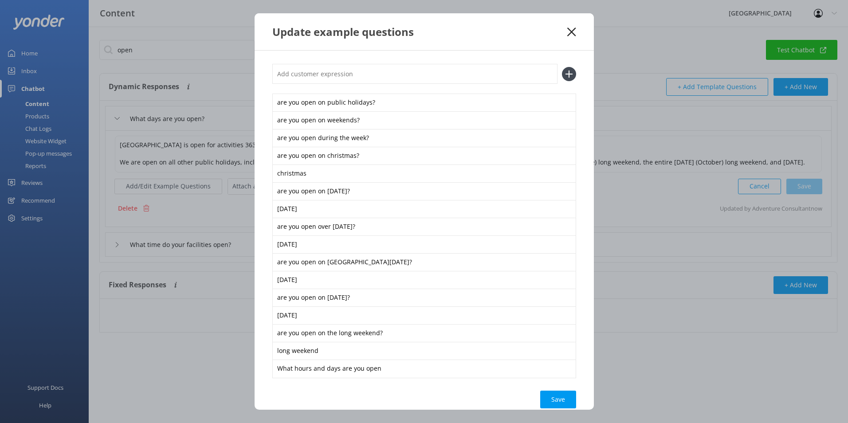
click at [571, 31] on use at bounding box center [571, 31] width 8 height 8
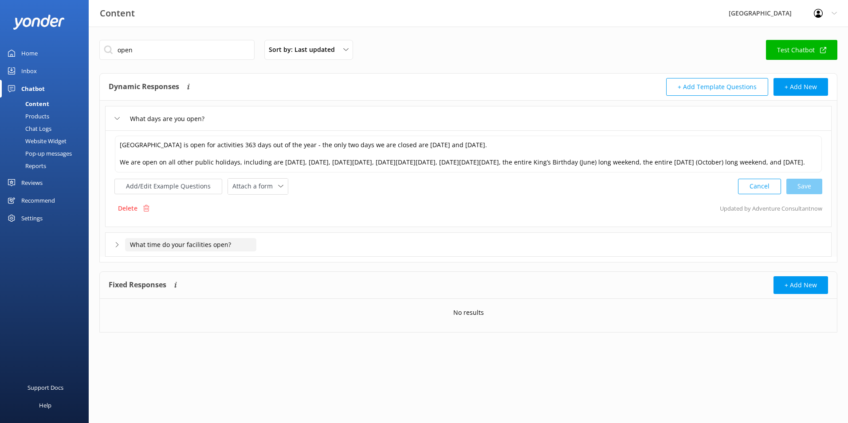
click at [217, 125] on input "What time do your facilities open?" at bounding box center [171, 118] width 92 height 13
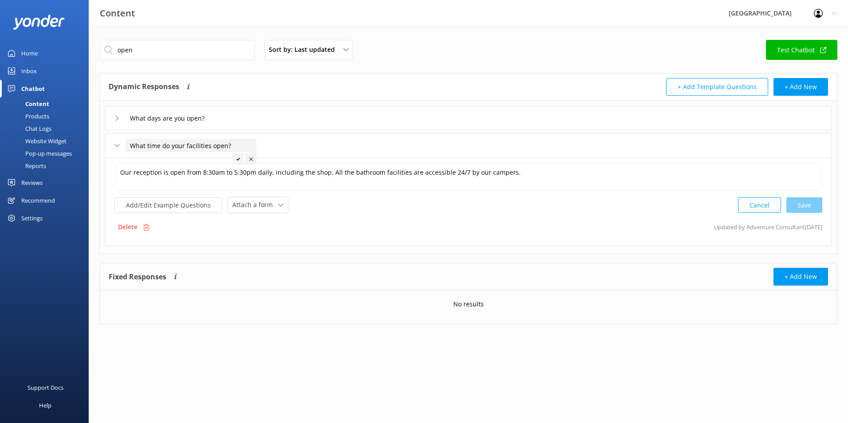
drag, startPoint x: 245, startPoint y: 142, endPoint x: 0, endPoint y: 110, distance: 247.3
click at [0, 110] on html "Content Glenworth Valley Profile Settings Logout Home Inbox Chatbot Content Pro…" at bounding box center [424, 211] width 848 height 423
drag, startPoint x: 130, startPoint y: 225, endPoint x: 467, endPoint y: 40, distance: 384.7
click at [130, 225] on p "Delete" at bounding box center [128, 227] width 20 height 10
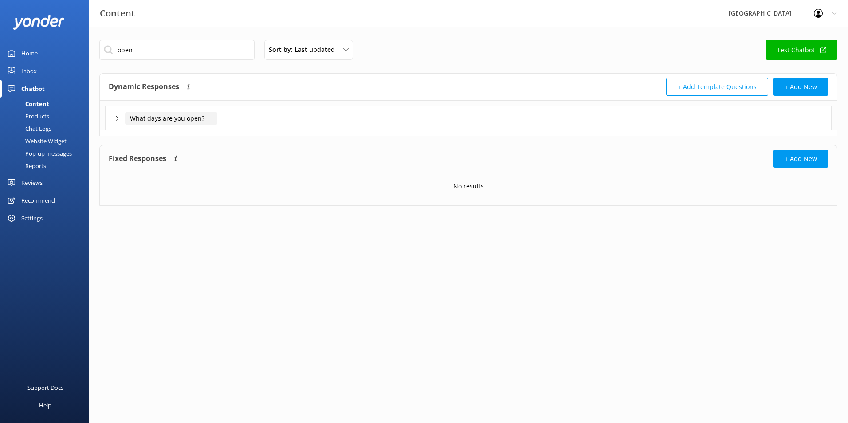
click at [145, 120] on input "What days are you open?" at bounding box center [171, 118] width 92 height 13
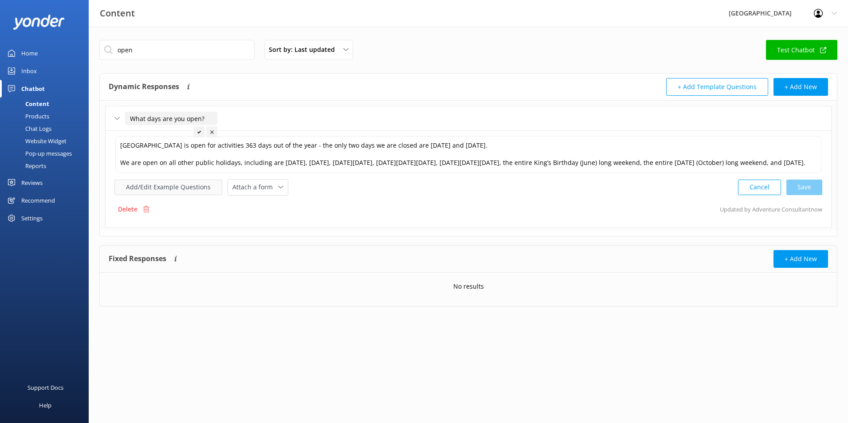
click at [149, 192] on button "Add/Edit Example Questions" at bounding box center [168, 188] width 108 height 16
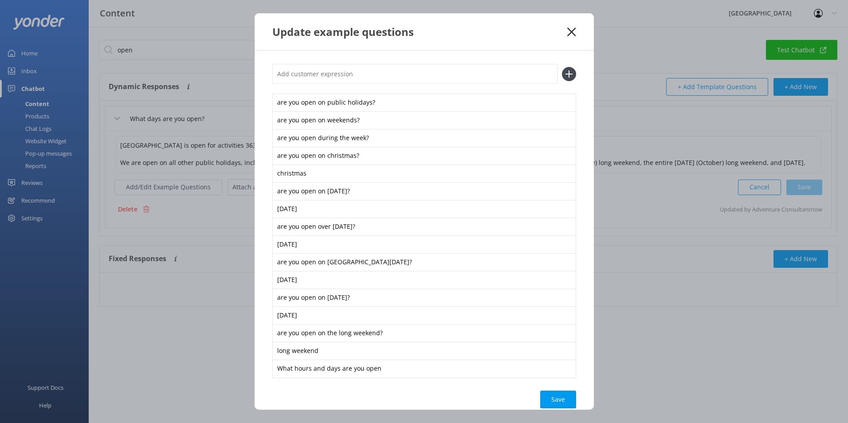
click at [343, 71] on input "text" at bounding box center [414, 74] width 285 height 20
paste input "What time do your facilities open?"
type input "What time do your facilities open?"
click at [562, 73] on icon at bounding box center [569, 74] width 14 height 14
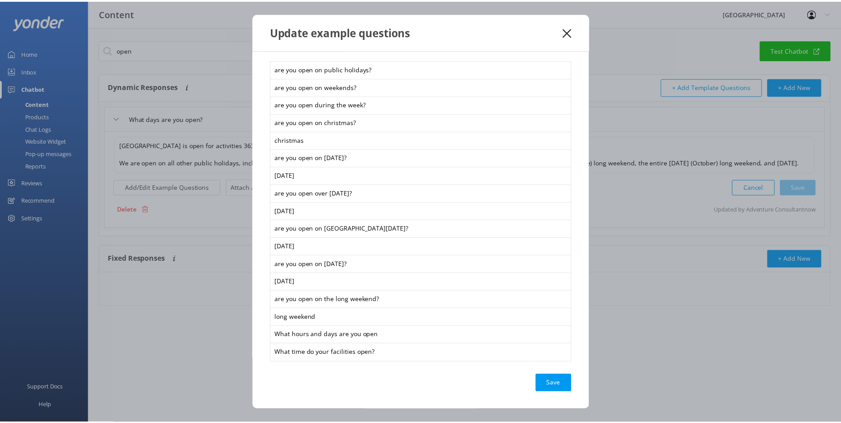
scroll to position [35, 0]
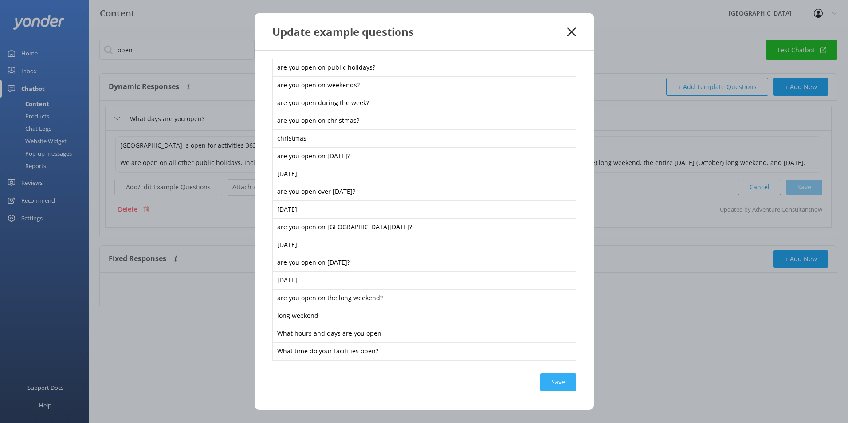
click at [559, 385] on div "Save" at bounding box center [558, 382] width 36 height 18
click at [571, 31] on use at bounding box center [571, 31] width 8 height 8
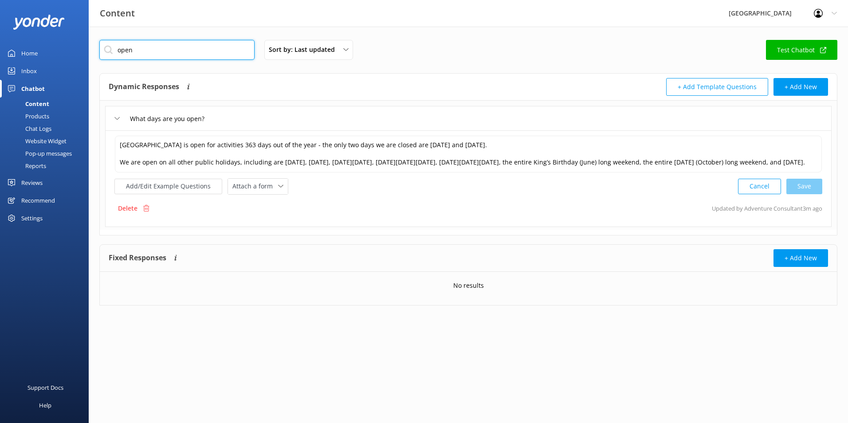
drag, startPoint x: 167, startPoint y: 45, endPoint x: 60, endPoint y: 54, distance: 107.2
click at [76, 59] on div "Content Glenworth Valley Profile Settings Logout Home Inbox Chatbot Content Pro…" at bounding box center [424, 179] width 848 height 305
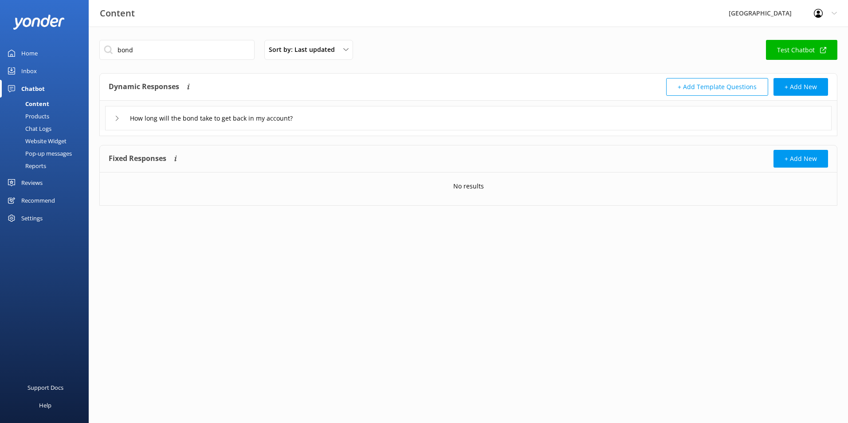
click at [118, 121] on div "How long will the bond take to get back in my account?" at bounding box center [215, 118] width 202 height 15
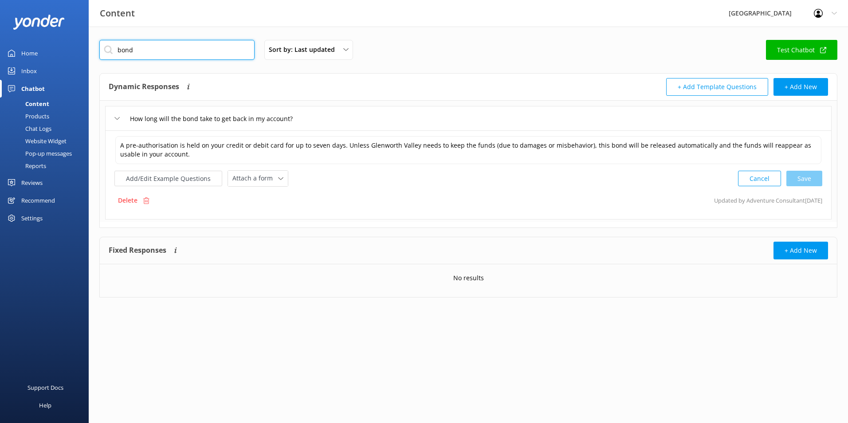
drag, startPoint x: 179, startPoint y: 52, endPoint x: 58, endPoint y: 57, distance: 121.6
click at [58, 57] on div "Content Glenworth Valley Profile Settings Logout Home Inbox Chatbot Content Pro…" at bounding box center [424, 175] width 848 height 297
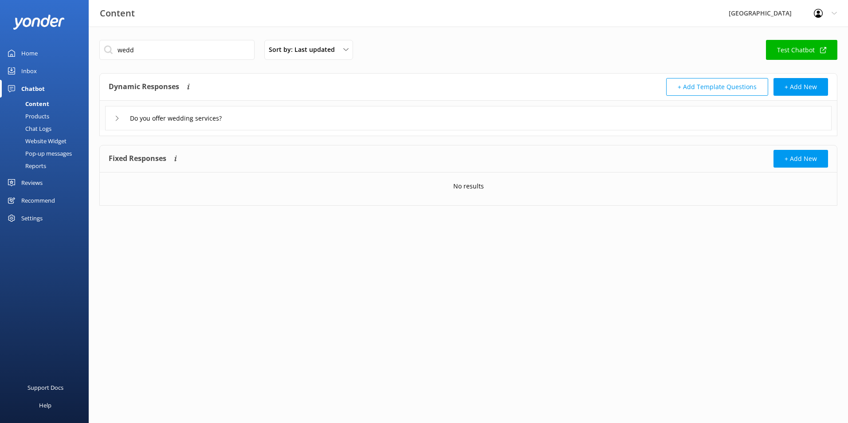
click at [114, 117] on icon at bounding box center [116, 118] width 5 height 5
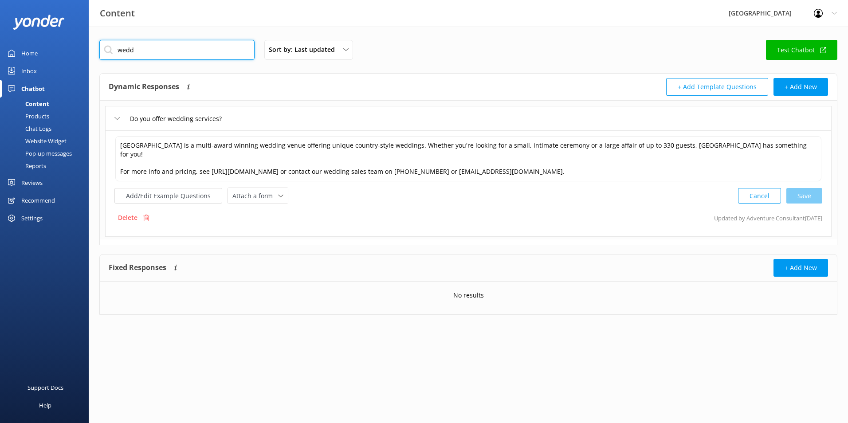
drag, startPoint x: 154, startPoint y: 53, endPoint x: 41, endPoint y: 64, distance: 113.5
click at [42, 64] on div "Content Glenworth Valley Profile Settings Logout Home Inbox Chatbot Content Pro…" at bounding box center [424, 184] width 848 height 315
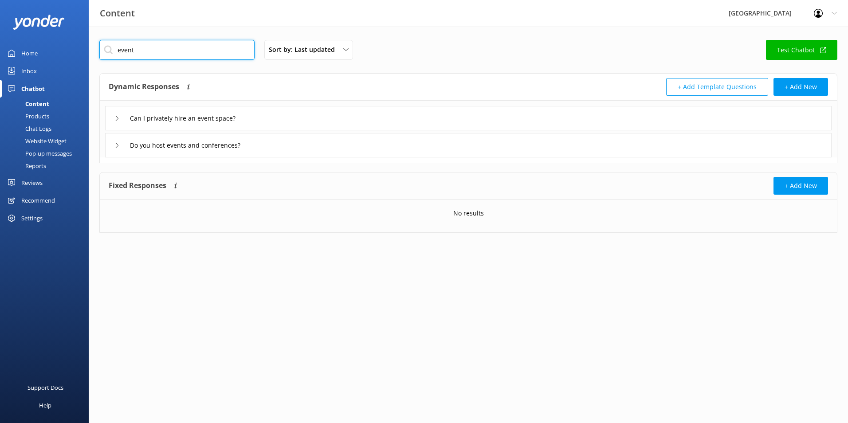
type input "event"
click at [118, 145] on use at bounding box center [117, 145] width 3 height 5
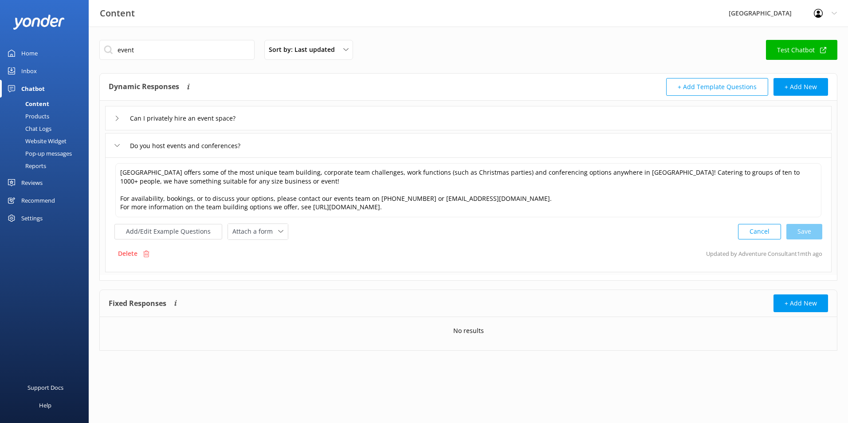
click at [120, 116] on div "Can I privately hire an event space?" at bounding box center [183, 118] width 138 height 15
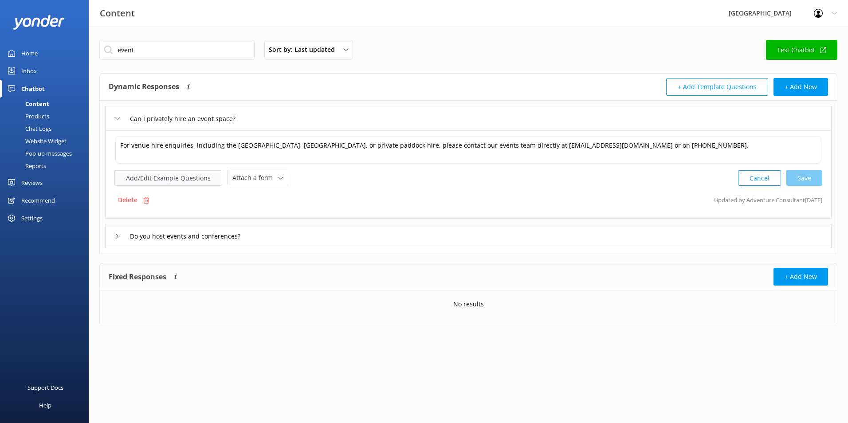
click at [145, 176] on button "Add/Edit Example Questions" at bounding box center [168, 178] width 108 height 16
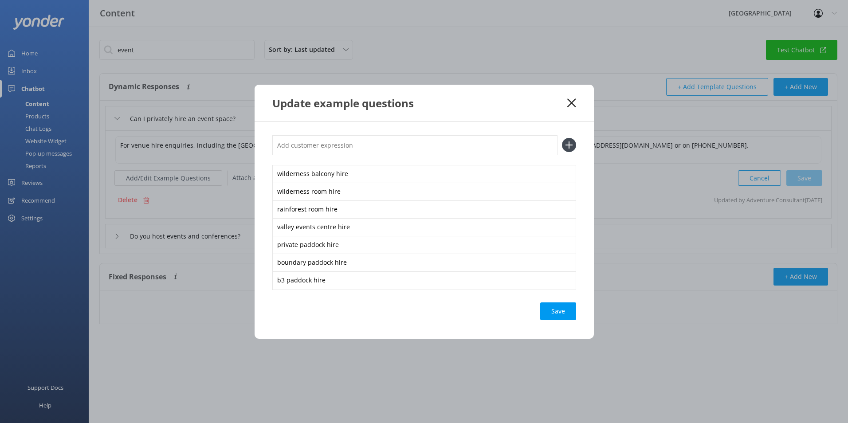
click at [315, 140] on input "text" at bounding box center [414, 145] width 285 height 20
paste input "What is the cost to have an end of life ceremony"
type input "What is the cost to have an end of life ceremony"
click at [563, 148] on icon at bounding box center [569, 145] width 14 height 14
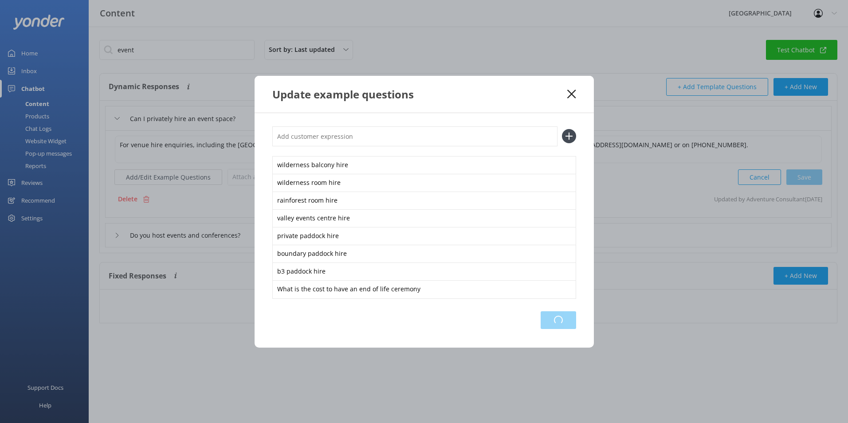
click at [569, 326] on div "Loading.." at bounding box center [557, 320] width 35 height 18
click at [571, 102] on div "Update example questions" at bounding box center [423, 94] width 339 height 37
click at [575, 95] on icon at bounding box center [571, 94] width 8 height 9
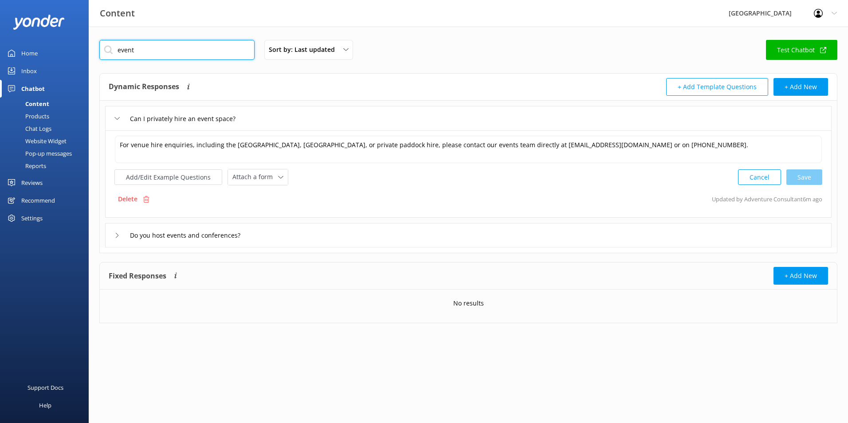
drag, startPoint x: 159, startPoint y: 45, endPoint x: 55, endPoint y: 60, distance: 105.3
click at [55, 60] on div "Content Glenworth Valley Profile Settings Logout Home Inbox Chatbot Content Pro…" at bounding box center [424, 188] width 848 height 323
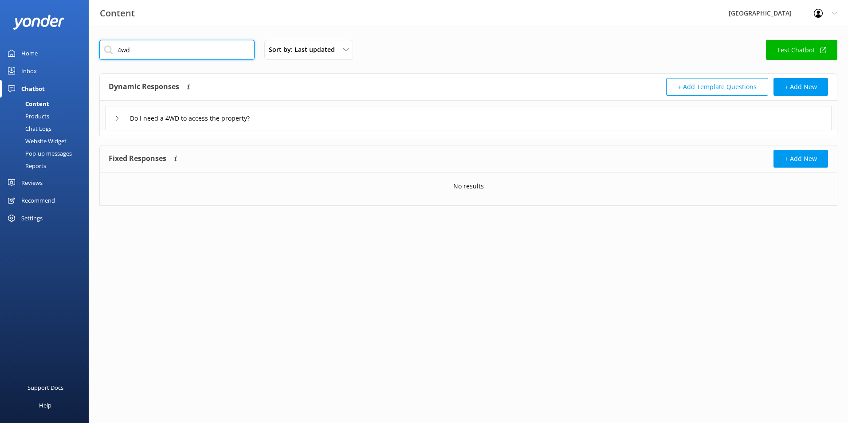
type input "4wd"
click at [117, 121] on div "Do I need a 4WD to access the property?" at bounding box center [188, 118] width 149 height 15
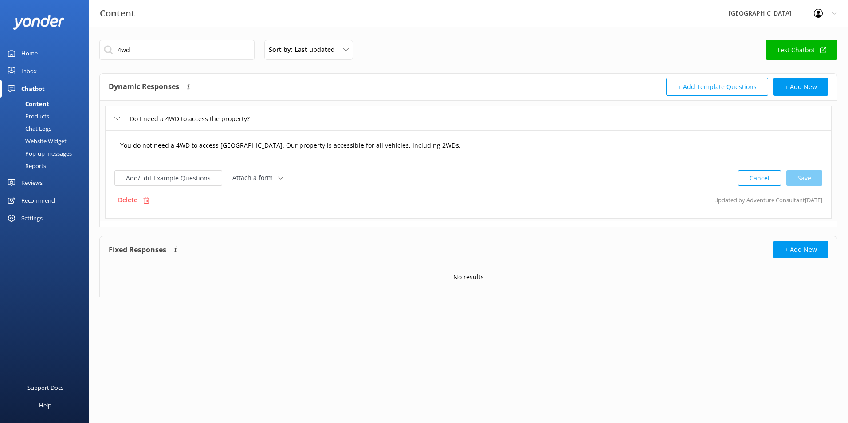
click at [270, 145] on textarea "You do not need a 4WD to access [GEOGRAPHIC_DATA]. Our property is accessible f…" at bounding box center [468, 149] width 706 height 27
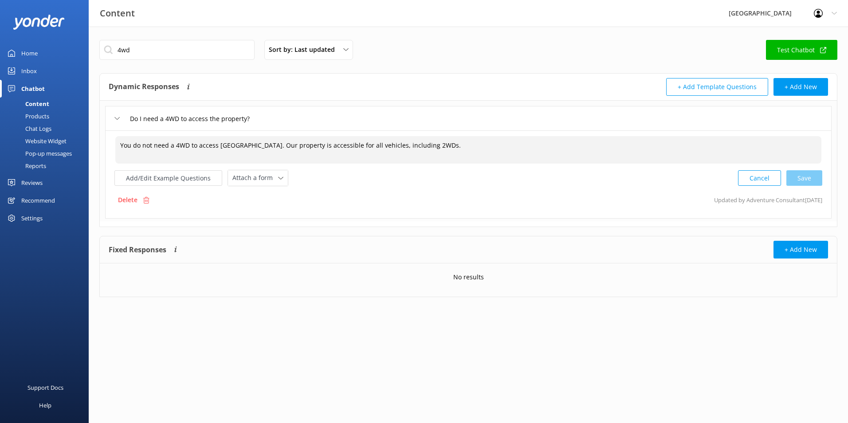
click at [455, 148] on textarea "You do not need a 4WD to access [GEOGRAPHIC_DATA]. Our property is accessible f…" at bounding box center [468, 149] width 706 height 27
click at [271, 147] on textarea "You do not need a 4WD to access [GEOGRAPHIC_DATA]. Our property is accessible f…" at bounding box center [468, 149] width 706 height 27
click at [330, 145] on textarea "You do not need a 4WD to access [GEOGRAPHIC_DATA]. The road into the avlley is …" at bounding box center [468, 149] width 706 height 27
click at [351, 144] on textarea "You do not need a 4WD to access [GEOGRAPHIC_DATA]. The road into the valley is …" at bounding box center [468, 149] width 706 height 27
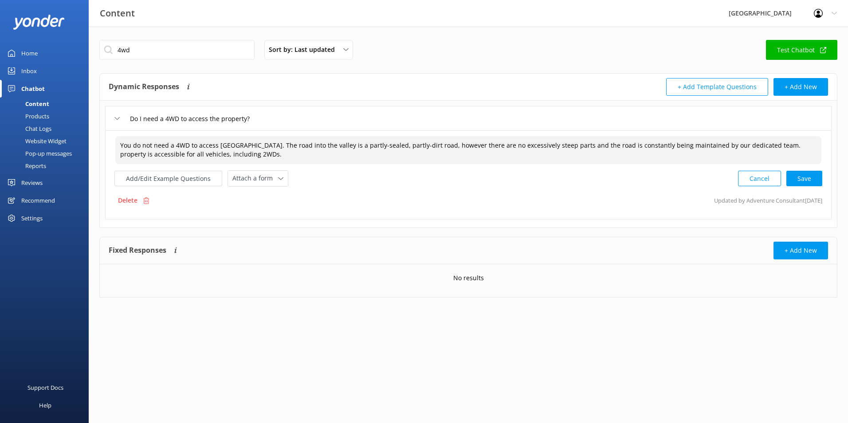
drag, startPoint x: 766, startPoint y: 147, endPoint x: 774, endPoint y: 156, distance: 11.6
click at [774, 156] on textarea "You do not need a 4WD to access [GEOGRAPHIC_DATA]. The road into the valley is …" at bounding box center [468, 150] width 706 height 28
type textarea "You do not need a 4WD to access [GEOGRAPHIC_DATA]. The road into the valley is …"
click at [161, 183] on button "Add/Edit Example Questions" at bounding box center [168, 178] width 108 height 16
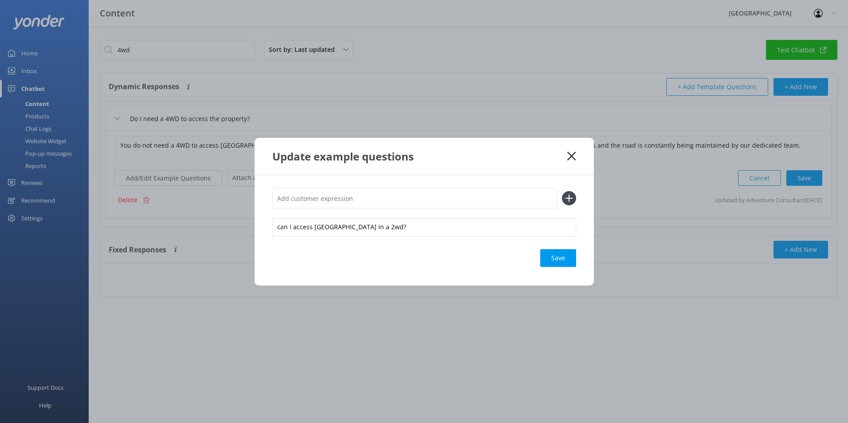
click at [318, 196] on input "text" at bounding box center [414, 198] width 285 height 20
paste input "What is the quality of the road?"
type input "What is the quality of the road?"
click at [566, 195] on icon at bounding box center [569, 198] width 14 height 14
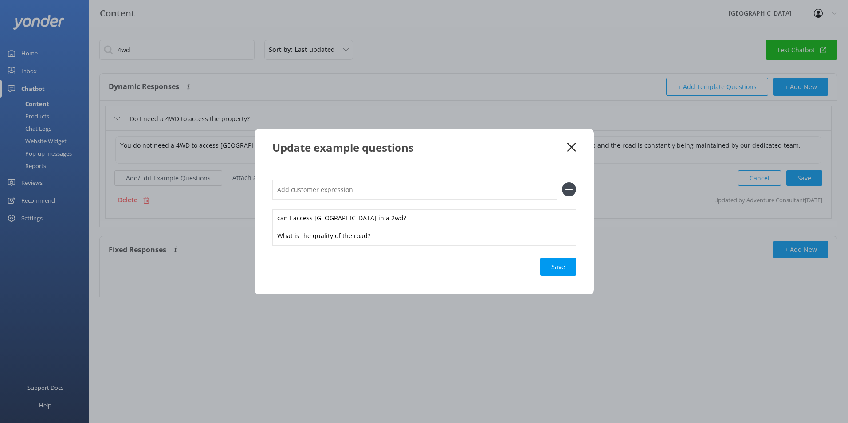
click at [568, 262] on div "Save" at bounding box center [558, 267] width 36 height 18
click at [575, 149] on icon at bounding box center [571, 147] width 8 height 9
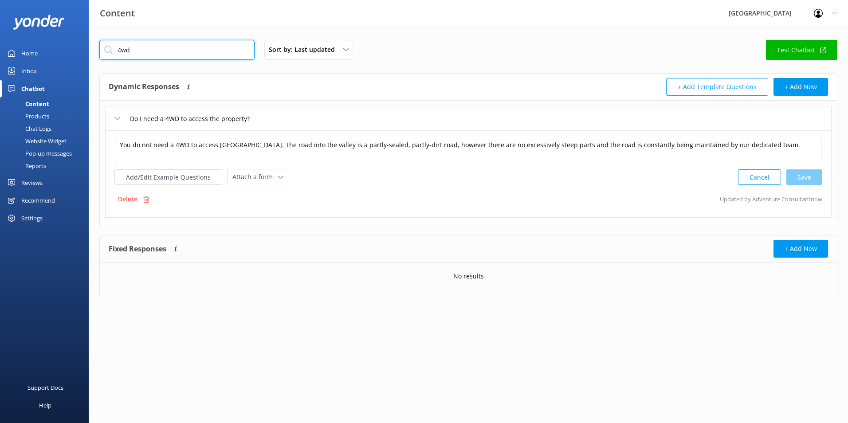
drag, startPoint x: 172, startPoint y: 51, endPoint x: 19, endPoint y: 43, distance: 153.2
click at [22, 44] on div "Content Glenworth Valley Profile Settings Logout Home Inbox Chatbot Content Pro…" at bounding box center [424, 175] width 848 height 296
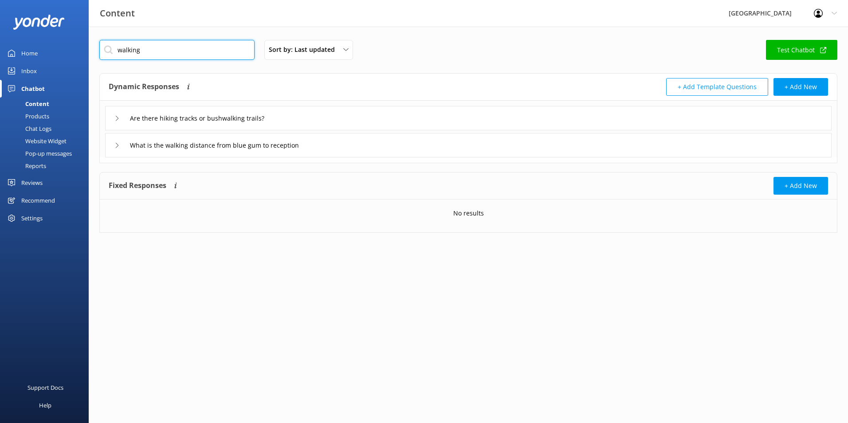
drag, startPoint x: 189, startPoint y: 55, endPoint x: 12, endPoint y: 39, distance: 177.6
click at [14, 39] on div "Content Glenworth Valley Profile Settings Logout Home Inbox Chatbot Content Pro…" at bounding box center [424, 143] width 848 height 233
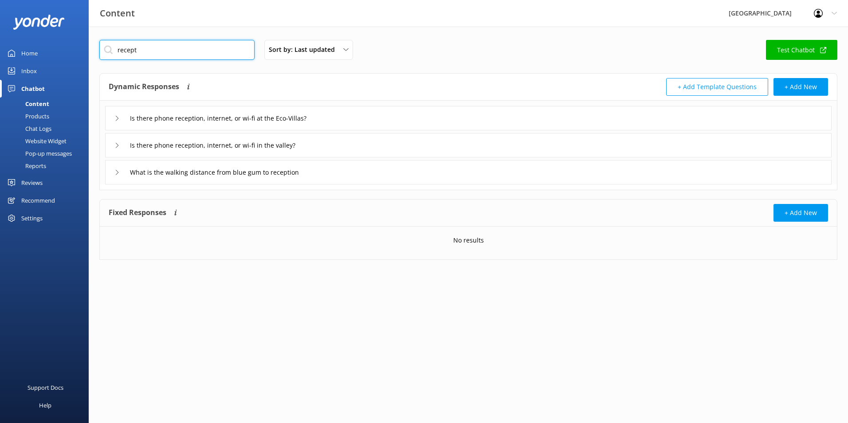
drag, startPoint x: 156, startPoint y: 51, endPoint x: 75, endPoint y: 44, distance: 81.4
click at [75, 44] on div "Content Glenworth Valley Profile Settings Logout Home Inbox Chatbot Content Pro…" at bounding box center [424, 157] width 848 height 260
click at [285, 169] on div "hi, can I bring my kites to the campsite?" at bounding box center [468, 172] width 726 height 24
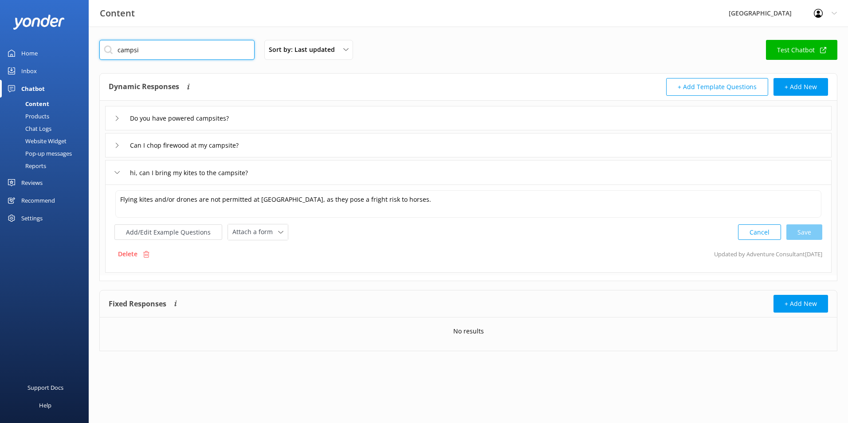
drag, startPoint x: 164, startPoint y: 46, endPoint x: 49, endPoint y: 47, distance: 114.4
click at [54, 49] on div "Content Glenworth Valley Profile Settings Logout Home Inbox Chatbot Content Pro…" at bounding box center [424, 202] width 848 height 351
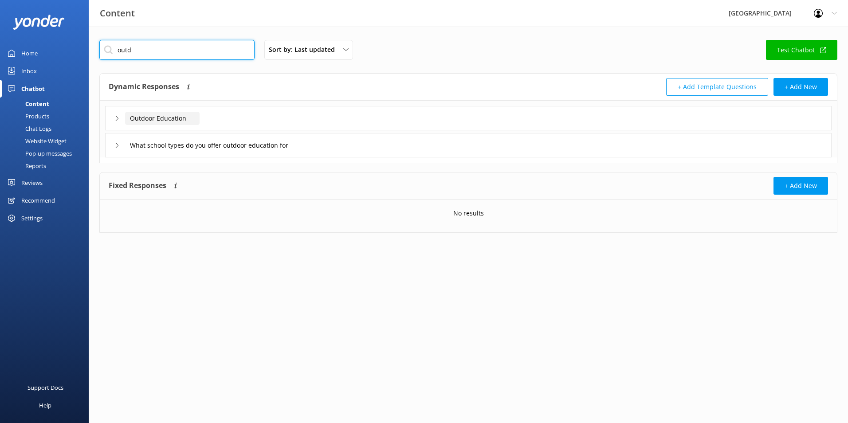
type input "outd"
click at [165, 117] on input "Outdoor Education" at bounding box center [162, 118] width 74 height 13
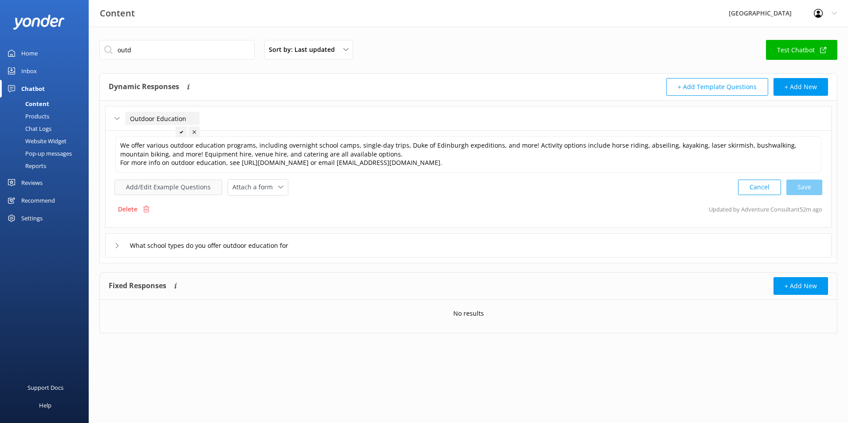
click at [140, 188] on button "Add/Edit Example Questions" at bounding box center [168, 188] width 108 height 16
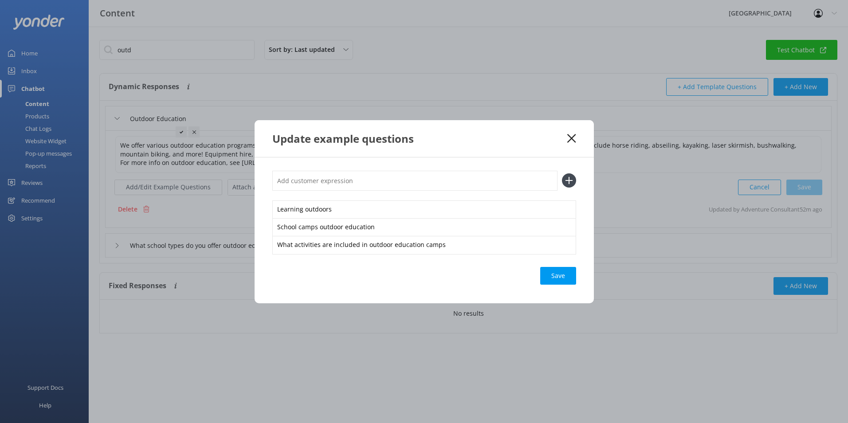
click at [329, 181] on input "text" at bounding box center [414, 181] width 285 height 20
paste input "What school types do you offer outdoor education for"
type input "What school types do you offer outdoor education for"
click at [567, 184] on icon at bounding box center [569, 180] width 14 height 14
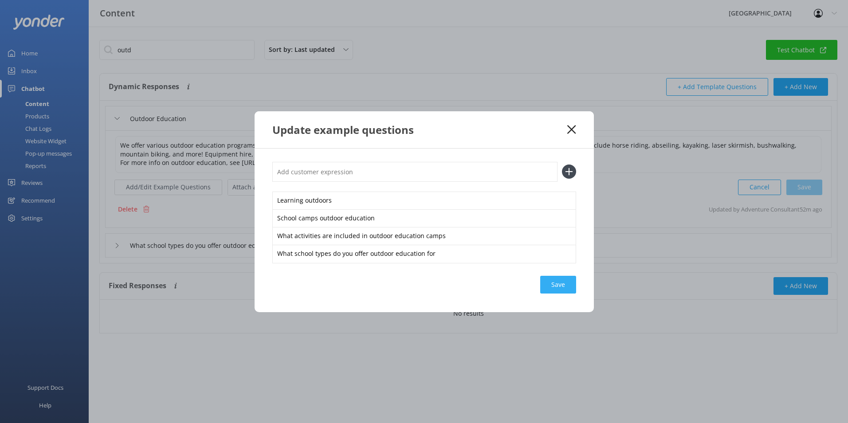
click at [548, 282] on div "Save" at bounding box center [558, 285] width 36 height 18
click at [572, 125] on icon at bounding box center [571, 129] width 8 height 9
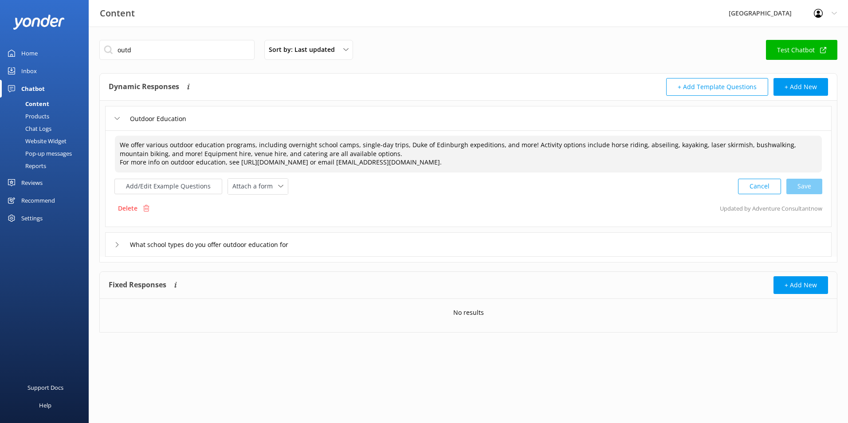
click at [376, 153] on textarea "We offer various outdoor education programs, including overnight school camps, …" at bounding box center [468, 154] width 707 height 37
click at [810, 184] on div "Cancel Save" at bounding box center [780, 186] width 84 height 16
type textarea "We offer various outdoor education programs, including overnight school camps, …"
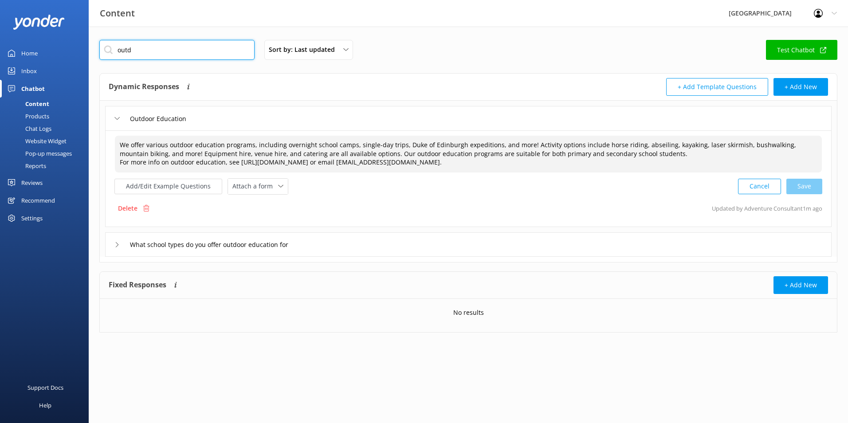
drag, startPoint x: 112, startPoint y: 46, endPoint x: 54, endPoint y: 36, distance: 59.0
click at [54, 36] on div "Content Glenworth Valley Profile Settings Logout Home Inbox Chatbot Content Pro…" at bounding box center [424, 193] width 848 height 332
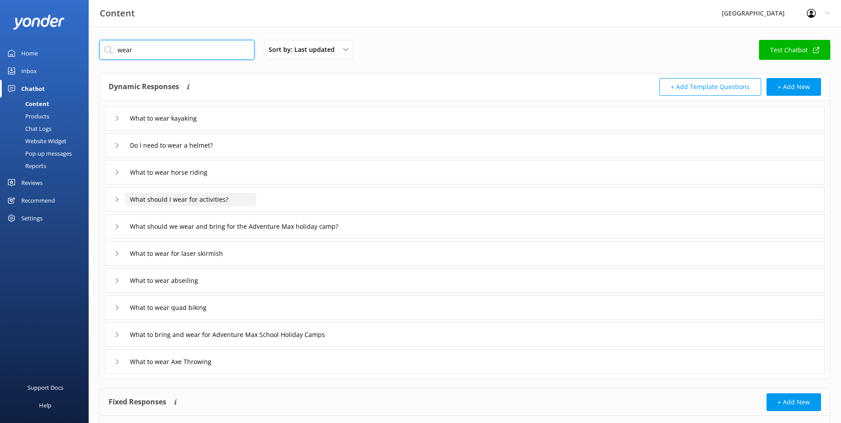
type input "wear"
click at [184, 125] on input "What should I wear for activities?" at bounding box center [167, 118] width 85 height 13
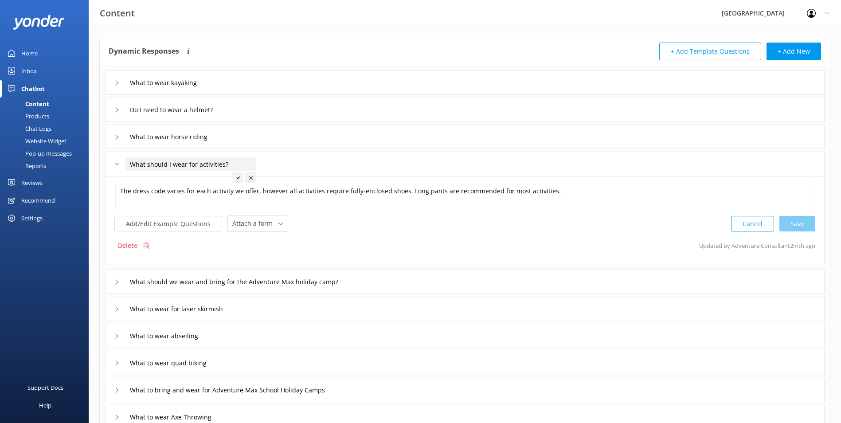
scroll to position [55, 0]
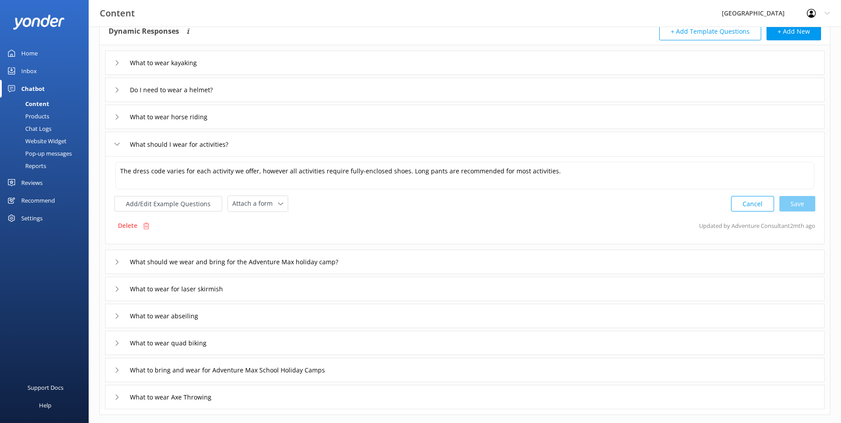
click at [226, 352] on div "What to wear quad biking" at bounding box center [465, 343] width 720 height 24
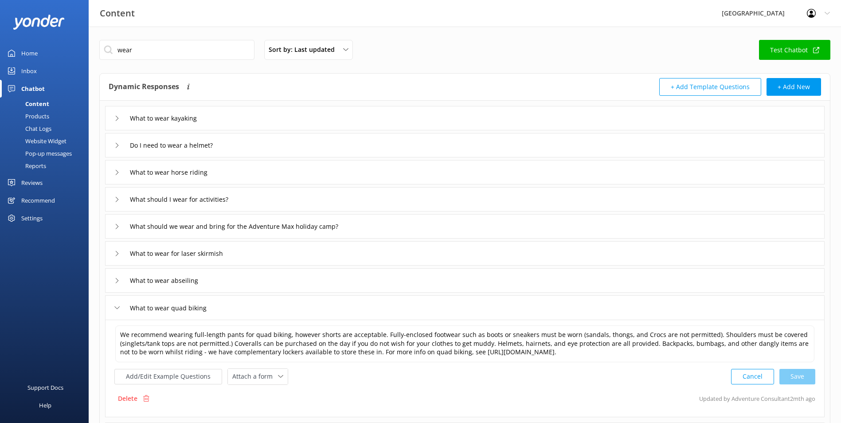
click at [231, 170] on div "What to wear horse riding" at bounding box center [465, 172] width 720 height 24
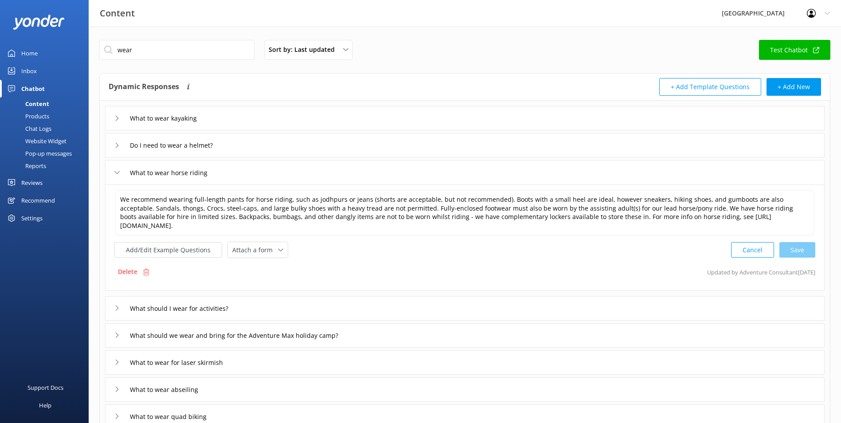
click at [241, 170] on div "What to wear horse riding" at bounding box center [465, 172] width 720 height 24
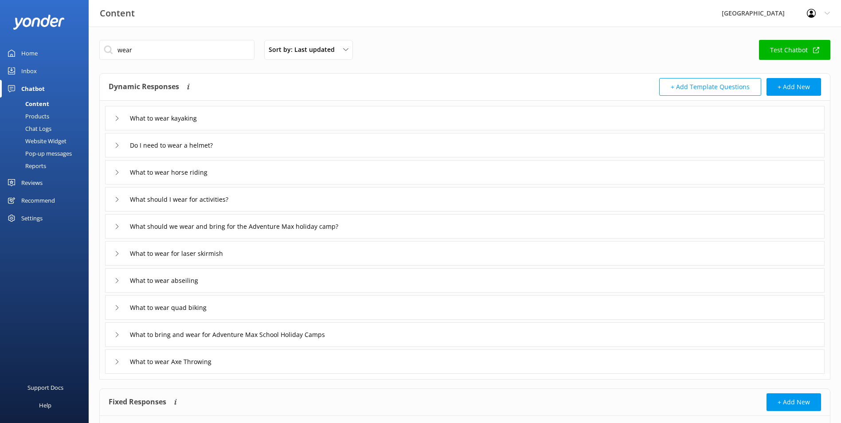
click at [267, 208] on div "What should I wear for activities?" at bounding box center [465, 199] width 720 height 24
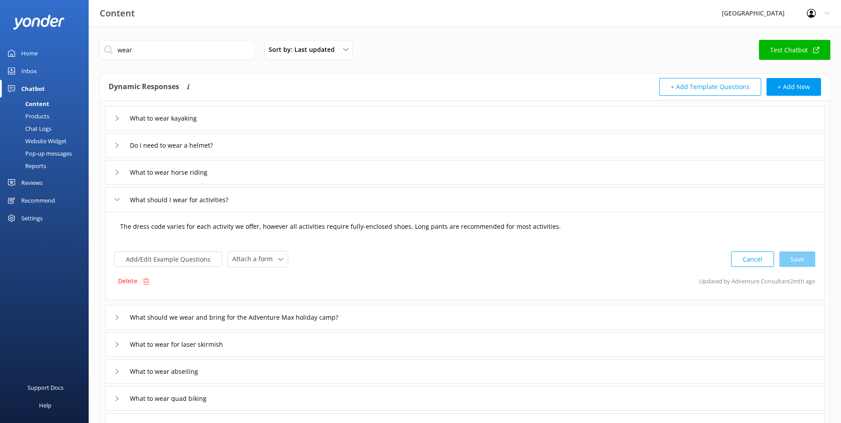
click at [555, 227] on textarea "The dress code varies for each activity we offer, however all activities requir…" at bounding box center [464, 230] width 699 height 27
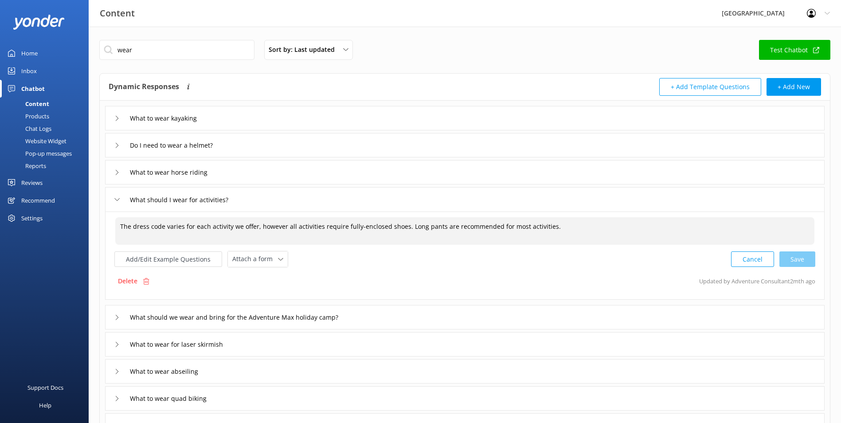
click at [118, 227] on textarea "The dress code varies for each activity we offer, however all activities requir…" at bounding box center [464, 230] width 699 height 27
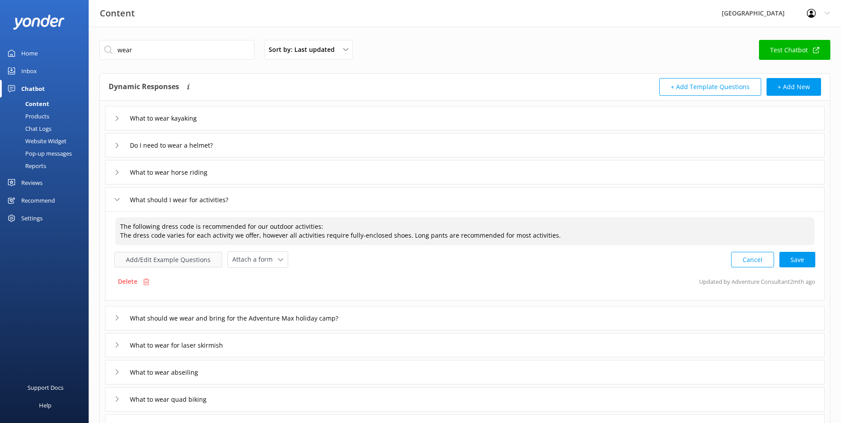
paste textarea "•"
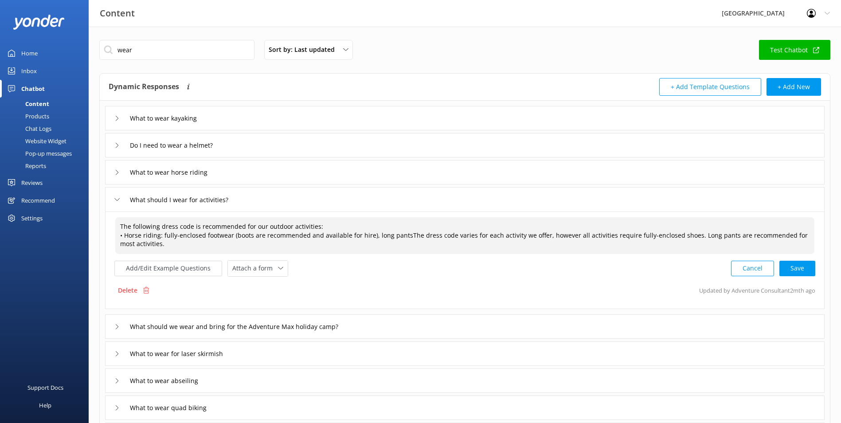
click at [370, 233] on textarea "The following dress code is recommended for our outdoor activities: • Horse rid…" at bounding box center [464, 235] width 699 height 37
click at [371, 232] on textarea "The following dress code is recommended for our outdoor activities: • Horse rid…" at bounding box center [464, 235] width 699 height 37
click at [372, 237] on textarea "The following dress code is recommended for our outdoor activities: • Horse rid…" at bounding box center [464, 235] width 699 height 37
type textarea "The following dress code is recommended for our outdoor activities: • Horse rid…"
click at [746, 262] on button "Cancel" at bounding box center [752, 269] width 43 height 16
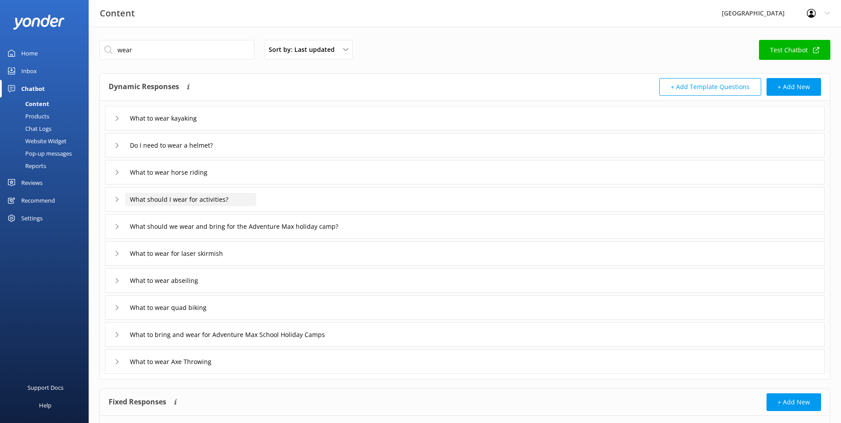
click at [210, 125] on input "What should I wear for activities?" at bounding box center [167, 118] width 85 height 13
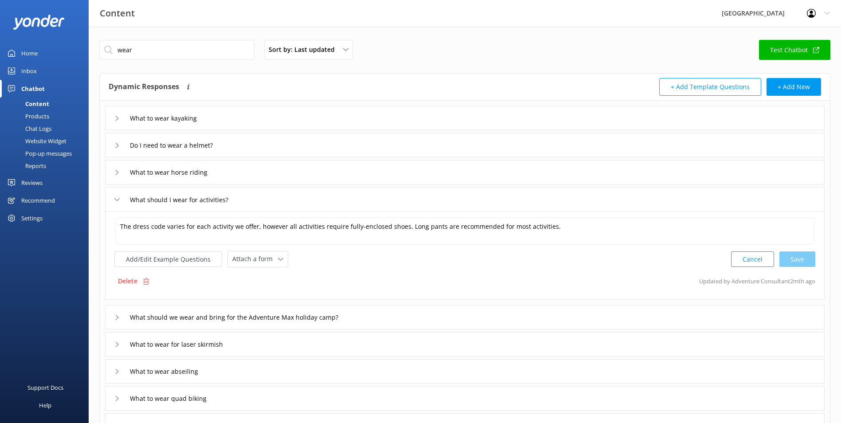
click at [295, 198] on div "What should I wear for activities?" at bounding box center [465, 199] width 720 height 24
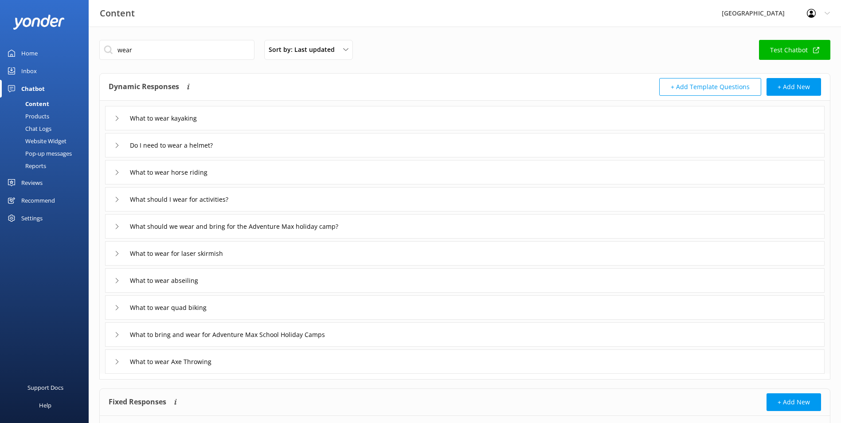
click at [254, 115] on div "What to wear kayaking" at bounding box center [465, 118] width 720 height 24
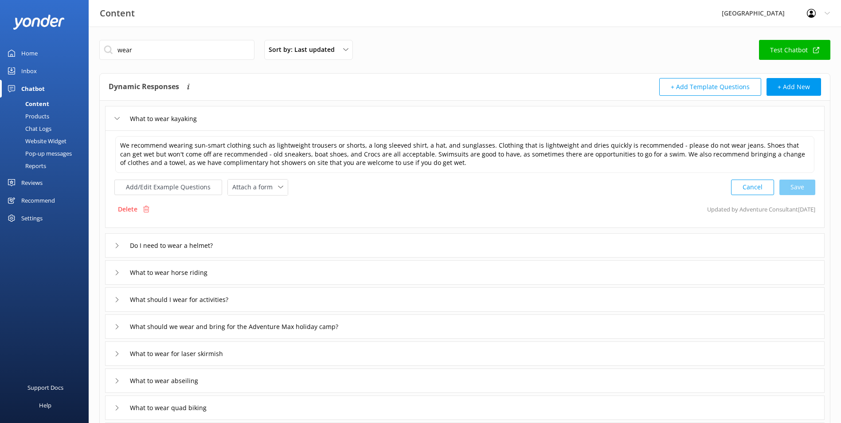
click at [254, 115] on div "What to wear kayaking" at bounding box center [465, 118] width 720 height 24
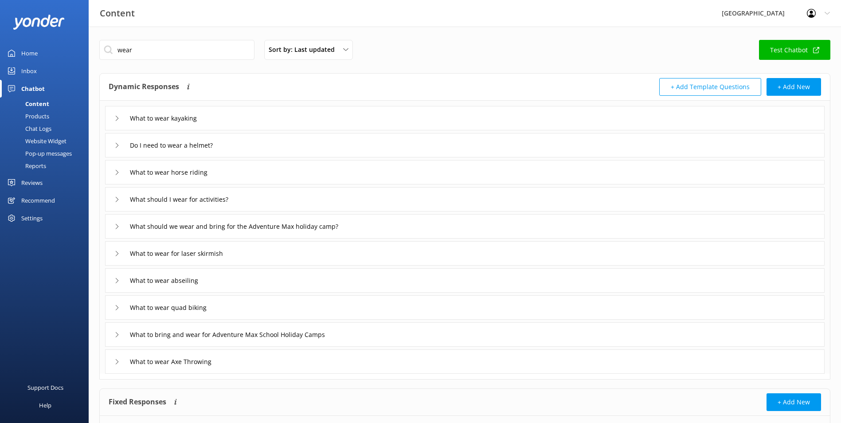
click at [249, 254] on div "What to wear for laser skirmish" at bounding box center [465, 253] width 720 height 24
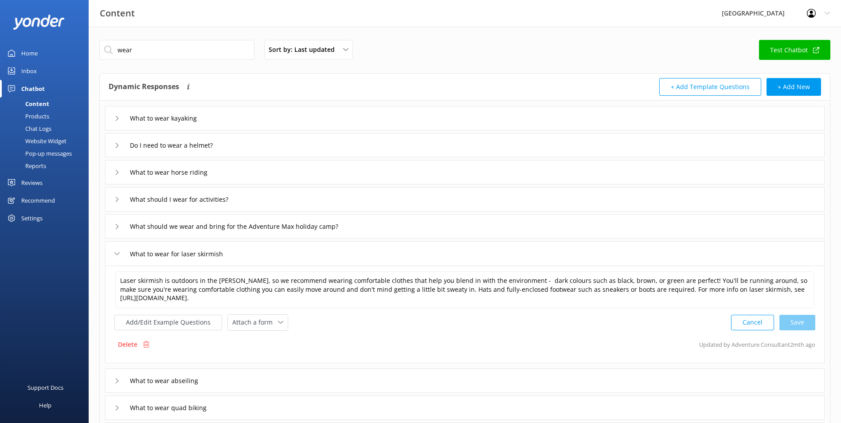
click at [249, 254] on div "What to wear for laser skirmish" at bounding box center [465, 253] width 720 height 24
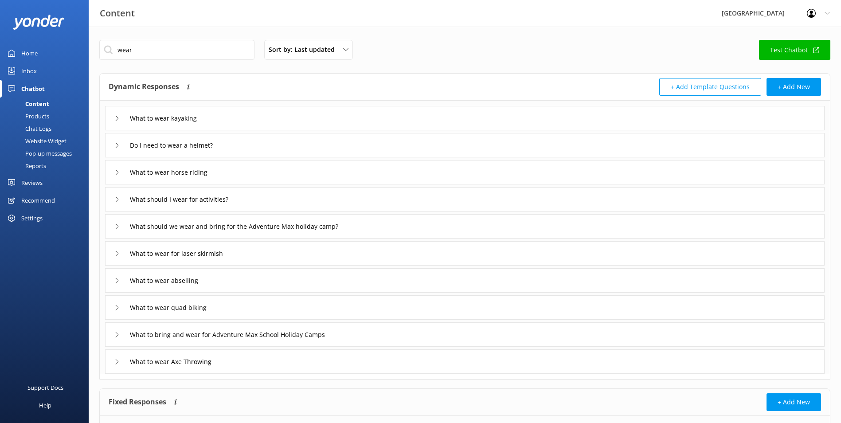
click at [239, 121] on div "What to wear kayaking" at bounding box center [465, 118] width 720 height 24
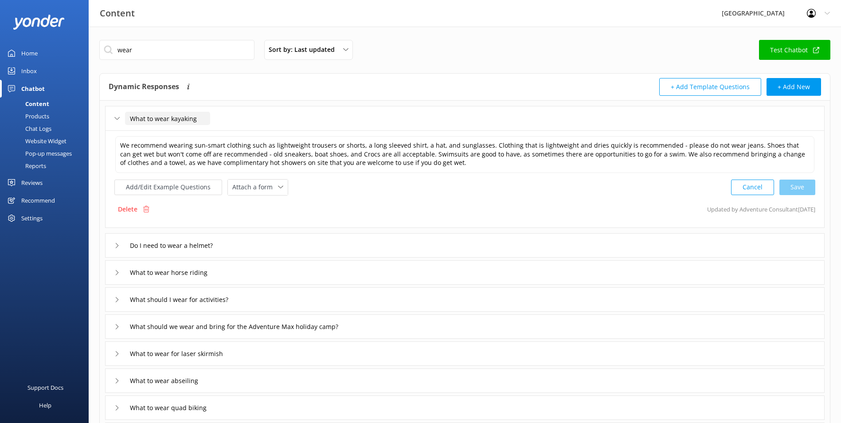
drag, startPoint x: 207, startPoint y: 121, endPoint x: 63, endPoint y: 119, distance: 144.5
click at [63, 119] on div "Content Glenworth Valley Profile Settings Logout Home Inbox Chatbot Content Pro…" at bounding box center [420, 302] width 841 height 550
type input "What should I wear for kayaking?"
click at [228, 132] on div at bounding box center [230, 131] width 11 height 11
click at [144, 187] on button "Add/Edit Example Questions" at bounding box center [168, 188] width 108 height 16
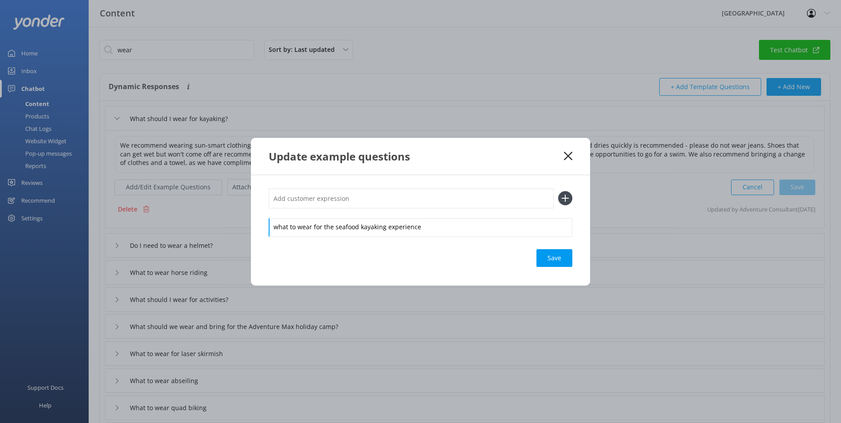
click at [304, 209] on div "what to wear for the seafood kayaking experience" at bounding box center [421, 211] width 304 height 47
click at [317, 205] on input "text" at bounding box center [411, 198] width 285 height 20
type input "kayaking dress code"
click at [559, 196] on icon at bounding box center [565, 198] width 14 height 14
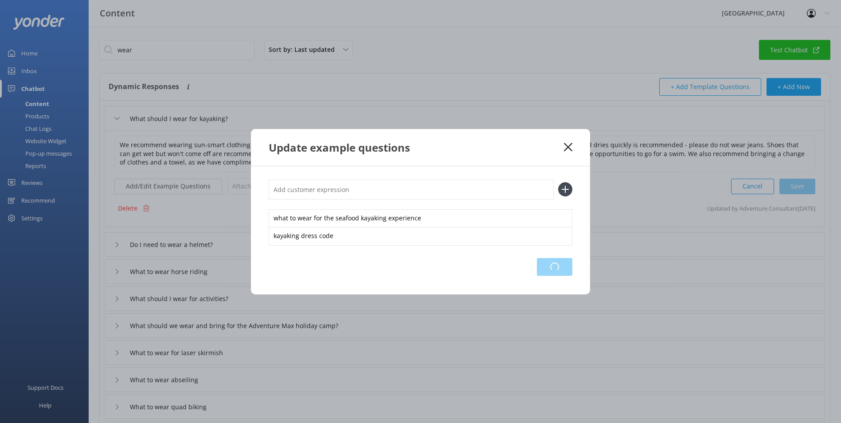
click at [559, 262] on div "Loading.." at bounding box center [554, 267] width 35 height 18
click at [571, 147] on icon at bounding box center [568, 147] width 8 height 9
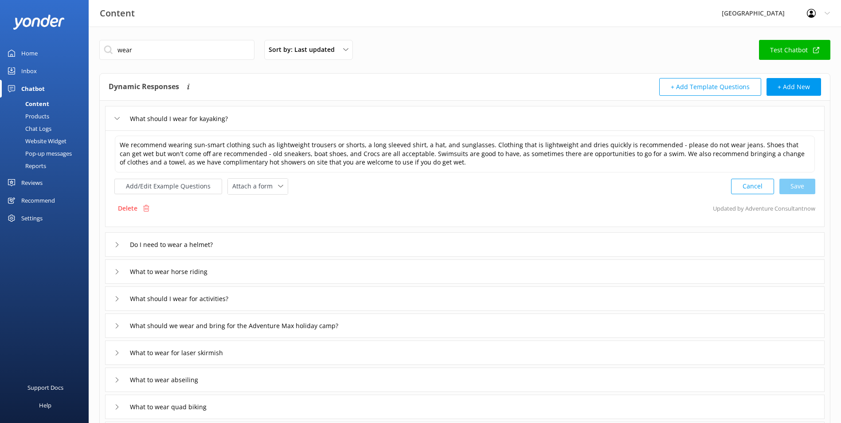
click at [122, 121] on div "What should I wear for kayaking?" at bounding box center [176, 118] width 124 height 15
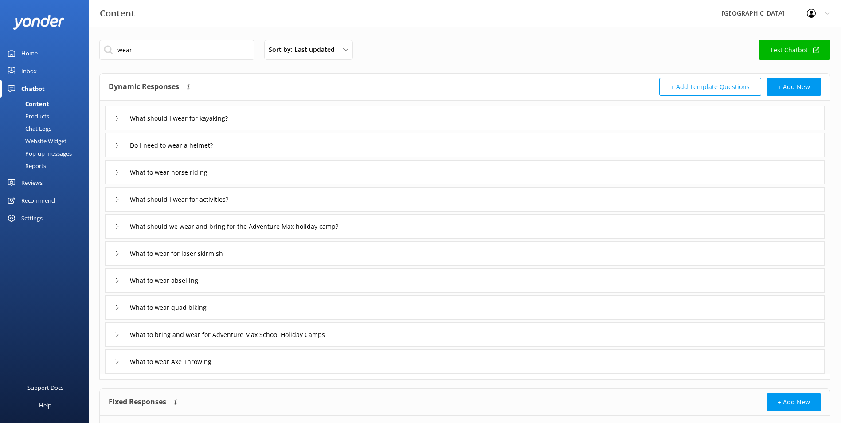
click at [118, 172] on icon at bounding box center [116, 172] width 5 height 5
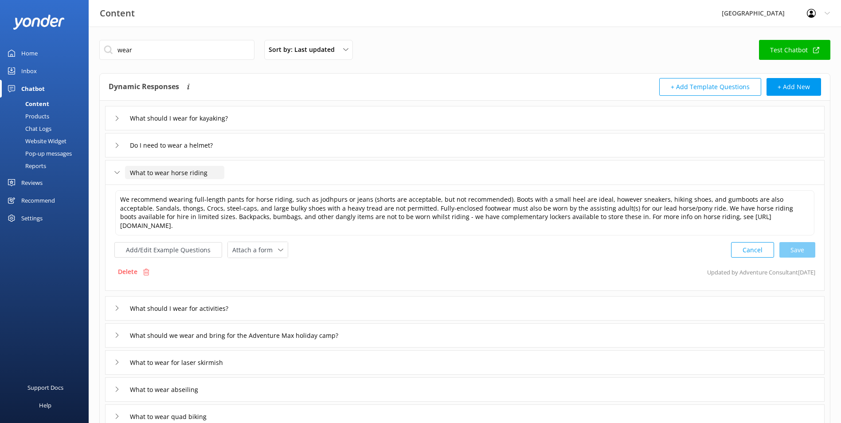
drag, startPoint x: 214, startPoint y: 168, endPoint x: 0, endPoint y: 140, distance: 215.6
click at [0, 153] on html "Content Glenworth Valley Profile Settings Logout Home Inbox Chatbot Content Pro…" at bounding box center [420, 292] width 841 height 585
type input "What should I wear for horse riding?"
click at [243, 185] on icon at bounding box center [245, 186] width 4 height 4
click at [115, 175] on icon at bounding box center [116, 172] width 5 height 5
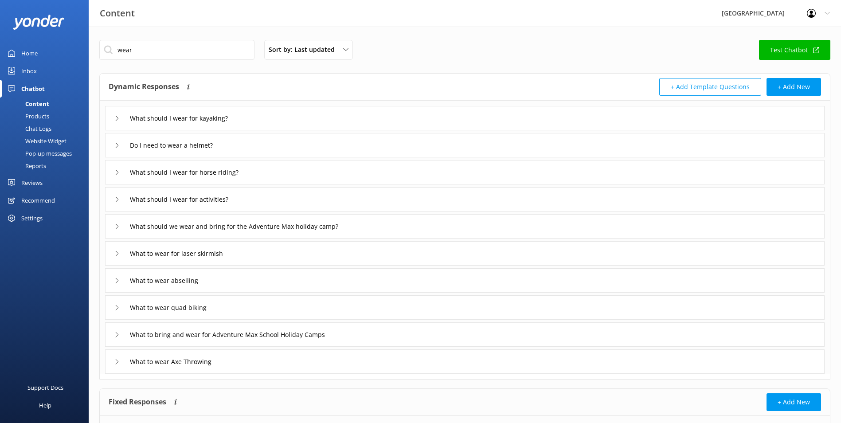
click at [115, 228] on icon at bounding box center [116, 226] width 5 height 5
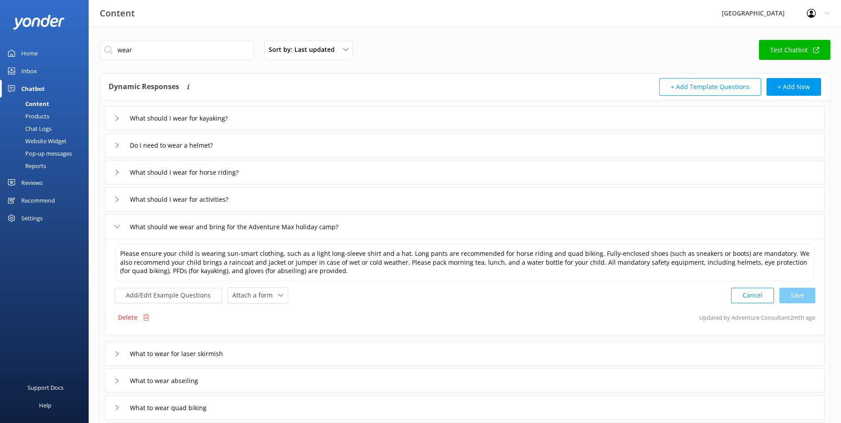
click at [115, 228] on icon at bounding box center [116, 226] width 5 height 5
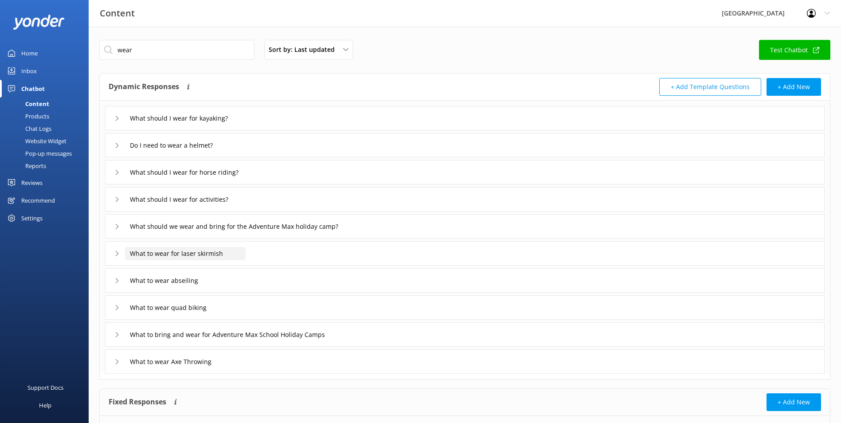
click at [166, 125] on input "What to wear for laser skirmish" at bounding box center [187, 118] width 124 height 13
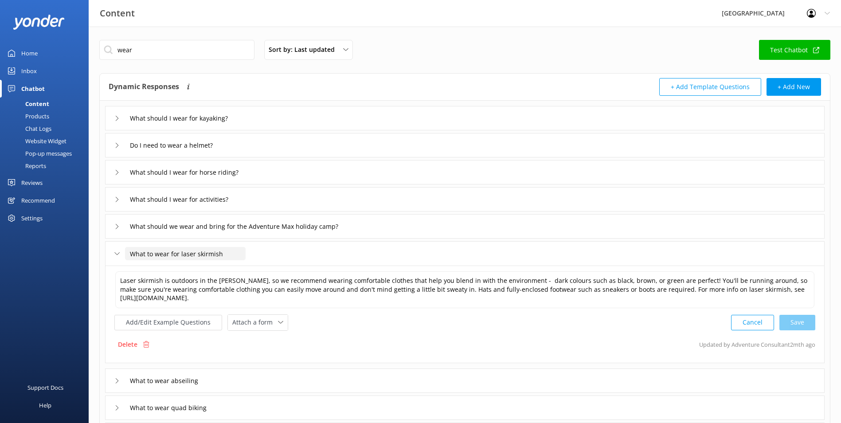
drag, startPoint x: 241, startPoint y: 259, endPoint x: -2, endPoint y: 229, distance: 244.8
click at [0, 229] on html "Content Glenworth Valley Profile Settings Logout Home Inbox Chatbot Content Pro…" at bounding box center [420, 288] width 841 height 576
type input "What should I wear for laser skirmish?"
click at [249, 266] on div at bounding box center [251, 267] width 11 height 11
drag, startPoint x: 201, startPoint y: 385, endPoint x: 67, endPoint y: 358, distance: 136.5
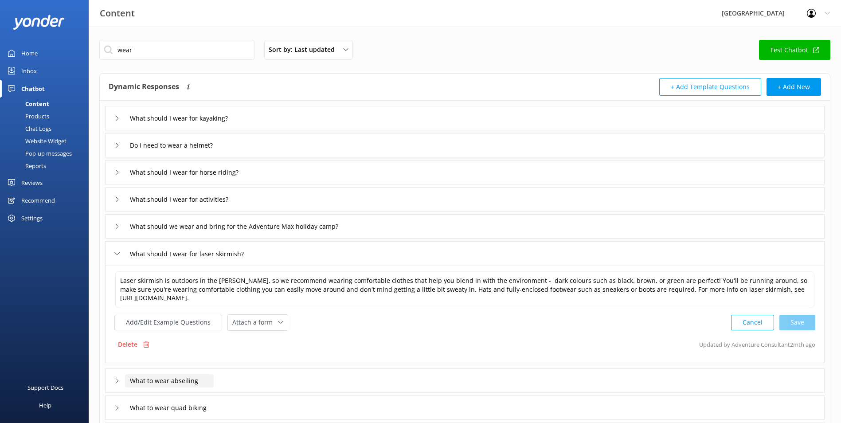
click at [67, 358] on div "Content Glenworth Valley Profile Settings Logout Home Inbox Chatbot Content Pro…" at bounding box center [420, 302] width 841 height 550
type input "What should I wear for abseiling?"
click at [236, 390] on div at bounding box center [234, 394] width 11 height 11
drag, startPoint x: 119, startPoint y: 395, endPoint x: 63, endPoint y: 383, distance: 57.6
click at [66, 384] on div "Content Glenworth Valley Profile Settings Logout Home Inbox Chatbot Content Pro…" at bounding box center [420, 302] width 841 height 550
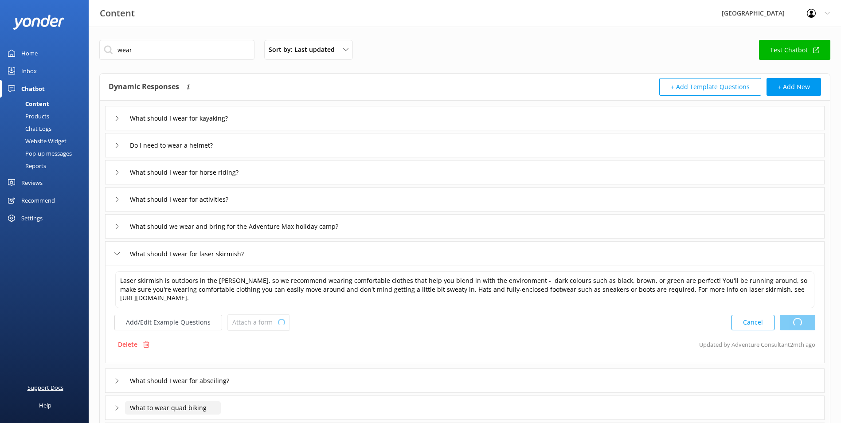
type textarea "We recommend wearing comfortable clothes you can move around in. You'll be wear…"
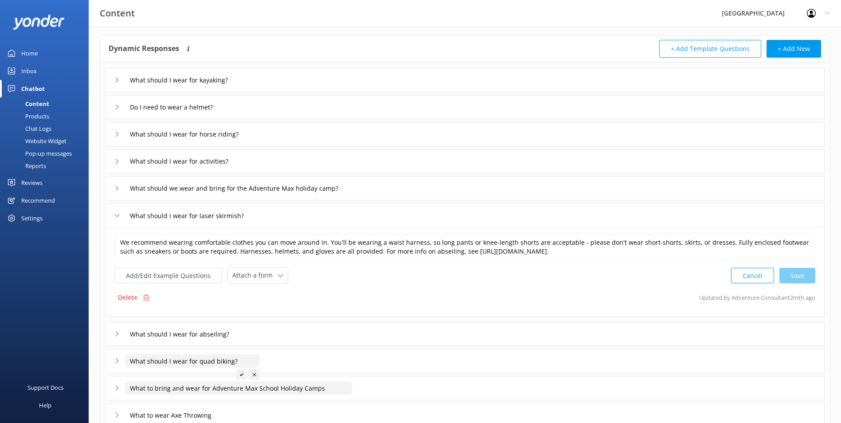
scroll to position [78, 0]
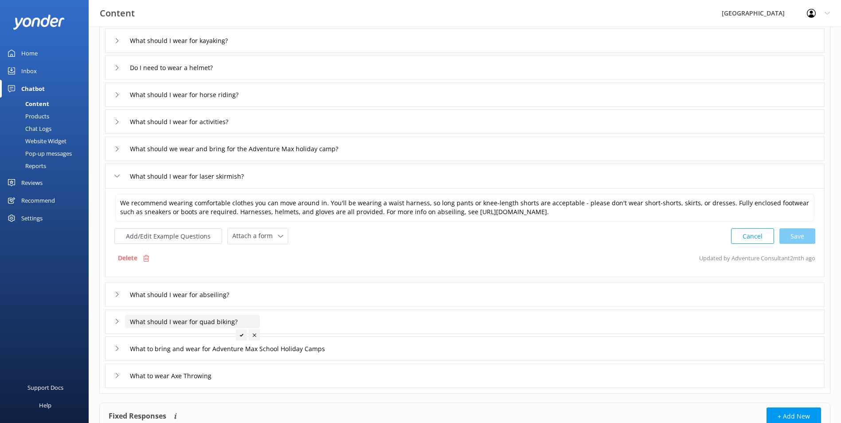
type input "What should I wear for quad biking?"
click at [239, 333] on div at bounding box center [241, 334] width 11 height 11
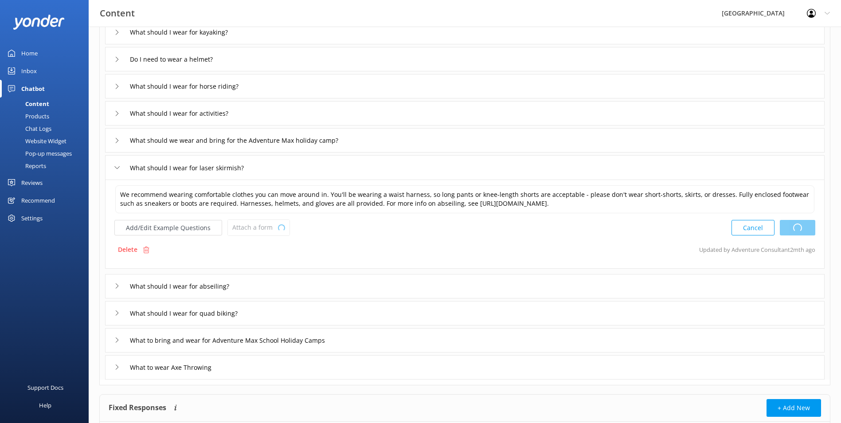
scroll to position [89, 0]
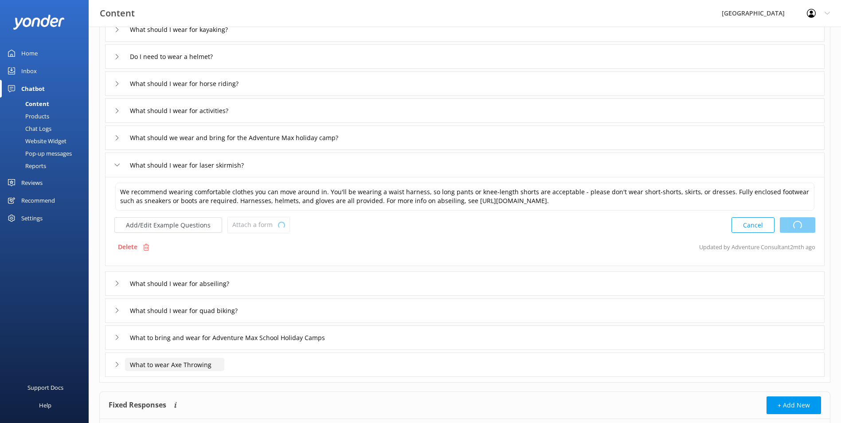
type textarea "We recommend wearing full-length pants for quad biking, however shorts are acce…"
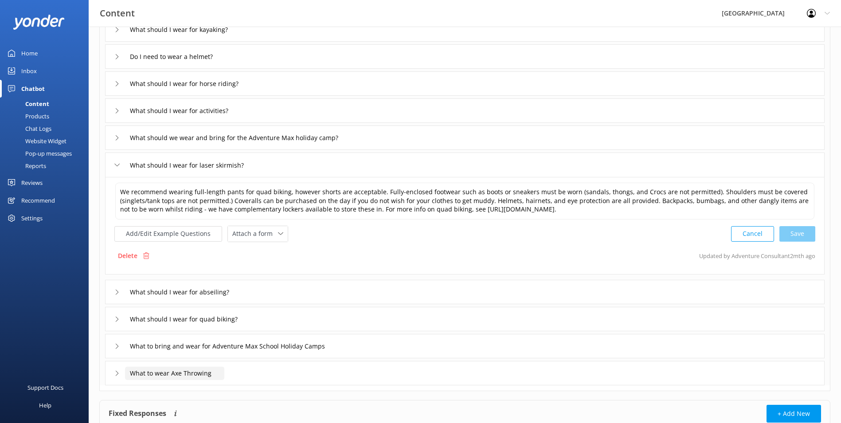
click at [217, 36] on input "What to wear Axe Throwing" at bounding box center [187, 29] width 124 height 13
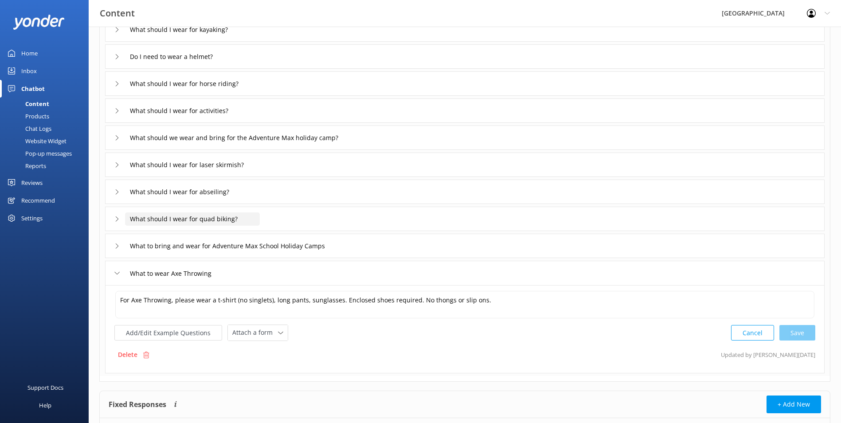
click at [216, 36] on input "What should I wear for quad biking?" at bounding box center [187, 29] width 124 height 13
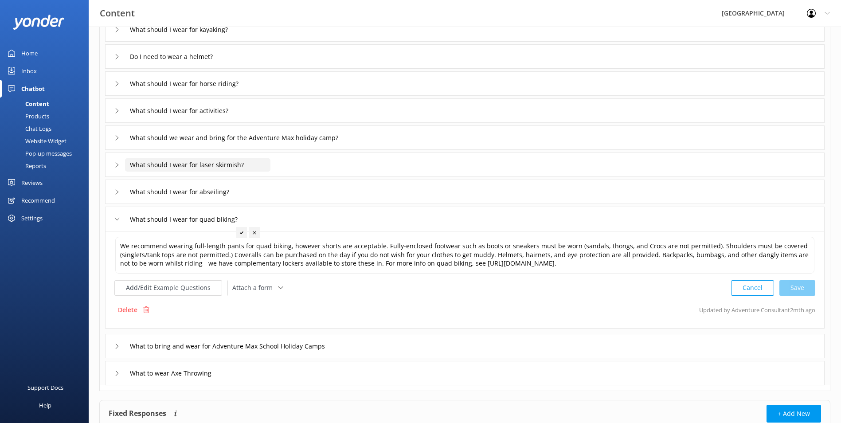
click at [224, 36] on input "What should I wear for laser skirmish?" at bounding box center [187, 29] width 124 height 13
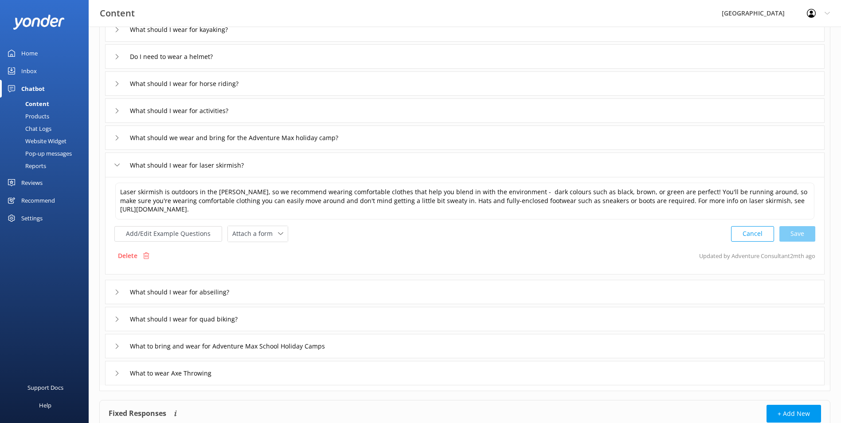
click at [233, 370] on div "What to wear Axe Throwing" at bounding box center [465, 373] width 720 height 24
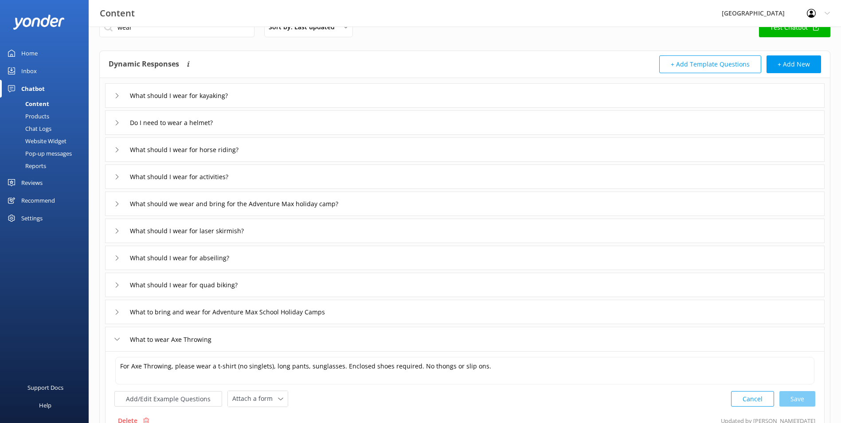
scroll to position [22, 0]
click at [234, 98] on input "What should I wear for kayaking?" at bounding box center [187, 96] width 124 height 13
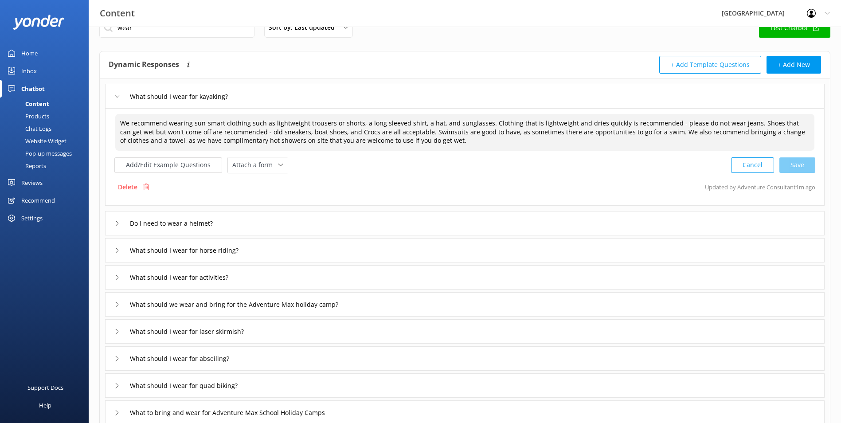
drag, startPoint x: 366, startPoint y: 144, endPoint x: -2, endPoint y: 114, distance: 369.2
click at [0, 114] on html "Content Glenworth Valley Profile Settings Logout Home Inbox Chatbot Content Pro…" at bounding box center [420, 266] width 841 height 576
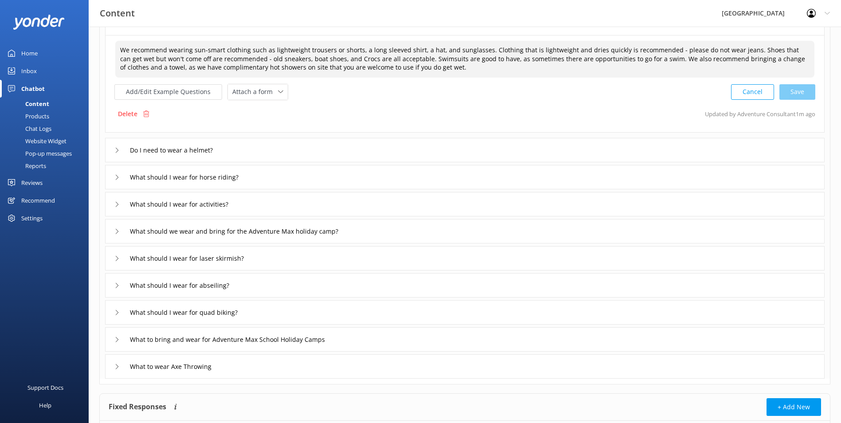
scroll to position [111, 0]
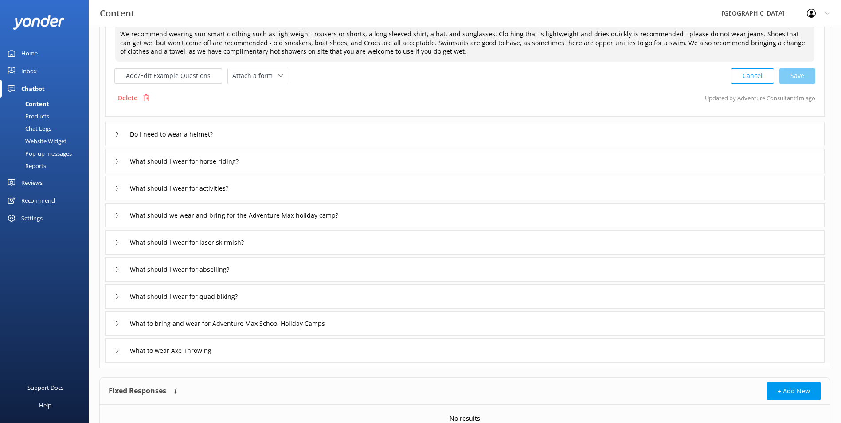
click at [226, 348] on div "What to wear Axe Throwing" at bounding box center [465, 350] width 720 height 24
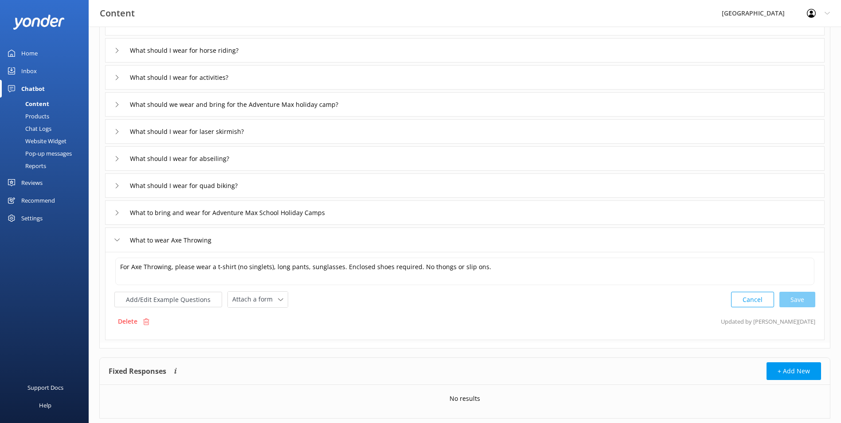
drag, startPoint x: 114, startPoint y: 266, endPoint x: 649, endPoint y: 257, distance: 535.6
click at [649, 257] on div "For Axe Throwing, please wear a t-shirt (no singlets), long pants, sunglasses. …" at bounding box center [465, 296] width 720 height 88
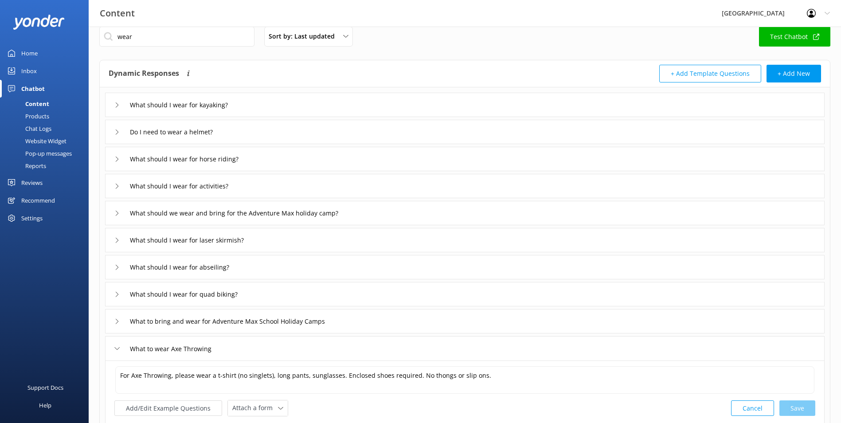
scroll to position [11, 0]
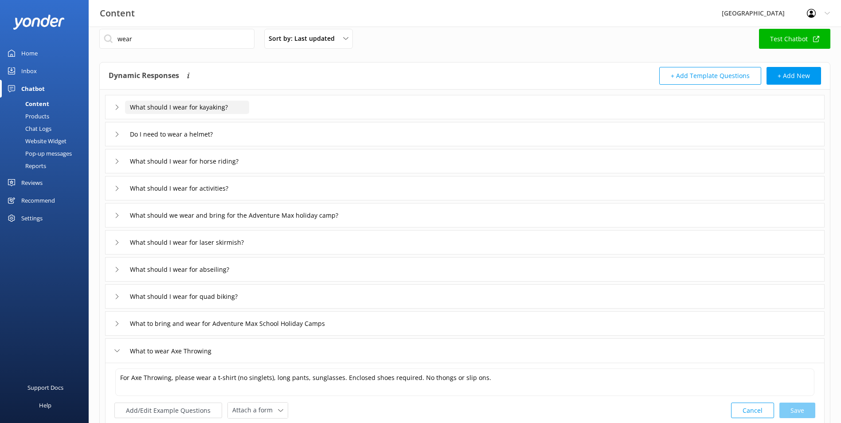
click at [207, 103] on input "What should I wear for kayaking?" at bounding box center [187, 107] width 124 height 13
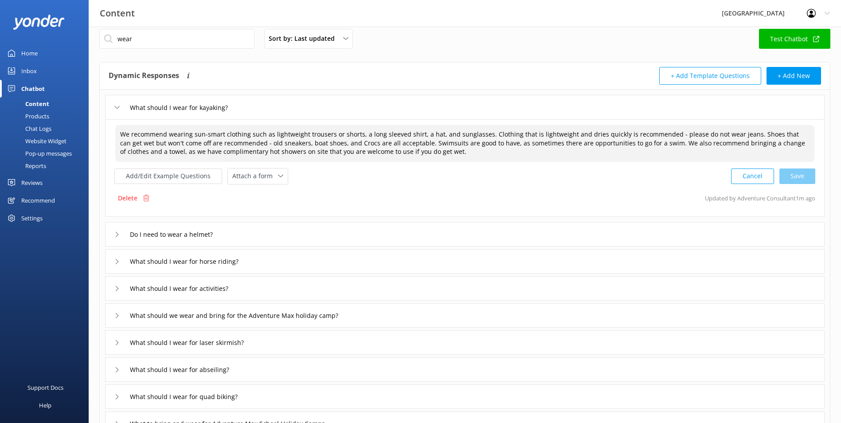
drag, startPoint x: 422, startPoint y: 154, endPoint x: 0, endPoint y: 54, distance: 434.1
click at [0, 55] on html "Content Glenworth Valley Profile Settings Logout Home Inbox Chatbot Content Pro…" at bounding box center [420, 277] width 841 height 576
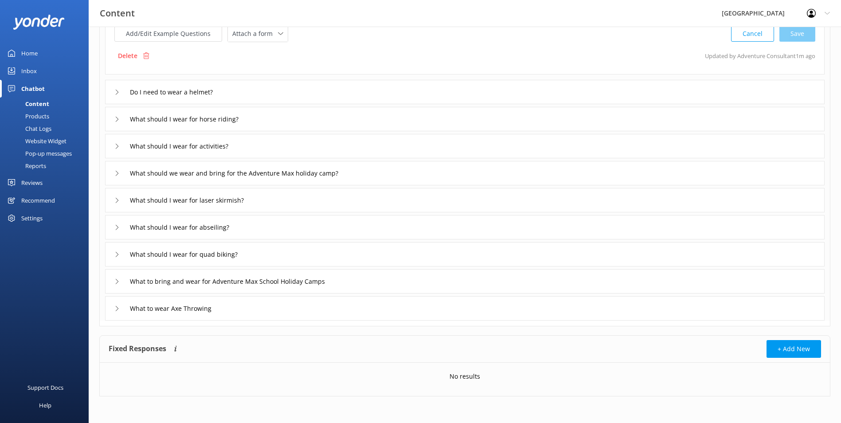
click at [224, 301] on div "What to wear Axe Throwing" at bounding box center [465, 308] width 720 height 24
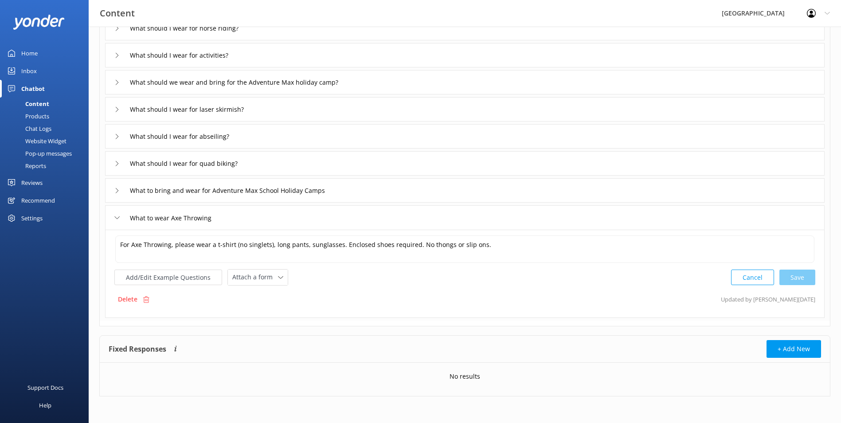
scroll to position [53, 0]
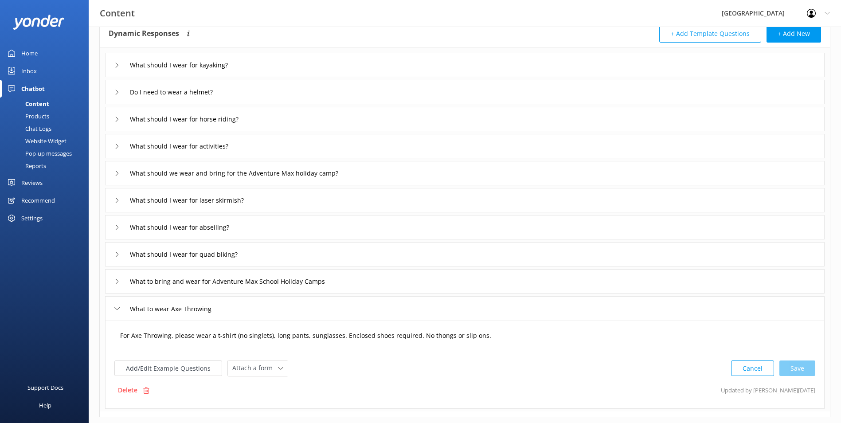
drag, startPoint x: 511, startPoint y: 335, endPoint x: 0, endPoint y: 279, distance: 514.2
click at [0, 282] on html "Content Glenworth Valley Profile Settings Logout Home Inbox Chatbot Content Pro…" at bounding box center [420, 230] width 841 height 567
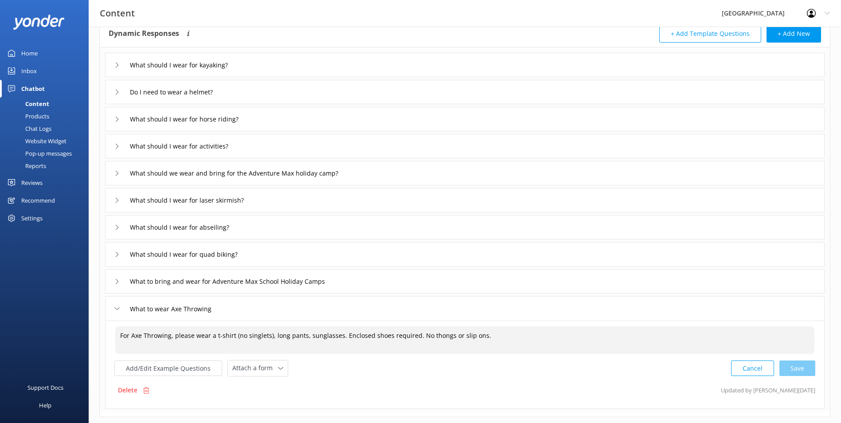
paste textarea "We recommend wearing sun-smart clothing such as lightweight trousers or shorts,…"
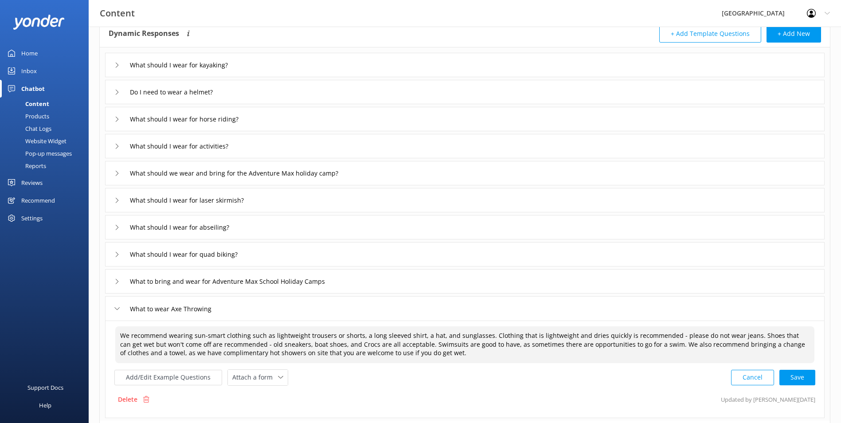
drag, startPoint x: 270, startPoint y: 333, endPoint x: 359, endPoint y: 334, distance: 89.1
click at [359, 334] on textarea "We recommend wearing sun-smart clothing such as lightweight trousers or shorts,…" at bounding box center [464, 344] width 699 height 37
click at [794, 379] on div "Cancel Save" at bounding box center [773, 377] width 84 height 16
type textarea "We recommend wearing sun-smart clothing such as a long sleeved shirt, a hat, an…"
click at [249, 72] on input "What should I wear for quad biking?" at bounding box center [187, 65] width 124 height 13
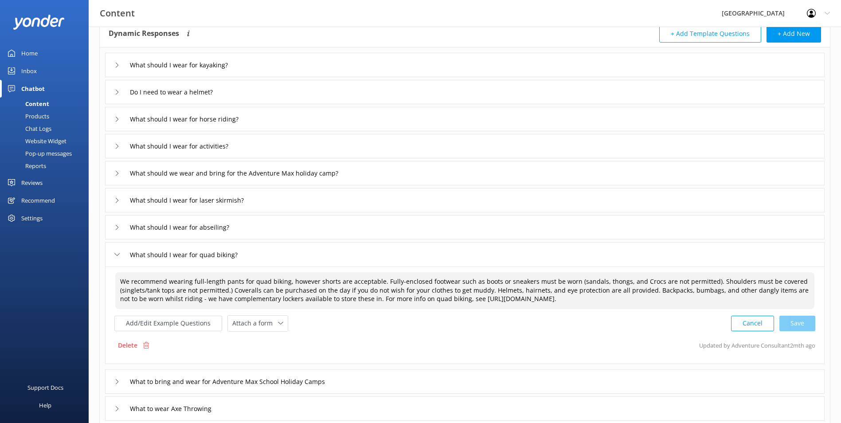
drag, startPoint x: 380, startPoint y: 284, endPoint x: 703, endPoint y: 279, distance: 322.8
click at [703, 279] on textarea "We recommend wearing full-length pants for quad biking, however shorts are acce…" at bounding box center [464, 290] width 699 height 37
drag, startPoint x: 706, startPoint y: 279, endPoint x: 381, endPoint y: 274, distance: 324.6
click at [381, 274] on textarea "We recommend wearing full-length pants for quad biking, however shorts are acce…" at bounding box center [464, 290] width 699 height 37
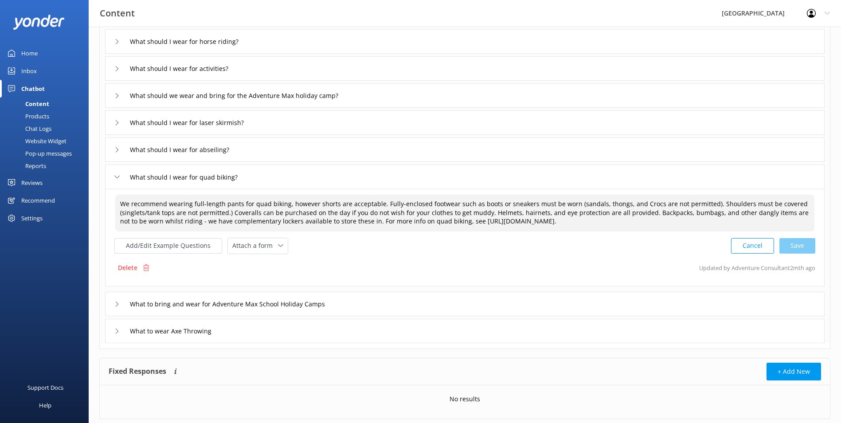
click at [229, 333] on div "What to wear Axe Throwing" at bounding box center [465, 331] width 720 height 24
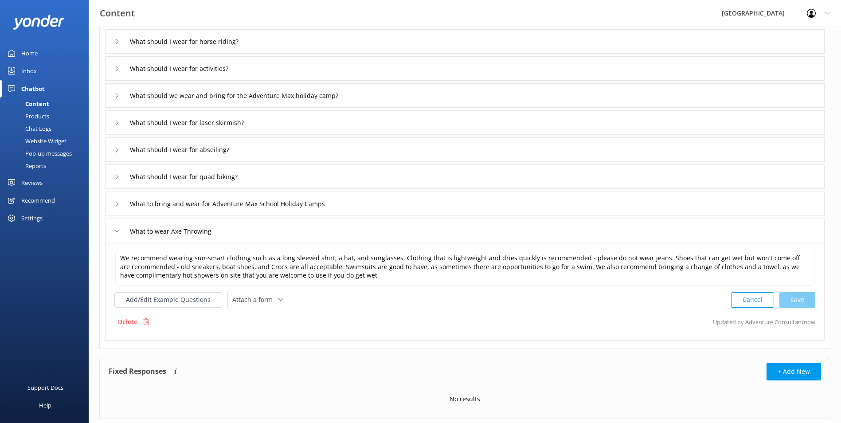
scroll to position [142, 0]
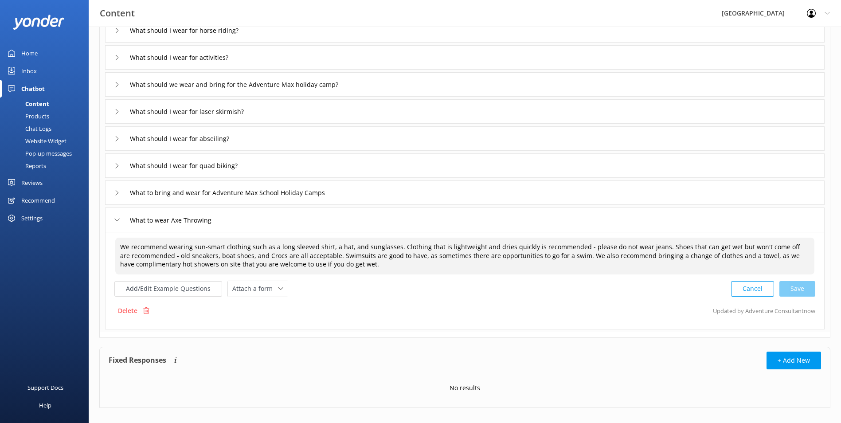
drag, startPoint x: 440, startPoint y: 266, endPoint x: 396, endPoint y: 243, distance: 49.6
click at [396, 243] on textarea "We recommend wearing sun-smart clothing such as a long sleeved shirt, a hat, an…" at bounding box center [464, 256] width 699 height 37
paste textarea "Fully-enclosed footwear such as boots or sneakers must be worn (sandals, thongs…"
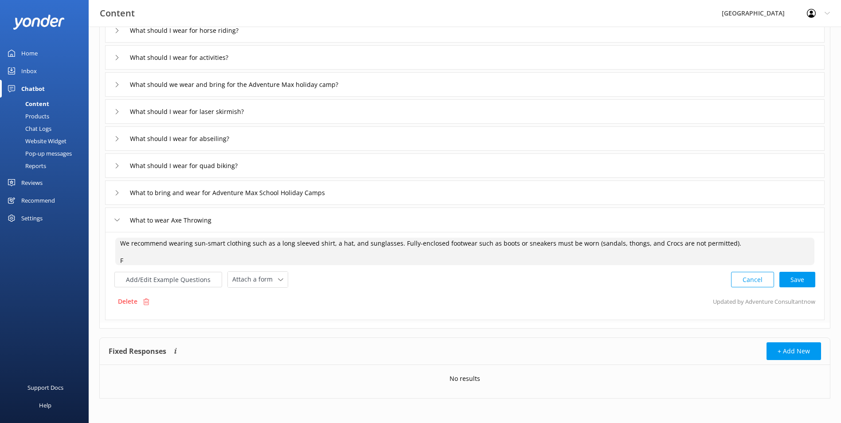
scroll to position [0, 0]
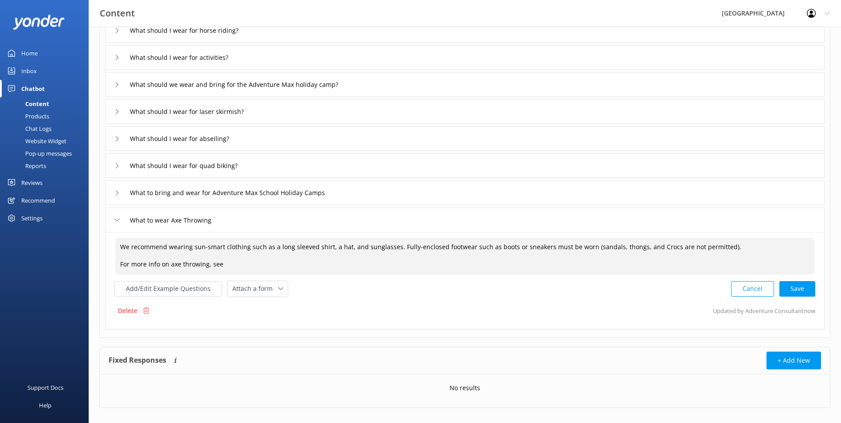
paste textarea "[URL][DOMAIN_NAME]"
click at [803, 286] on div "Cancel Save" at bounding box center [773, 289] width 84 height 16
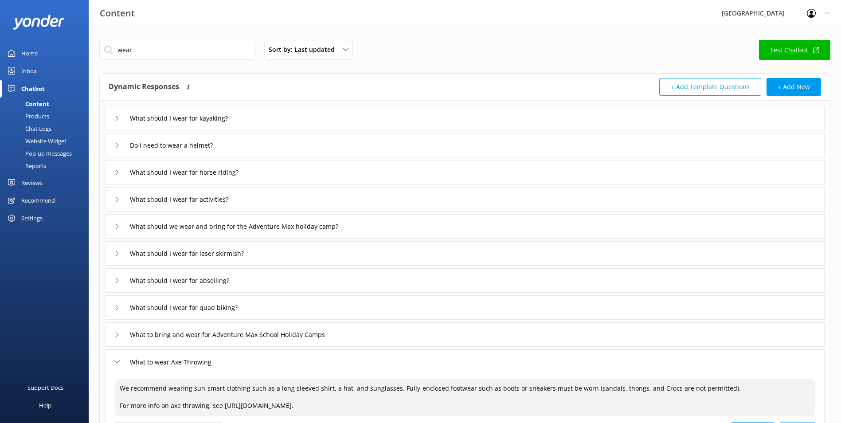
type textarea "We recommend wearing sun-smart clothing such as a long sleeved shirt, a hat, an…"
click at [256, 113] on div "What should I wear for kayaking?" at bounding box center [465, 118] width 720 height 24
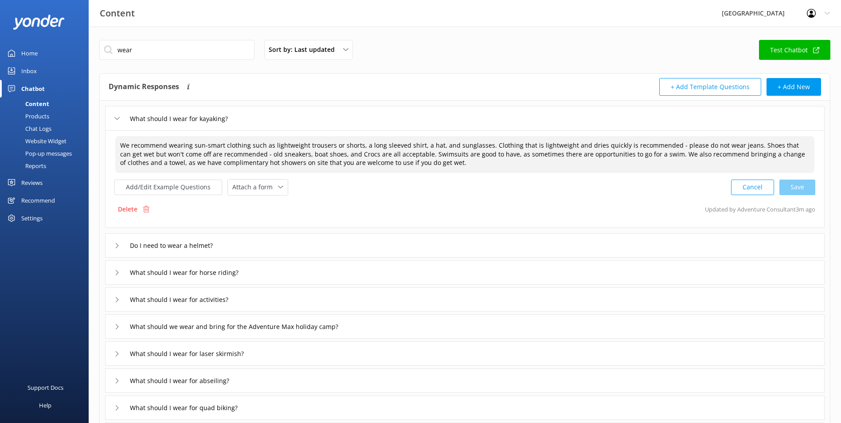
click at [445, 167] on textarea "We recommend wearing sun-smart clothing such as lightweight trousers or shorts,…" at bounding box center [464, 154] width 699 height 37
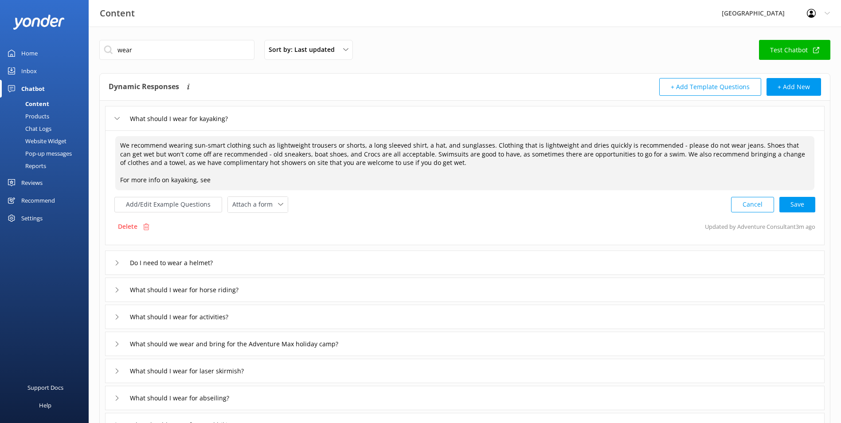
paste textarea "[URL][DOMAIN_NAME]"
click at [804, 206] on div "Cancel Save" at bounding box center [773, 204] width 84 height 16
type textarea "We recommend wearing sun-smart clothing such as lightweight trousers or shorts,…"
click at [269, 263] on div "Do I need to wear a helmet?" at bounding box center [465, 262] width 720 height 24
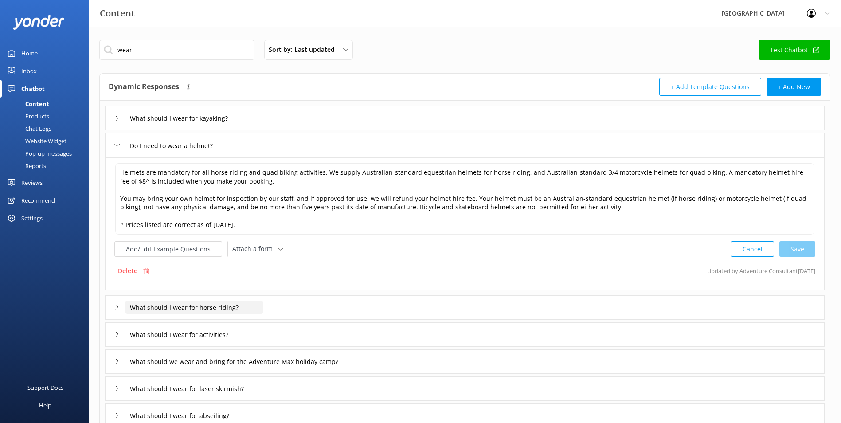
click at [249, 125] on input "What should I wear for horse riding?" at bounding box center [187, 118] width 124 height 13
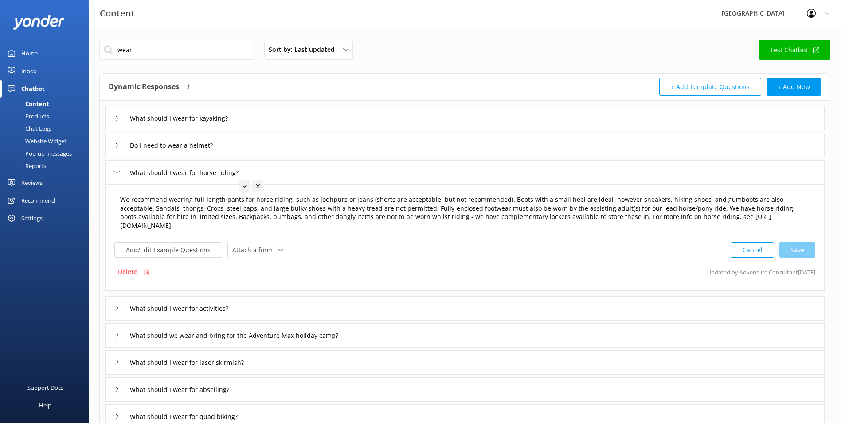
click at [567, 216] on textarea "We recommend wearing full-length pants for horse riding, such as jodhpurs or je…" at bounding box center [464, 212] width 699 height 45
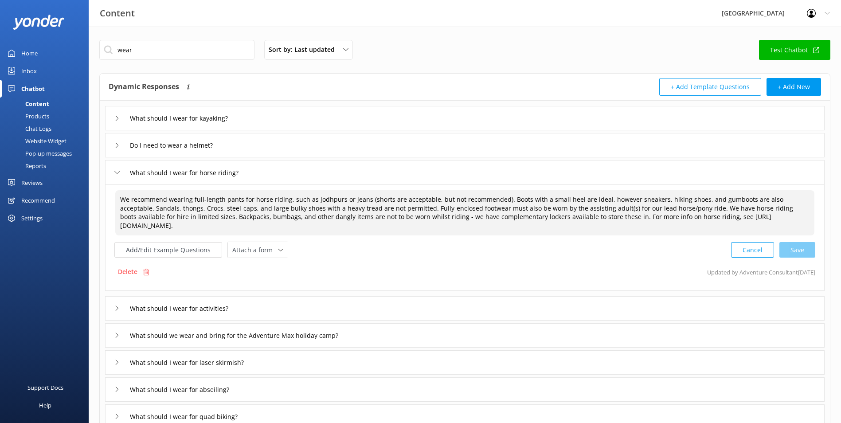
click at [566, 216] on textarea "We recommend wearing full-length pants for horse riding, such as jodhpurs or je…" at bounding box center [464, 212] width 699 height 45
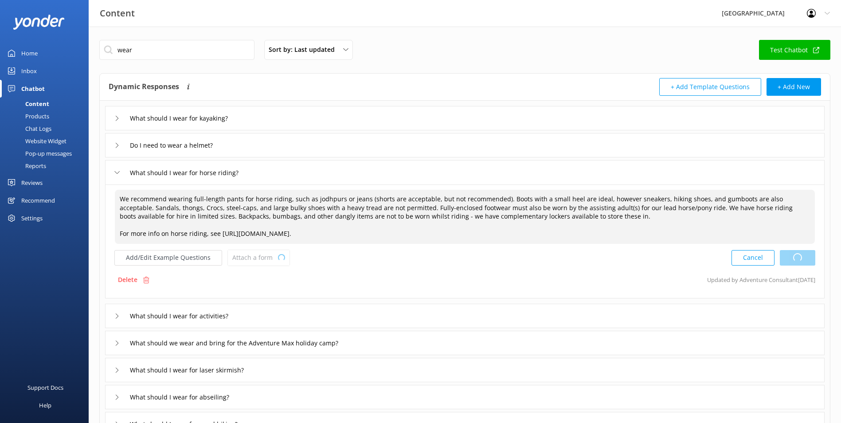
click at [800, 256] on div "Cancel Loading.." at bounding box center [773, 258] width 84 height 16
type textarea "We recommend wearing full-length pants for horse riding, such as jodhpurs or je…"
click at [277, 367] on div "What should I wear for laser skirmish?" at bounding box center [465, 370] width 720 height 24
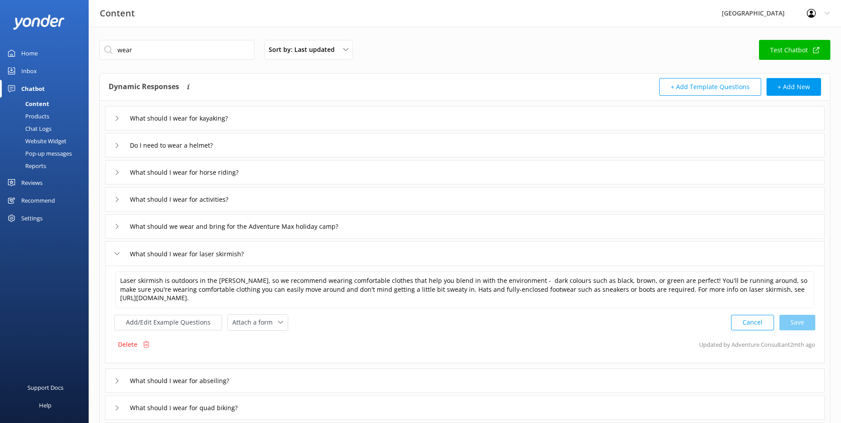
click at [365, 203] on div "What should I wear for activities?" at bounding box center [465, 199] width 720 height 24
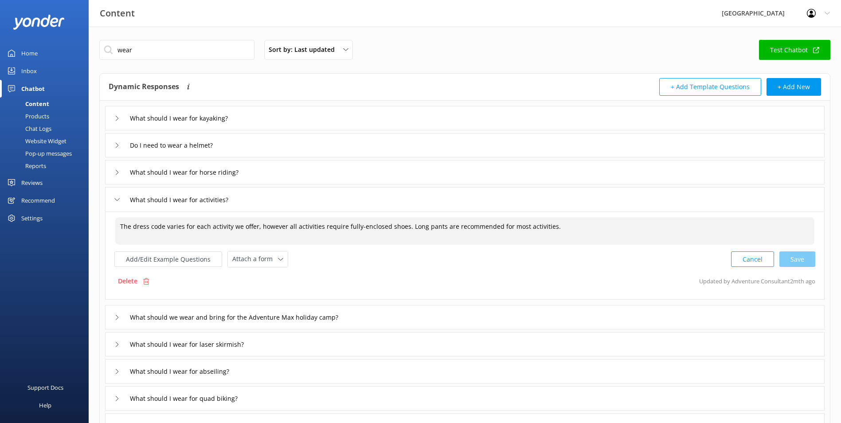
click at [352, 327] on div "What should we wear and bring for the Adventure Max holiday camp?" at bounding box center [465, 317] width 720 height 24
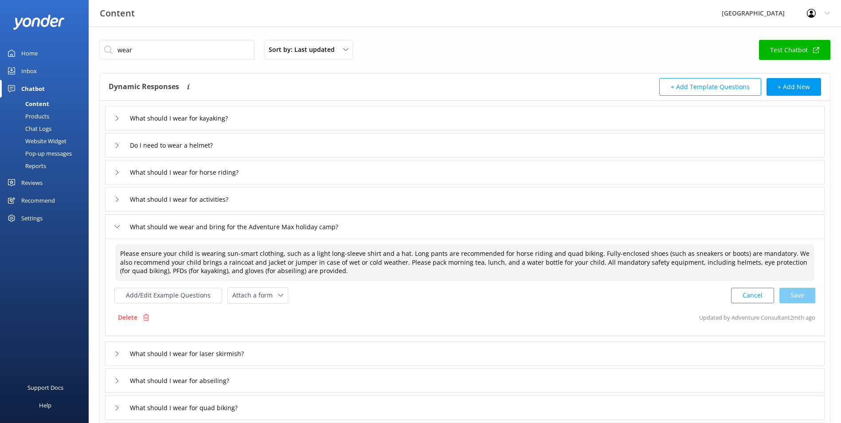
click at [372, 271] on textarea "Please ensure your child is wearing sun-smart clothing, such as a light long-sl…" at bounding box center [464, 262] width 699 height 37
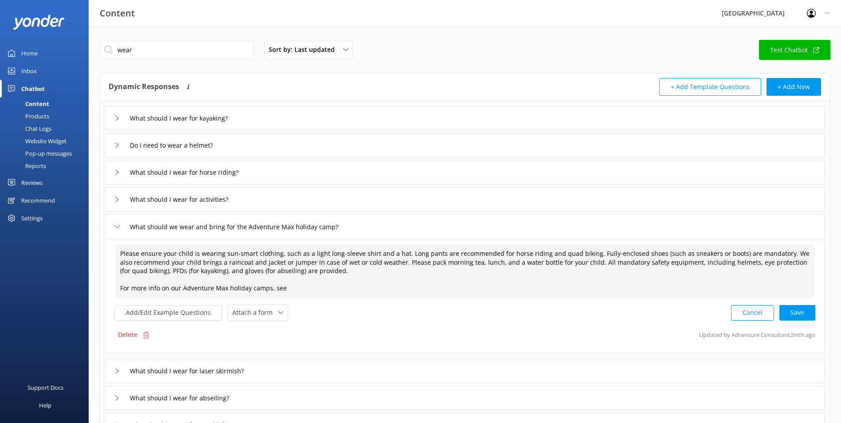
paste textarea "[URL][DOMAIN_NAME]"
click at [790, 313] on div "Cancel Save" at bounding box center [773, 313] width 84 height 16
type textarea "Please ensure your child is wearing sun-smart clothing, such as a light long-sl…"
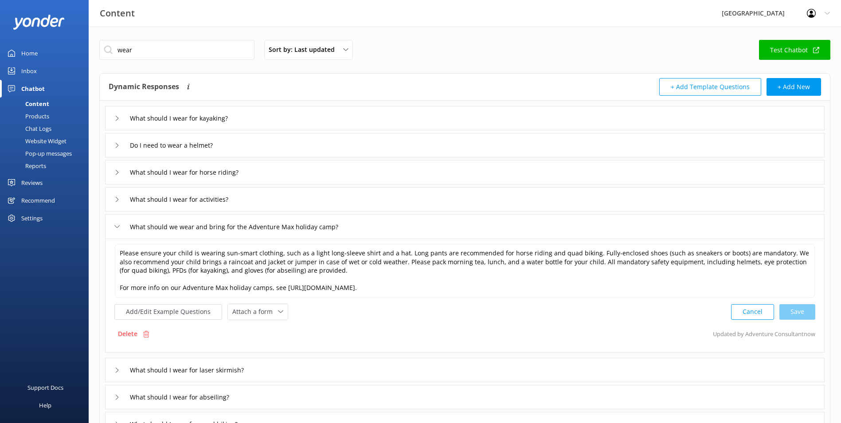
click at [120, 227] on div "What should we wear and bring for the Adventure Max holiday camp?" at bounding box center [234, 226] width 241 height 15
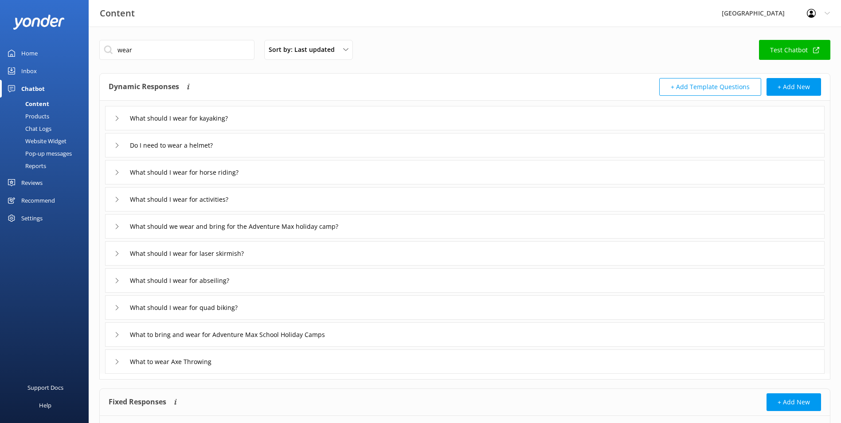
click at [116, 252] on icon at bounding box center [116, 253] width 5 height 5
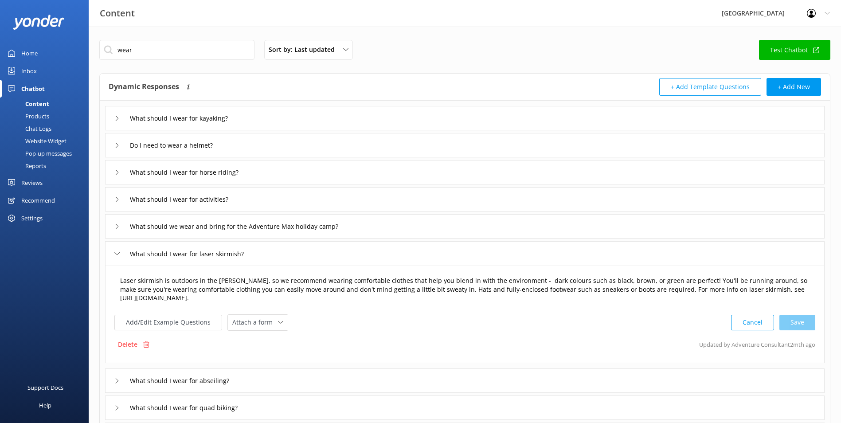
click at [626, 286] on textarea "Laser skirmish is outdoors in the [PERSON_NAME], so we recommend wearing comfor…" at bounding box center [464, 289] width 699 height 37
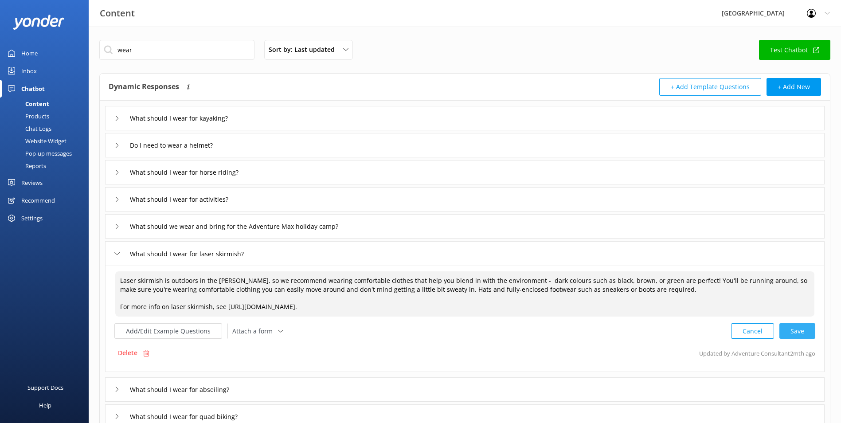
click at [789, 332] on div "Cancel Save" at bounding box center [773, 331] width 84 height 16
type textarea "Laser skirmish is outdoors in the [PERSON_NAME], so we recommend wearing comfor…"
click at [115, 251] on icon at bounding box center [116, 253] width 5 height 5
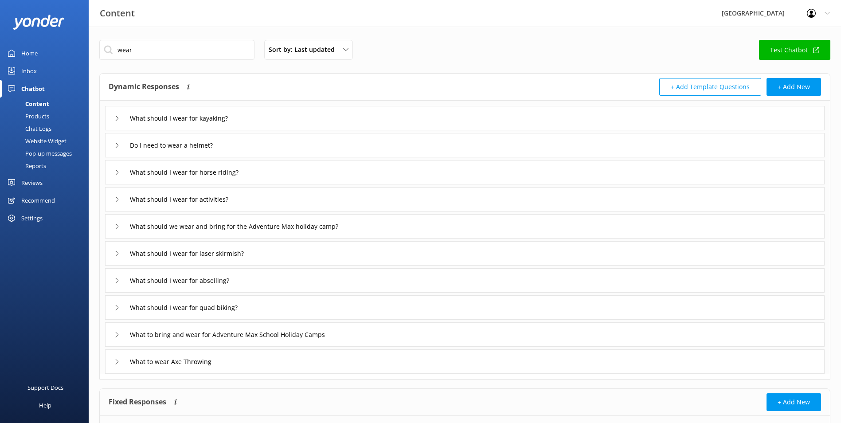
click at [118, 282] on icon at bounding box center [116, 280] width 5 height 5
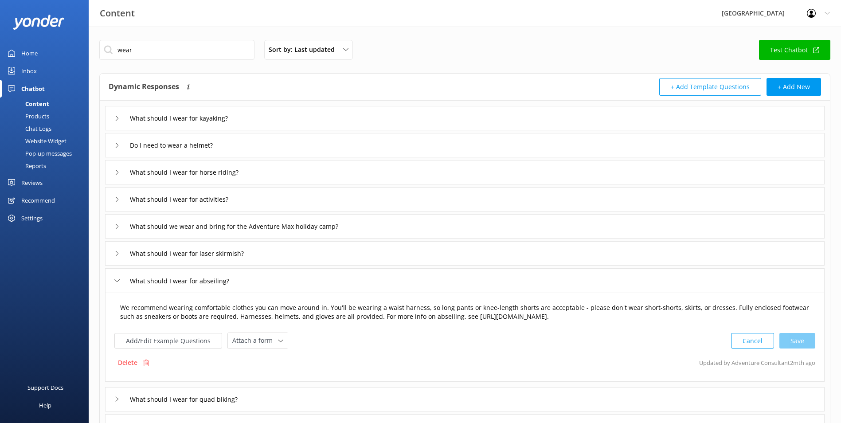
click at [363, 316] on textarea "We recommend wearing comfortable clothes you can move around in. You'll be wear…" at bounding box center [464, 312] width 699 height 28
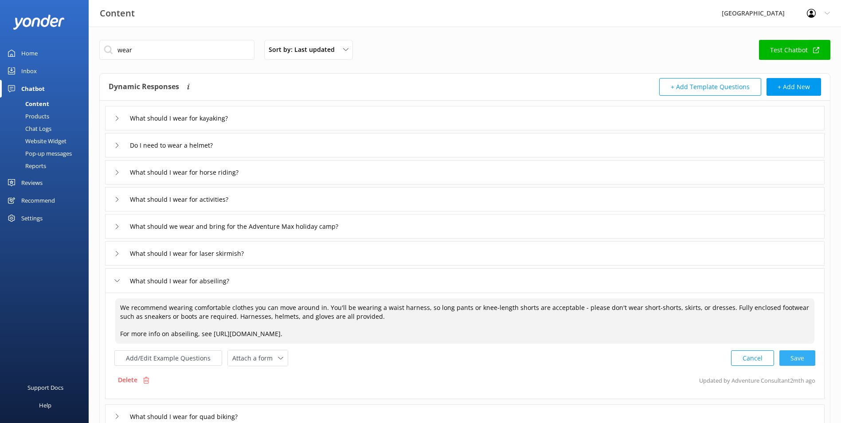
click at [791, 352] on div "Cancel Save" at bounding box center [773, 358] width 84 height 16
type textarea "We recommend wearing comfortable clothes you can move around in. You'll be wear…"
click at [121, 280] on div "What should I wear for abseiling?" at bounding box center [178, 281] width 128 height 15
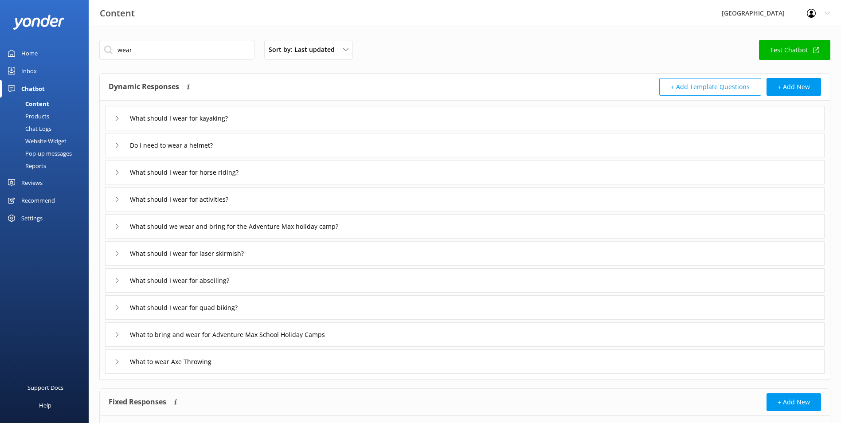
click at [116, 304] on div "What should I wear for quad biking?" at bounding box center [181, 307] width 135 height 15
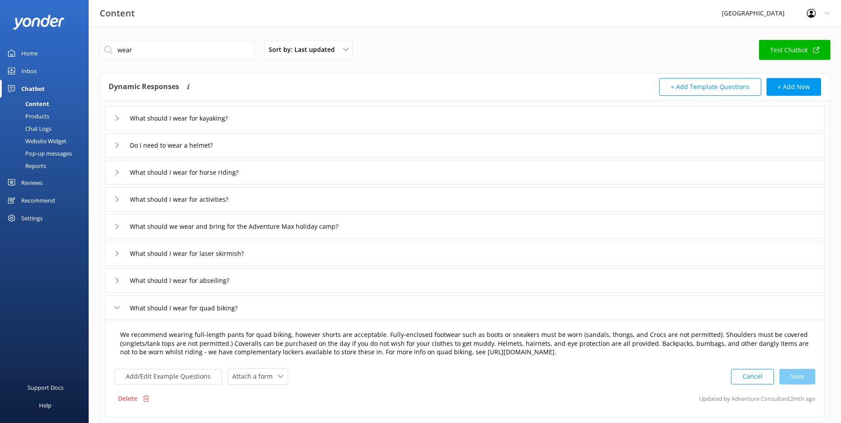
click at [356, 351] on textarea "We recommend wearing full-length pants for quad biking, however shorts are acce…" at bounding box center [464, 343] width 699 height 37
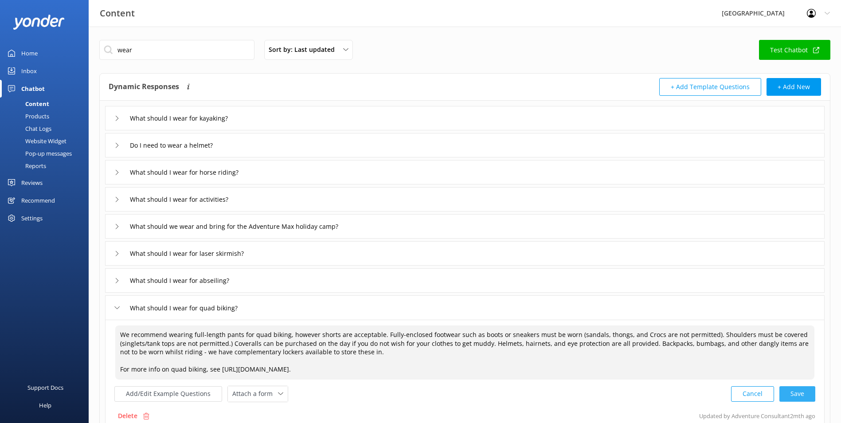
click at [800, 393] on div "Cancel Save" at bounding box center [773, 394] width 84 height 16
type textarea "We recommend wearing full-length pants for quad biking, however shorts are acce…"
click at [125, 305] on input "What should I wear for quad biking?" at bounding box center [192, 307] width 135 height 13
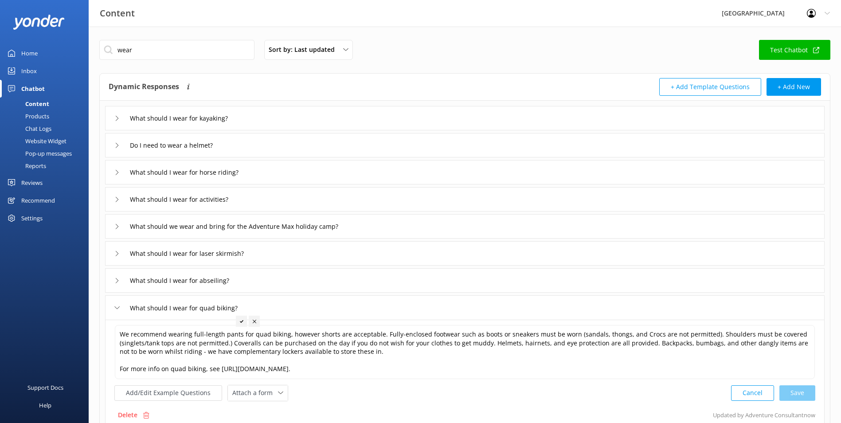
click at [120, 306] on div "What should I wear for quad biking?" at bounding box center [181, 308] width 135 height 15
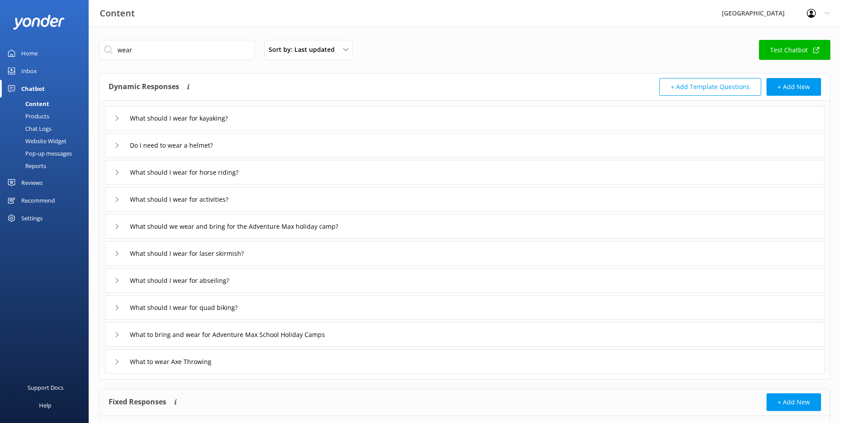
click at [120, 340] on div "What to bring and wear for Adventure Max School Holiday Camps" at bounding box center [227, 334] width 227 height 15
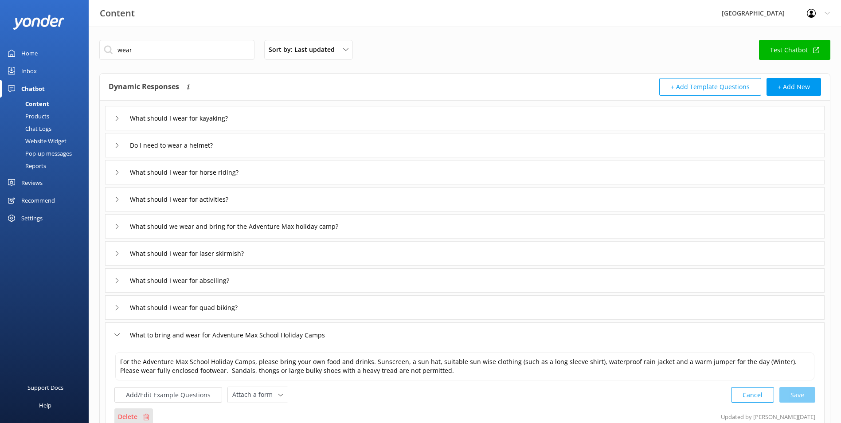
click at [145, 413] on div "Delete" at bounding box center [133, 416] width 39 height 17
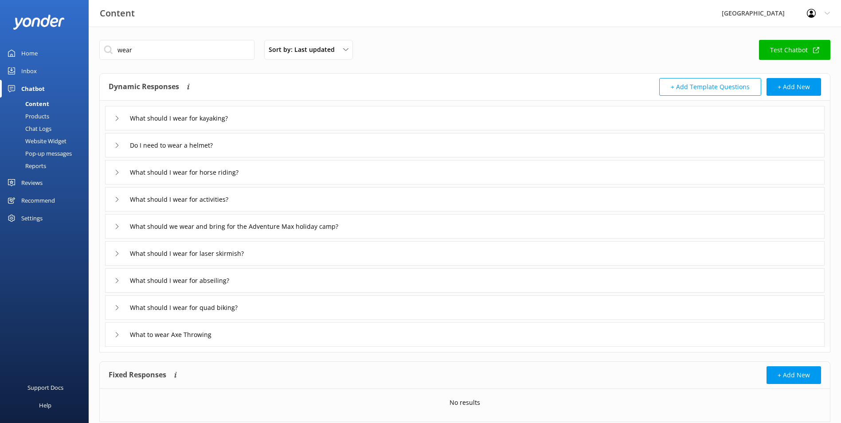
click at [120, 307] on div "What should I wear for quad biking?" at bounding box center [181, 307] width 135 height 15
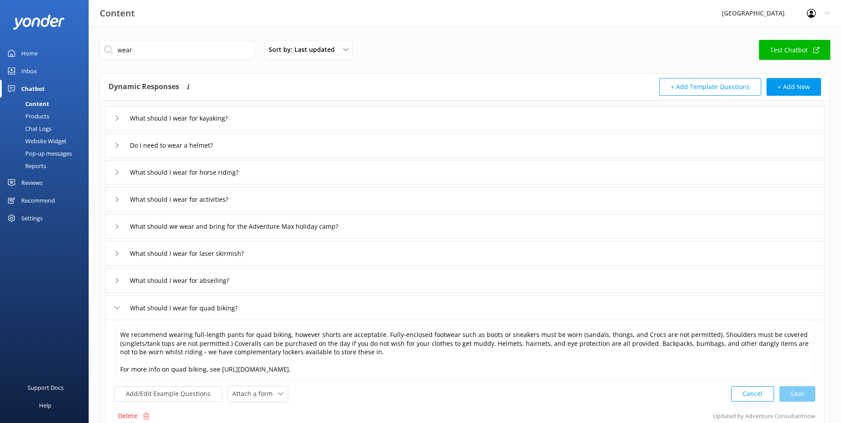
click at [120, 307] on div "What should I wear for quad biking?" at bounding box center [181, 308] width 135 height 15
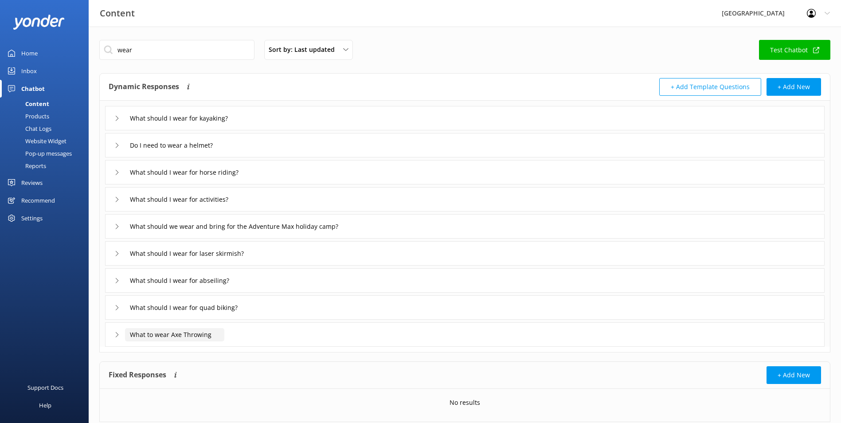
click at [128, 125] on input "What to wear Axe Throwing" at bounding box center [187, 118] width 124 height 13
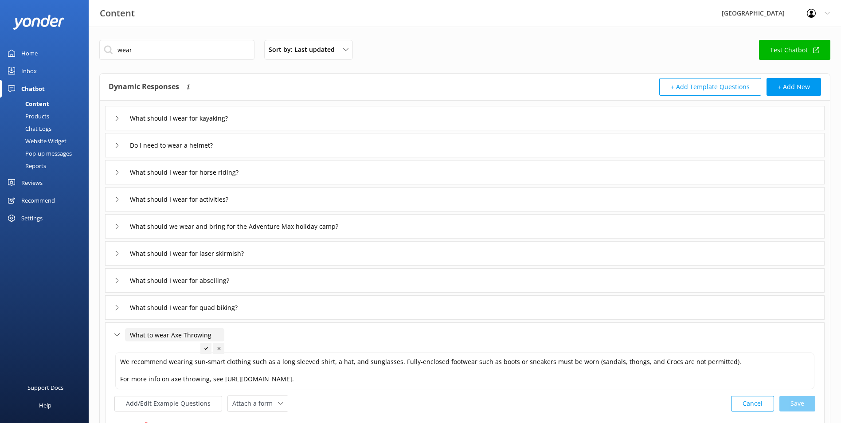
drag, startPoint x: 214, startPoint y: 334, endPoint x: 102, endPoint y: 322, distance: 112.8
click at [103, 322] on div "What should I wear for kayaking? Do I need to wear a helmet? What should I wear…" at bounding box center [465, 274] width 730 height 346
type input "What should I wear for axe throwing?"
click at [248, 348] on div at bounding box center [244, 348] width 11 height 11
drag, startPoint x: 164, startPoint y: 53, endPoint x: 0, endPoint y: 9, distance: 170.2
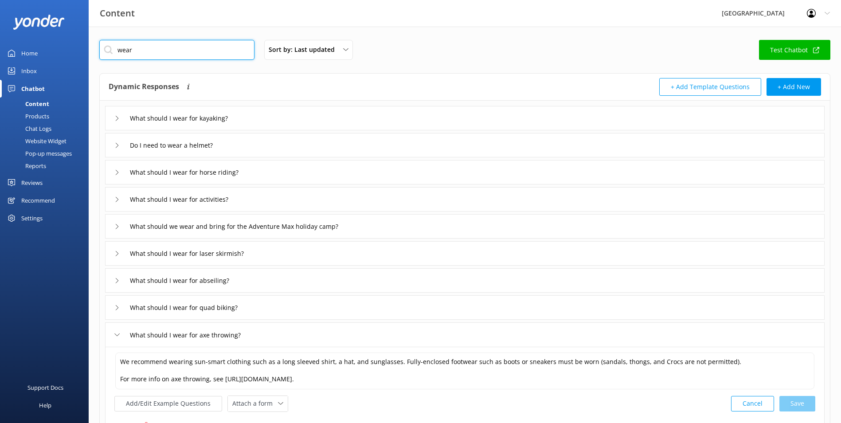
click at [0, 13] on html "Content Glenworth Valley Profile Settings Logout Home Inbox Chatbot Content Pro…" at bounding box center [420, 274] width 841 height 549
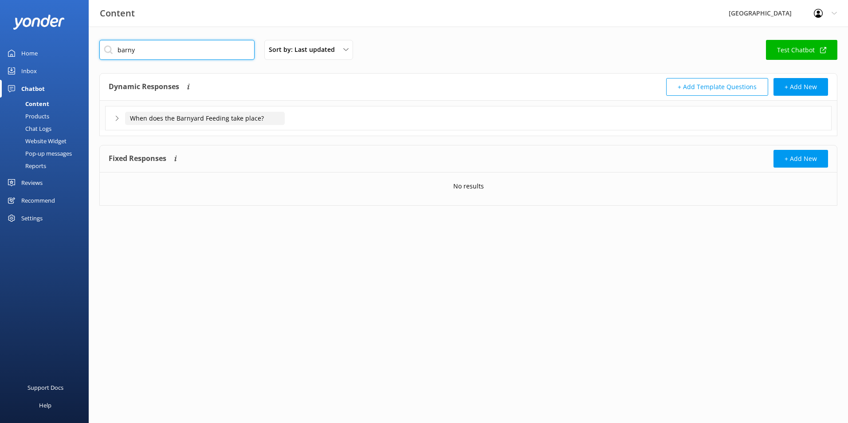
type input "barny"
click at [207, 117] on input "When does the Barnyard Feeding take place?" at bounding box center [205, 118] width 160 height 13
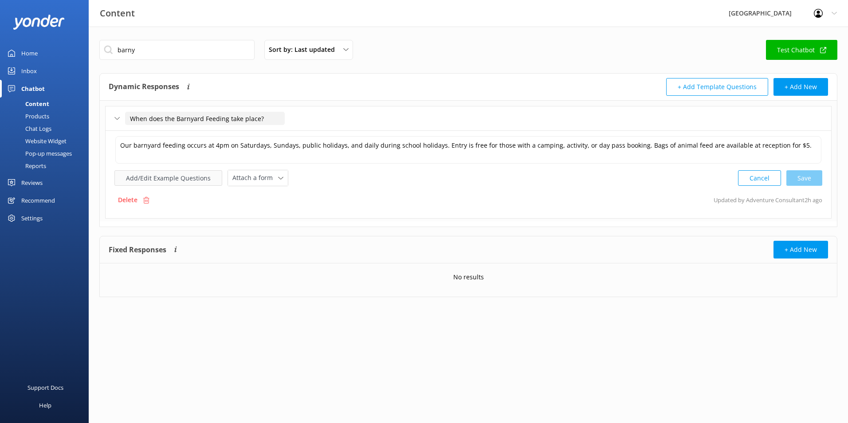
click at [156, 181] on button "Add/Edit Example Questions" at bounding box center [168, 178] width 108 height 16
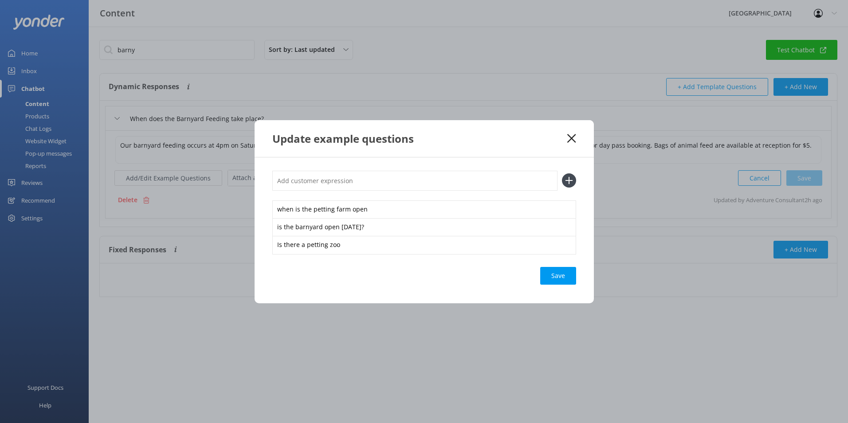
click at [313, 180] on input "text" at bounding box center [414, 181] width 285 height 20
paste input "What time can we feed the animals"
type input "What time can we feed the animals"
click at [566, 180] on icon at bounding box center [569, 180] width 14 height 14
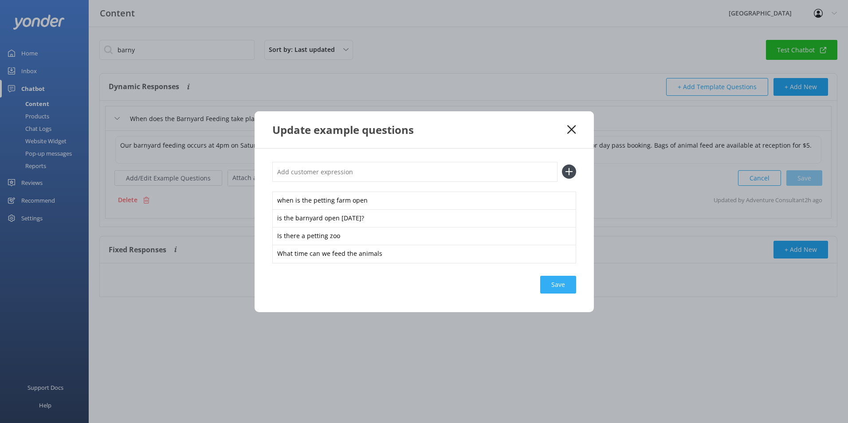
click at [563, 284] on div "Save" at bounding box center [558, 285] width 36 height 18
click at [570, 131] on use at bounding box center [571, 129] width 8 height 8
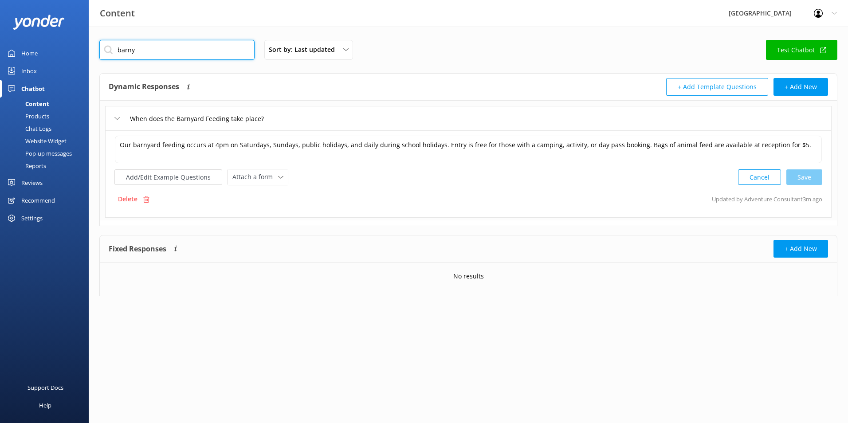
drag, startPoint x: 172, startPoint y: 55, endPoint x: 12, endPoint y: 41, distance: 160.7
click at [17, 43] on div "Content Glenworth Valley Profile Settings Logout Home Inbox Chatbot Content Pro…" at bounding box center [424, 175] width 848 height 296
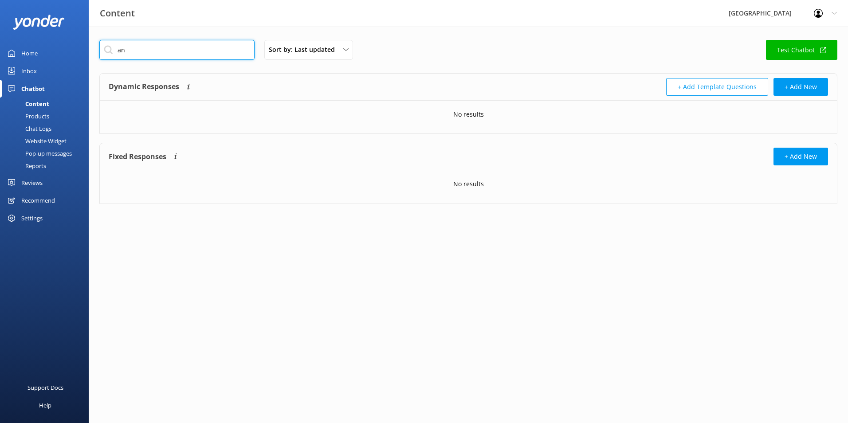
type input "a"
drag, startPoint x: 161, startPoint y: 49, endPoint x: 20, endPoint y: 40, distance: 141.2
click at [37, 47] on div "Content Glenworth Valley Profile Settings Logout Home Inbox Chatbot Content Pro…" at bounding box center [424, 129] width 848 height 204
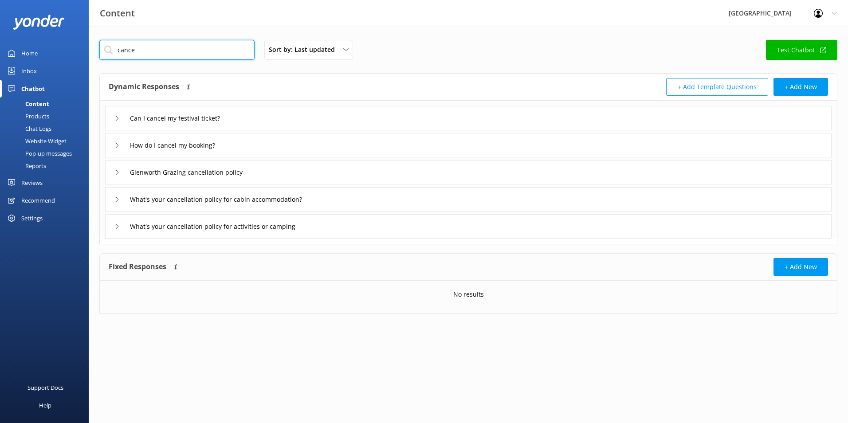
type input "cance"
